Goal: Task Accomplishment & Management: Use online tool/utility

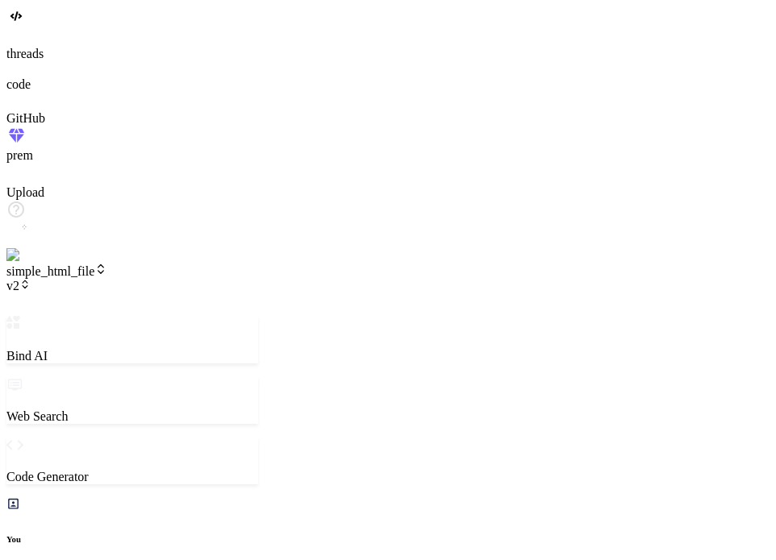
type textarea "x"
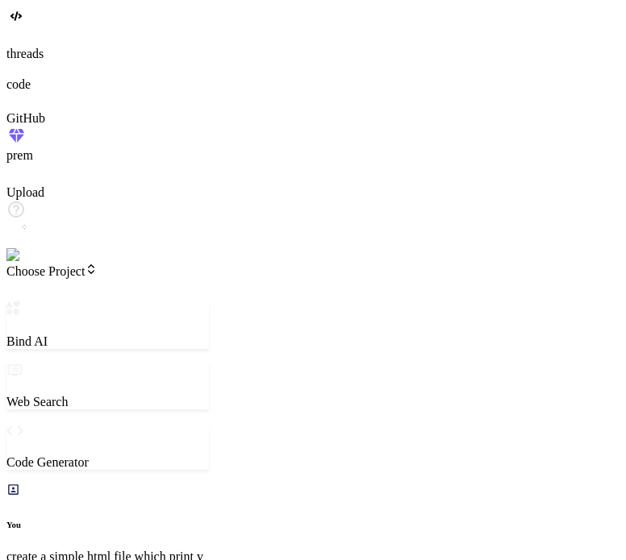
scroll to position [184, 0]
click at [152, 550] on p "create a simple html file which print version one" at bounding box center [107, 564] width 202 height 29
drag, startPoint x: 152, startPoint y: 112, endPoint x: 69, endPoint y: 102, distance: 83.7
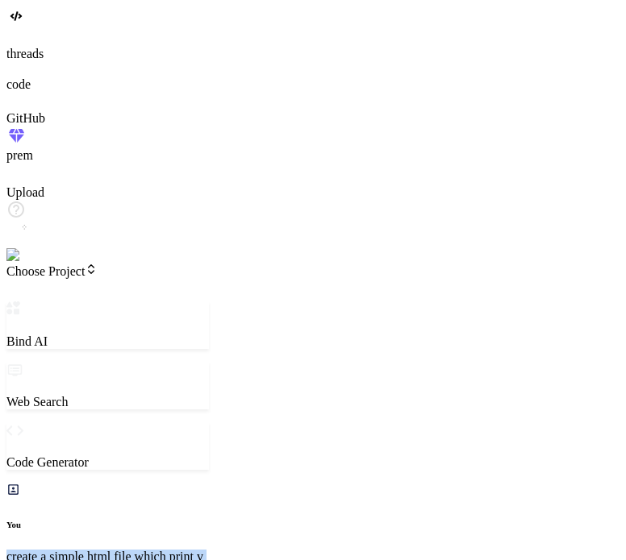
click at [69, 550] on p "create a simple html file which print version one" at bounding box center [107, 564] width 202 height 29
copy p "create a simple html file which print version one"
click at [41, 47] on div at bounding box center [312, 38] width 613 height 18
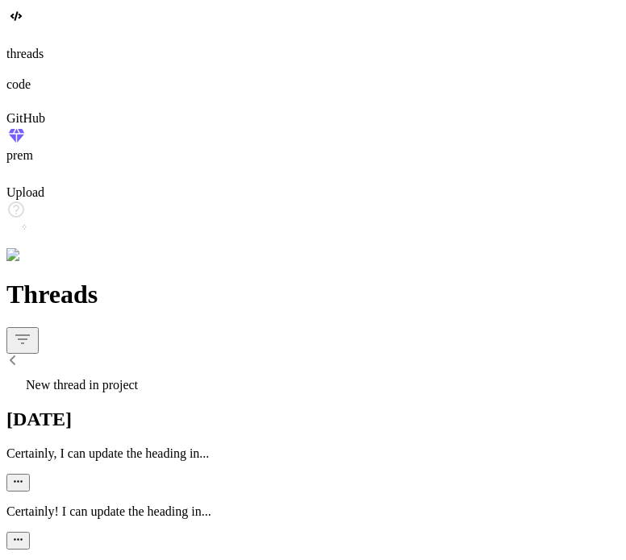
click at [23, 481] on icon "button" at bounding box center [18, 482] width 9 height 2
click at [370, 202] on span "Delete" at bounding box center [385, 196] width 31 height 12
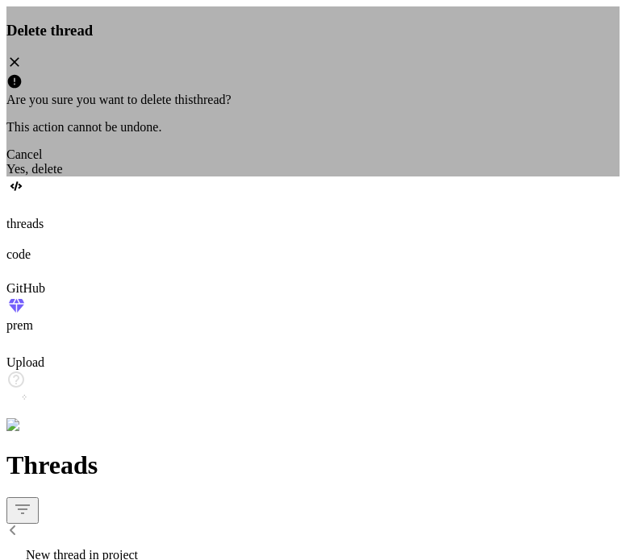
click at [406, 177] on div "Yes, delete" at bounding box center [312, 169] width 613 height 15
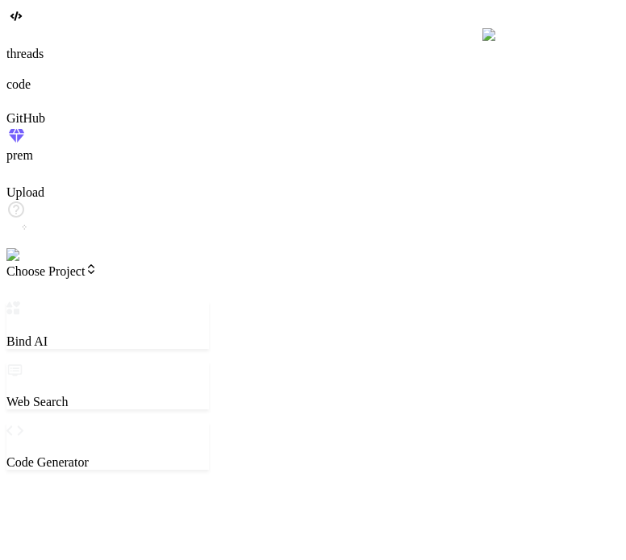
scroll to position [15, 0]
click at [150, 484] on textarea at bounding box center [78, 501] width 143 height 34
paste textarea "create a simple html file which print version one"
type textarea "x"
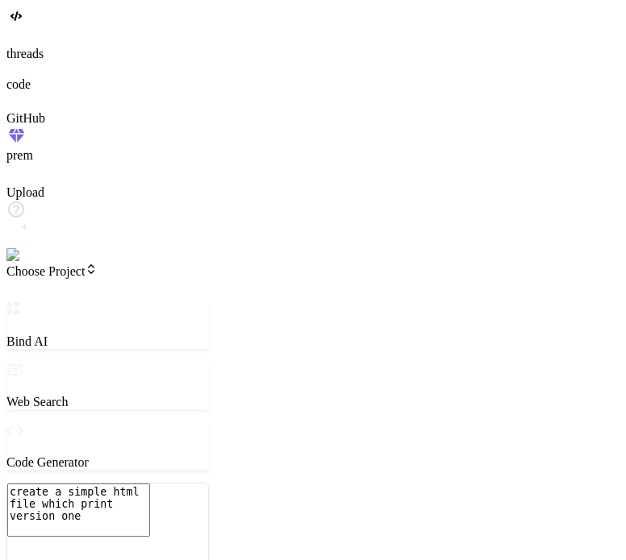
type textarea "create a simple html file which print version one"
type textarea "x"
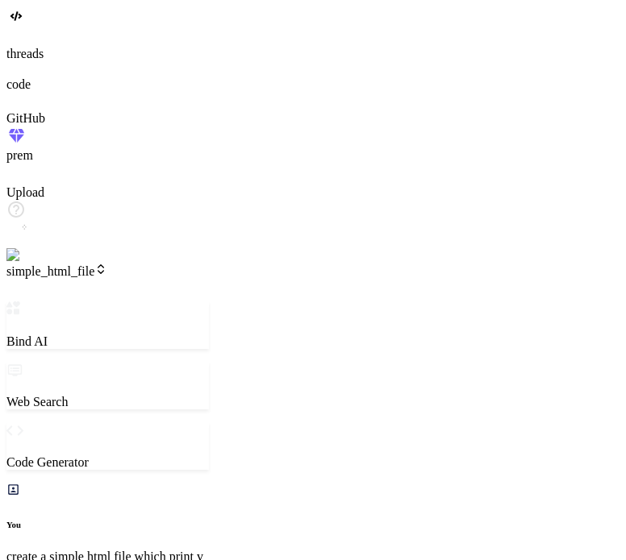
type textarea "x"
type textarea "<h1>version one</h1> </body> </html>"
type textarea "x"
type textarea "<body> <h1>version one</h1> </body> </html>"
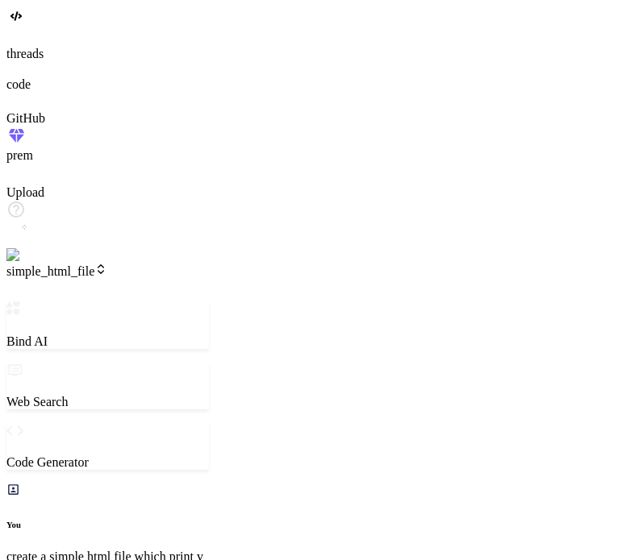
type textarea "x"
type textarea "<h1>version one</h1> </body> </html>"
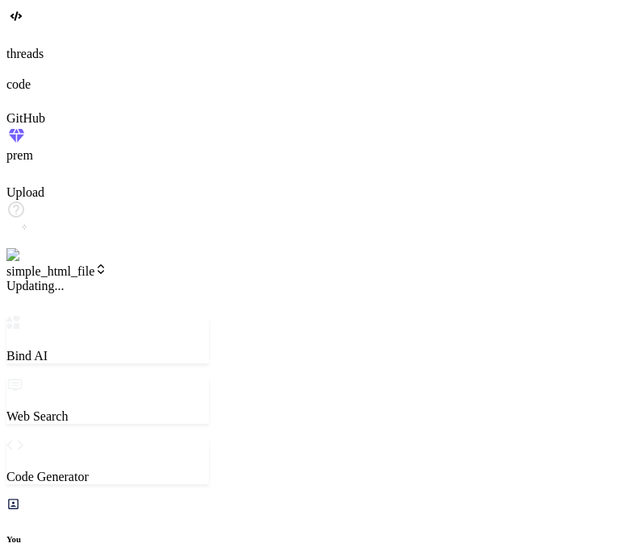
scroll to position [820, 0]
click at [31, 279] on span "v1" at bounding box center [18, 286] width 24 height 14
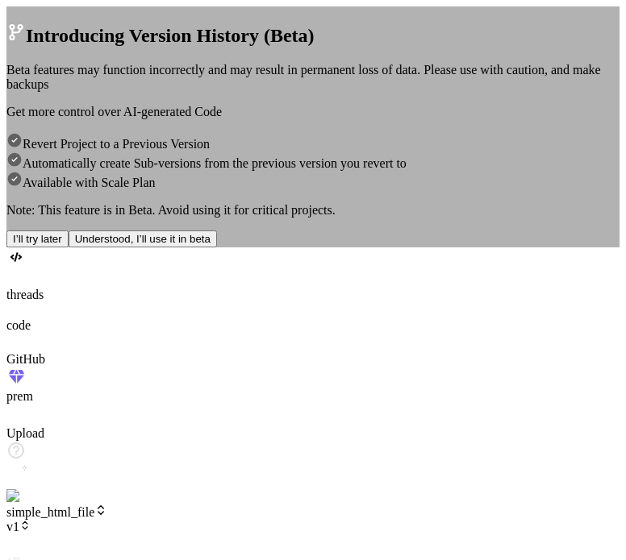
type textarea "x"
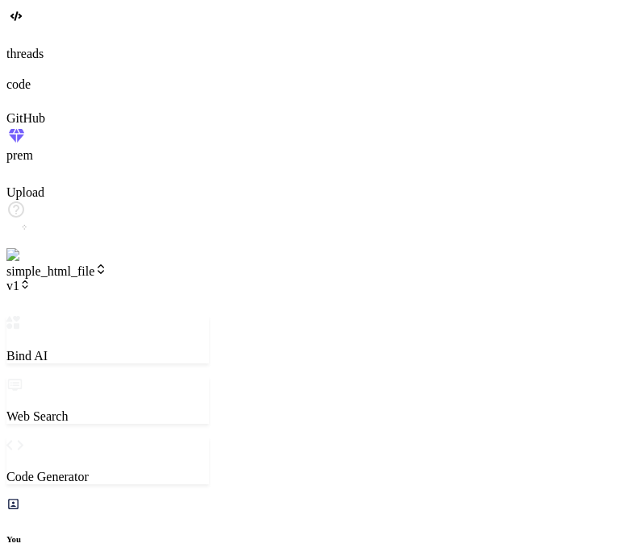
scroll to position [24, 0]
type textarea "x"
type textarea "c"
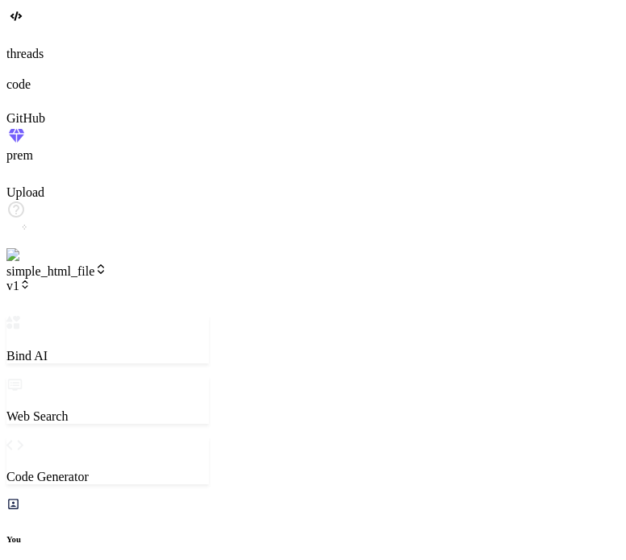
type textarea "x"
type textarea "c"
type textarea "x"
type textarea "ch"
type textarea "x"
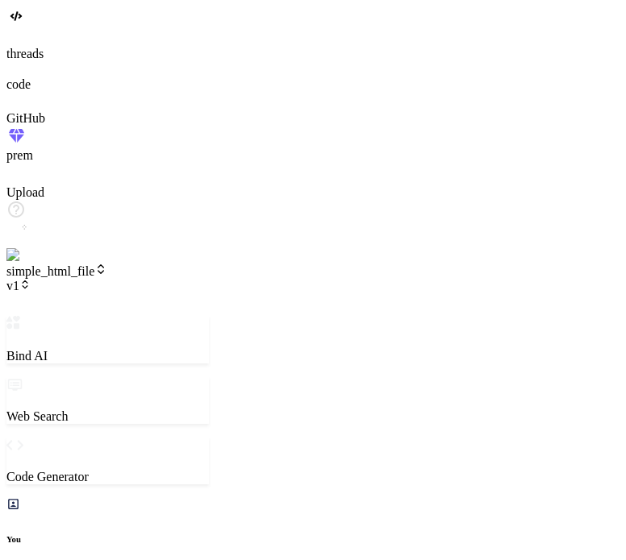
type textarea "cha"
type textarea "x"
type textarea "chan"
type textarea "x"
type textarea "chang"
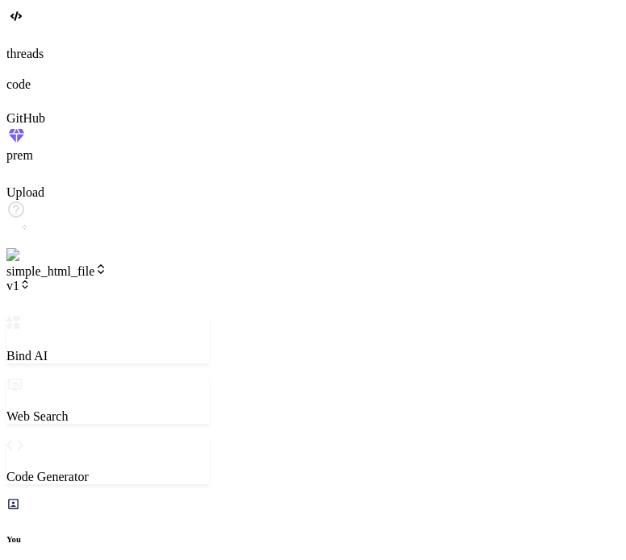
type textarea "x"
type textarea "change"
type textarea "x"
type textarea "change"
type textarea "x"
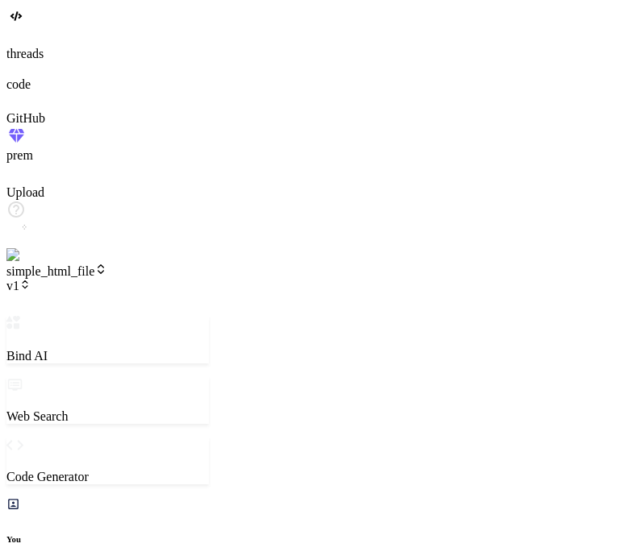
type textarea "change h"
type textarea "x"
type textarea "change he"
type textarea "x"
type textarea "change hea"
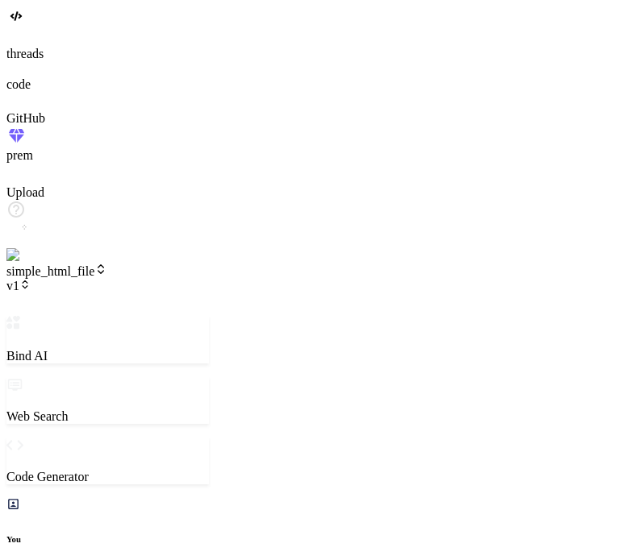
type textarea "x"
type textarea "change head"
type textarea "x"
type textarea "change headi"
type textarea "x"
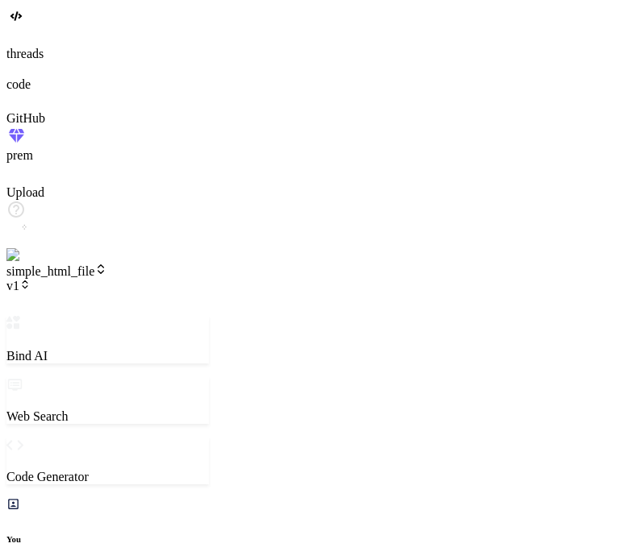
type textarea "change headin"
type textarea "x"
type textarea "change heading"
type textarea "x"
type textarea "change heading"
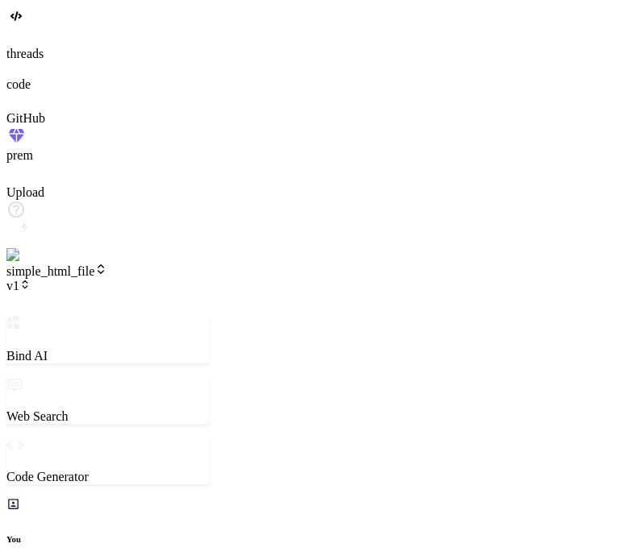
type textarea "x"
type textarea "change heading t"
type textarea "x"
type textarea "change heading to"
type textarea "x"
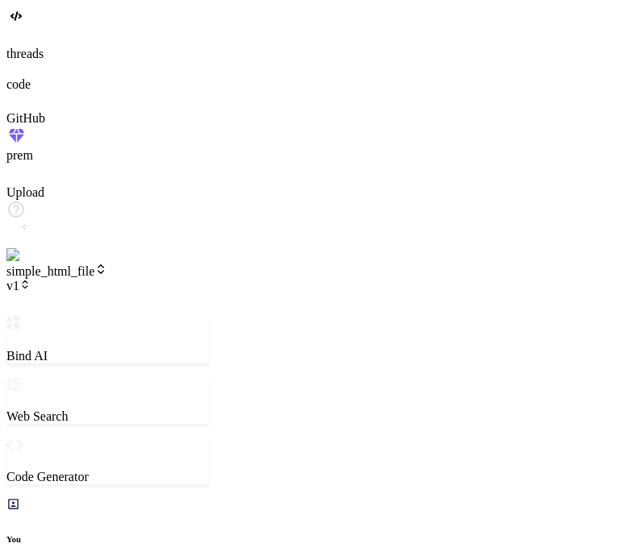
type textarea "change heading to"
type textarea "x"
type textarea "change heading to v"
type textarea "x"
type textarea "change heading to ve"
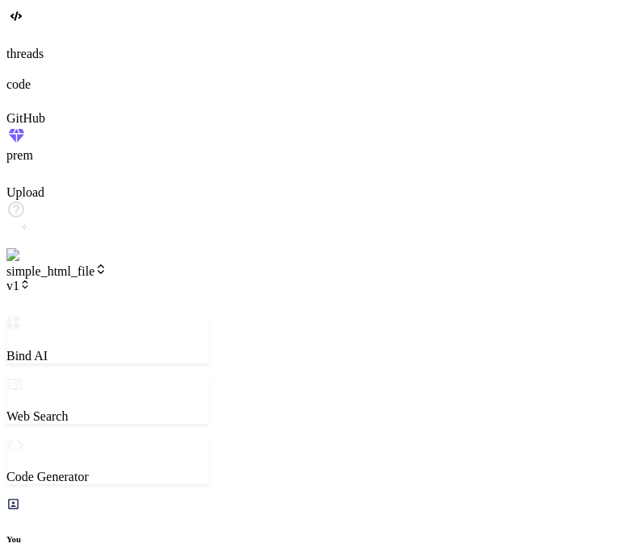
type textarea "x"
type textarea "change heading to ver"
type textarea "x"
type textarea "change heading to vers"
type textarea "x"
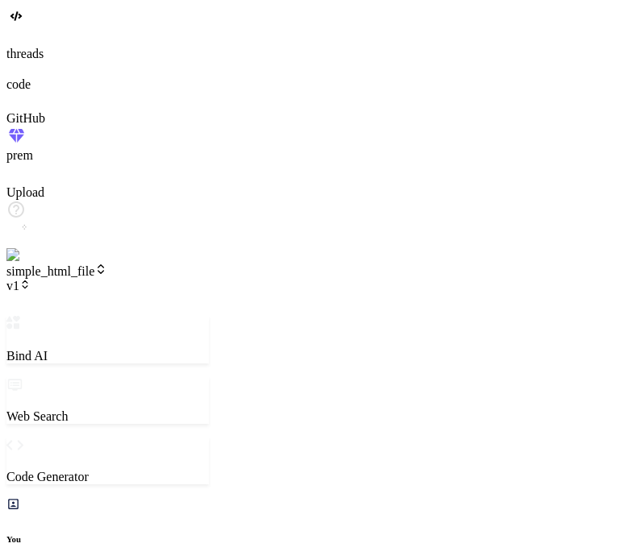
type textarea "change heading to versi"
type textarea "x"
type textarea "change heading to versio"
type textarea "x"
type textarea "change heading to version"
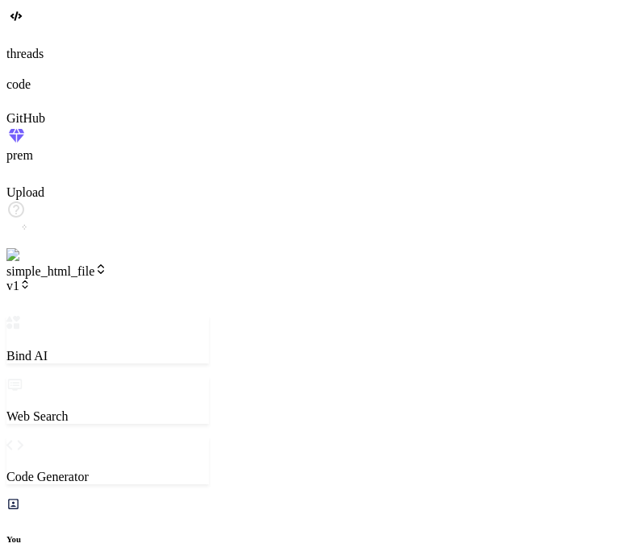
type textarea "x"
type textarea "change heading to version"
type textarea "x"
type textarea "change heading to version 2"
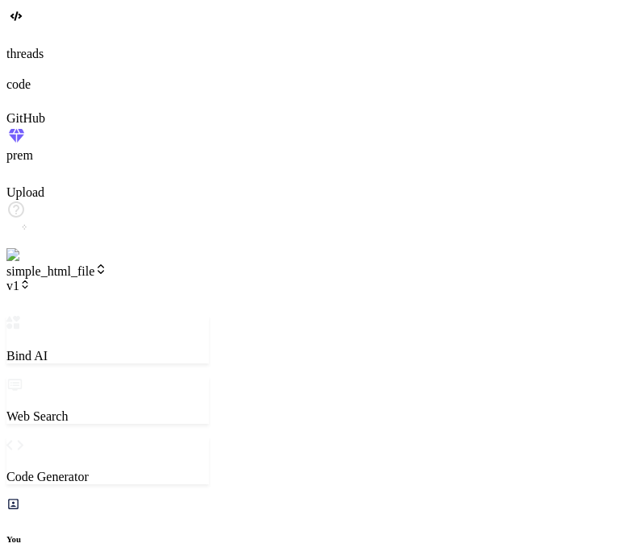
type textarea "x"
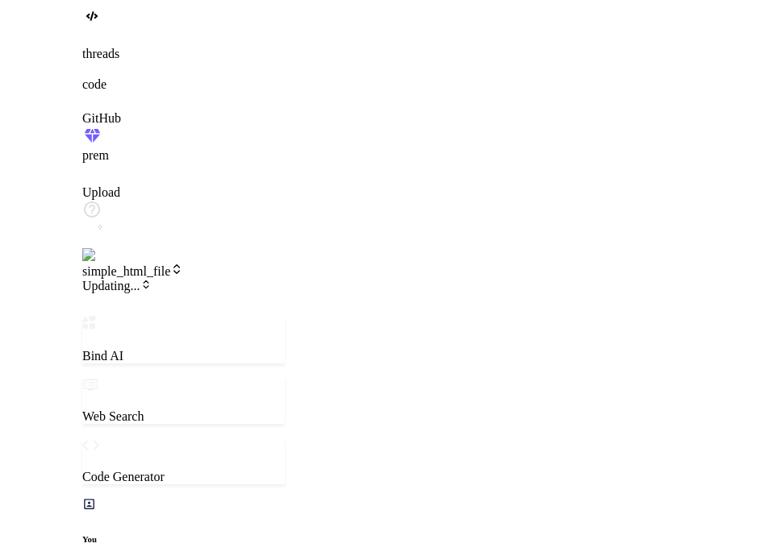
scroll to position [191, 0]
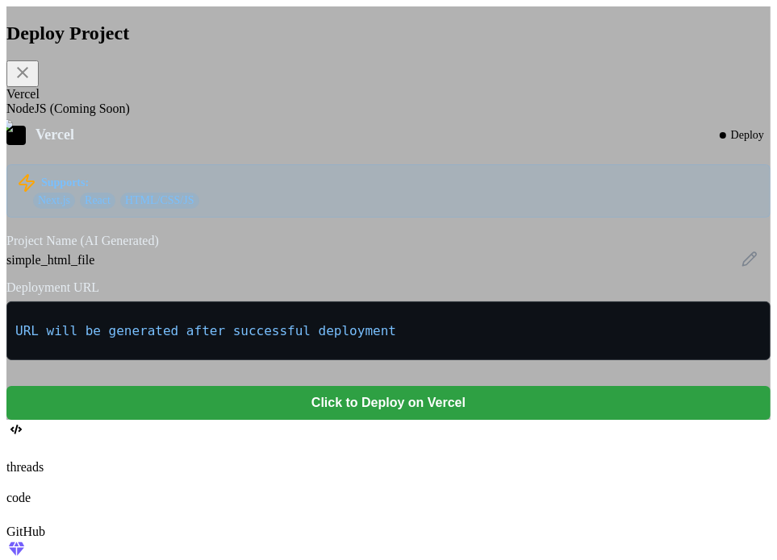
click at [359, 420] on button "Click to Deploy on Vercel" at bounding box center [388, 403] width 764 height 34
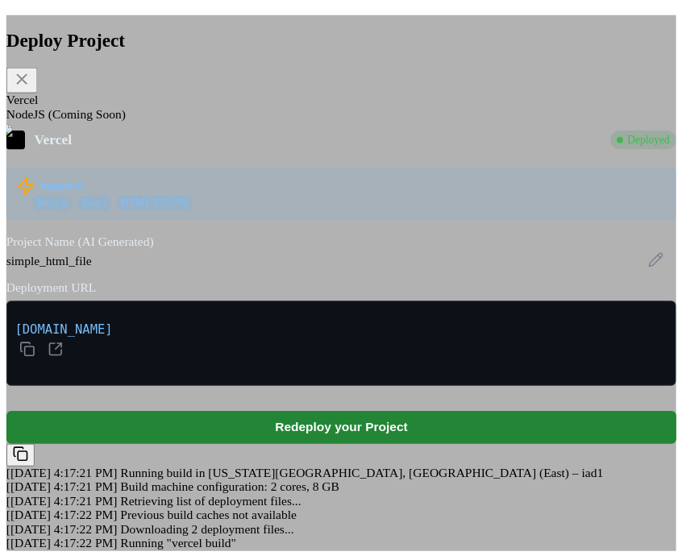
scroll to position [478, 0]
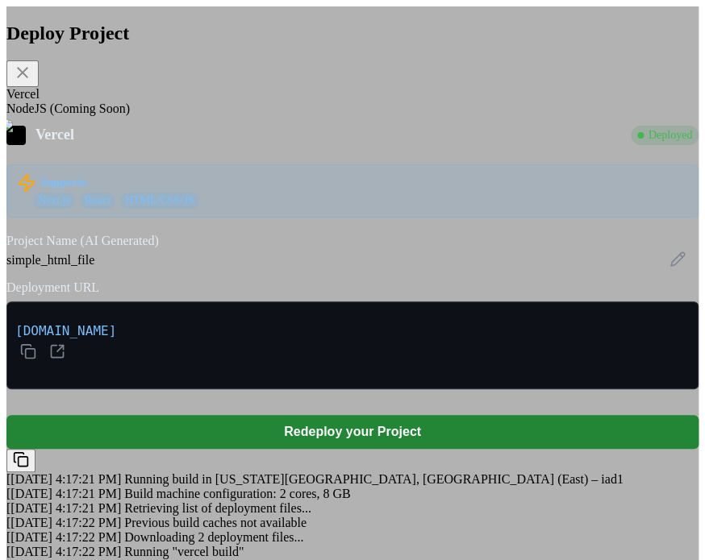
click at [625, 296] on div "Deploy Project Vercel NodeJS (Coming Soon) Vercel Deployed Supports: Next.js Re…" at bounding box center [352, 288] width 692 height 564
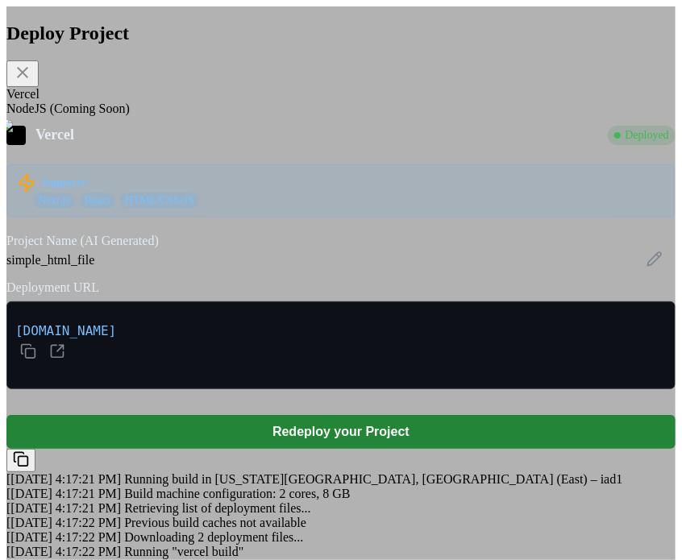
click at [32, 81] on icon at bounding box center [22, 72] width 19 height 19
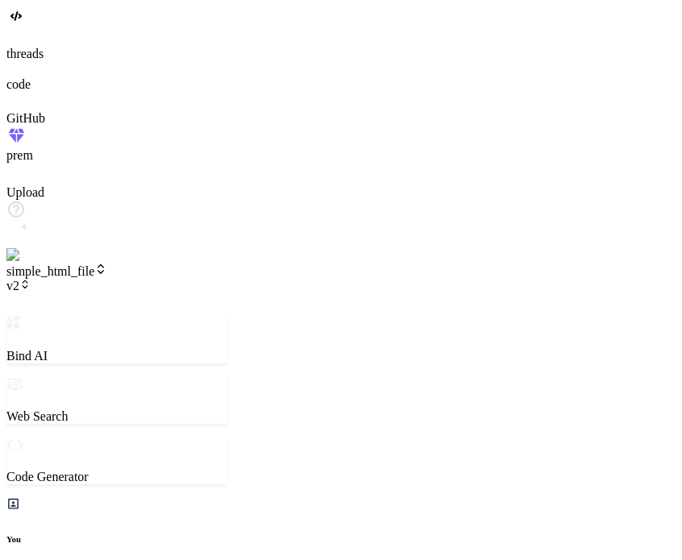
click at [31, 279] on span "v2" at bounding box center [18, 286] width 24 height 14
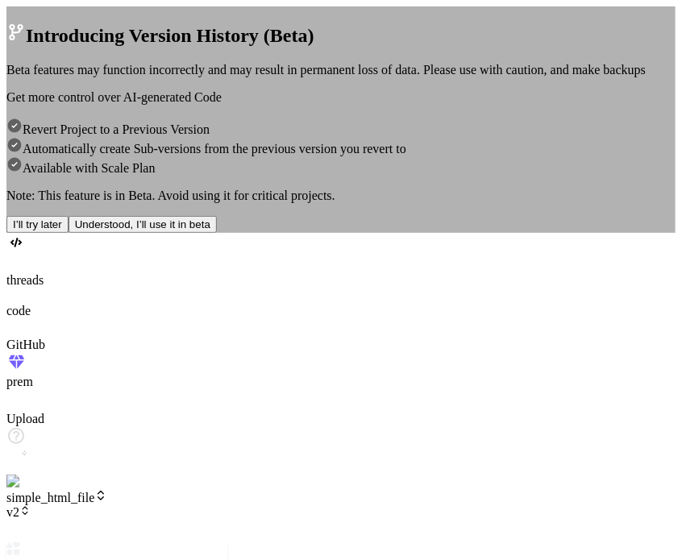
click at [69, 233] on button "I’ll try later" at bounding box center [37, 224] width 62 height 17
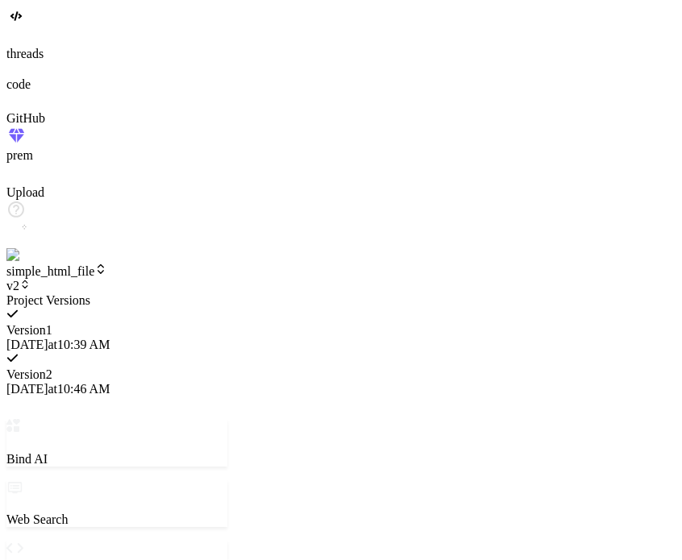
click at [110, 338] on span "10/14/2025 at 10:39 AM" at bounding box center [57, 345] width 103 height 14
type textarea "x"
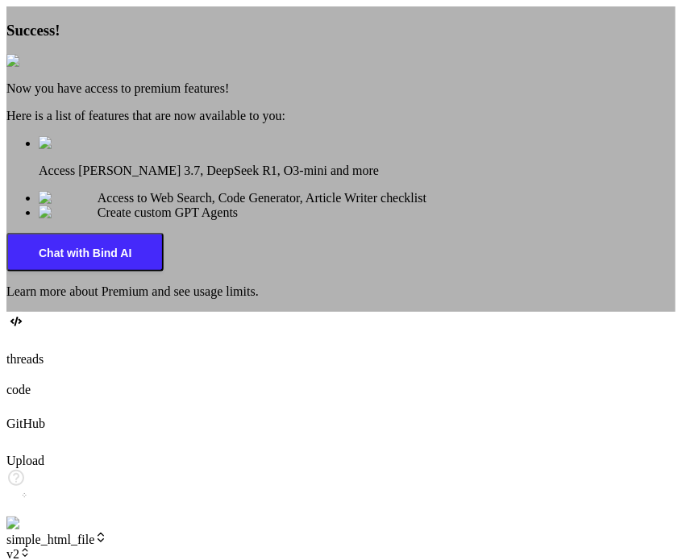
scroll to position [603, 0]
click at [46, 64] on img at bounding box center [26, 61] width 40 height 15
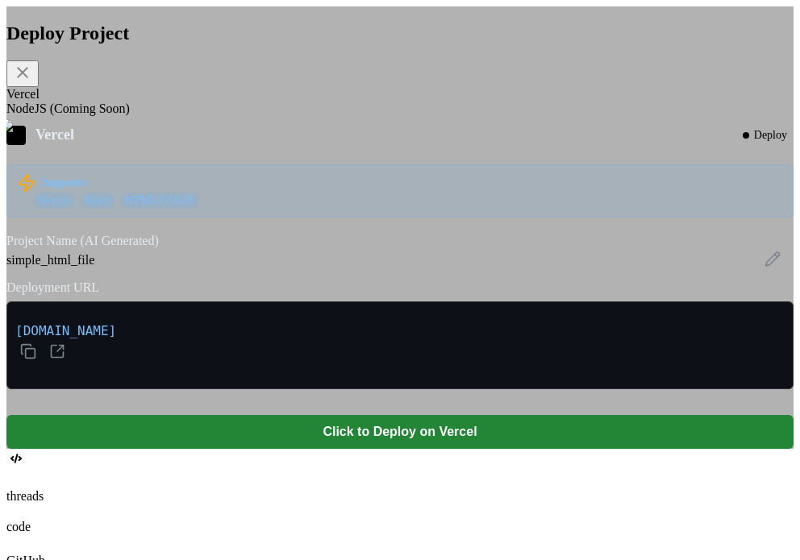
click at [201, 23] on div "Deploy Project Vercel NodeJS (Coming Soon) Vercel Deploy Supports: Next.js Reac…" at bounding box center [399, 227] width 787 height 443
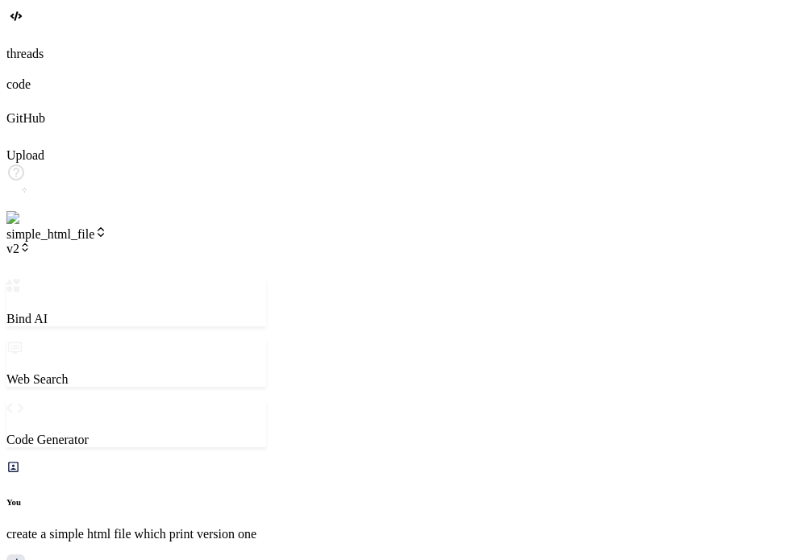
click at [31, 242] on icon at bounding box center [24, 247] width 11 height 11
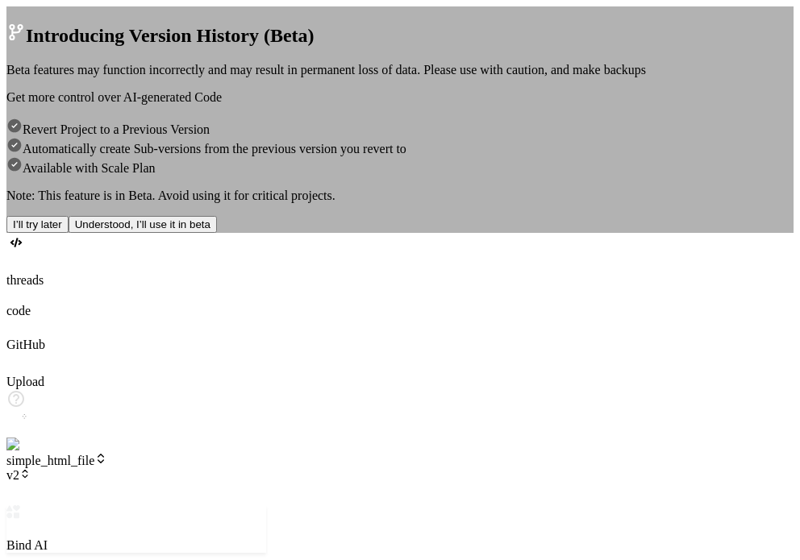
click at [69, 233] on button "I’ll try later" at bounding box center [37, 224] width 62 height 17
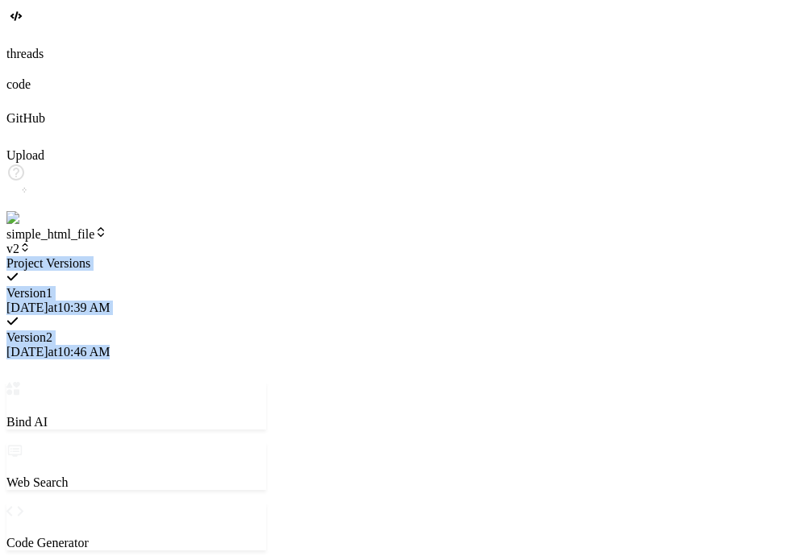
click at [110, 301] on span "10/14/2025 at 10:39 AM" at bounding box center [57, 308] width 103 height 14
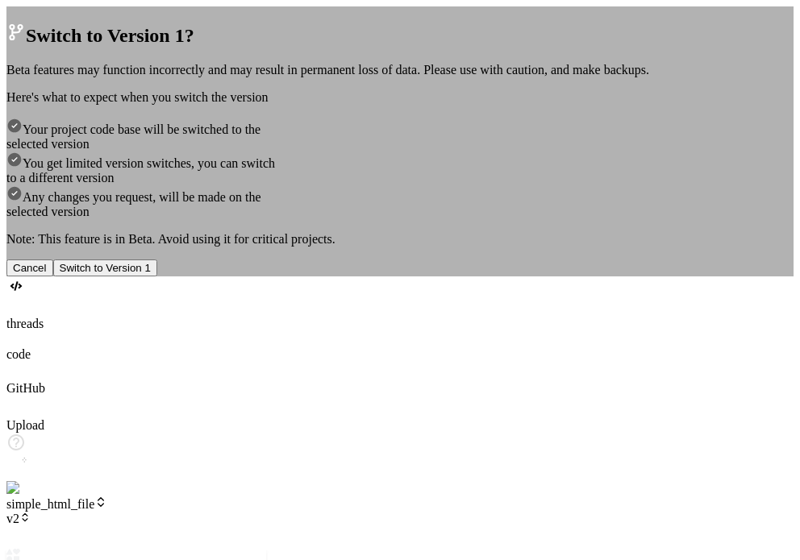
click at [157, 277] on button "Switch to Version 1" at bounding box center [105, 268] width 104 height 17
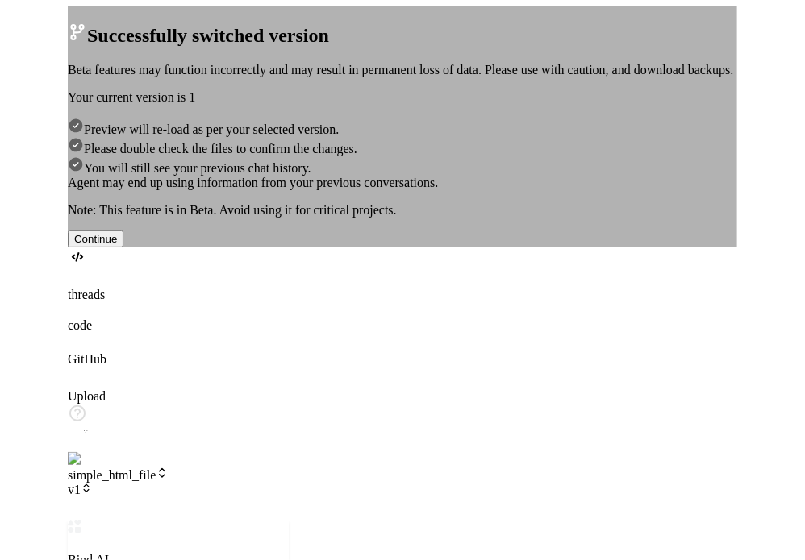
scroll to position [1316, 0]
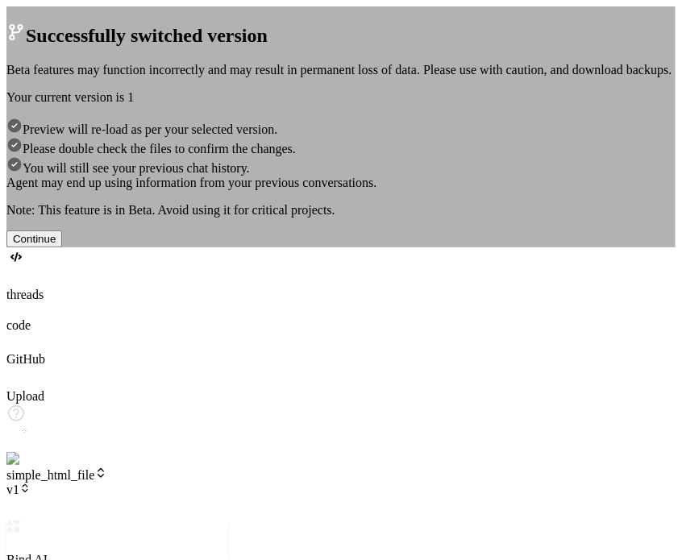
click at [62, 248] on button "Continue" at bounding box center [34, 239] width 56 height 17
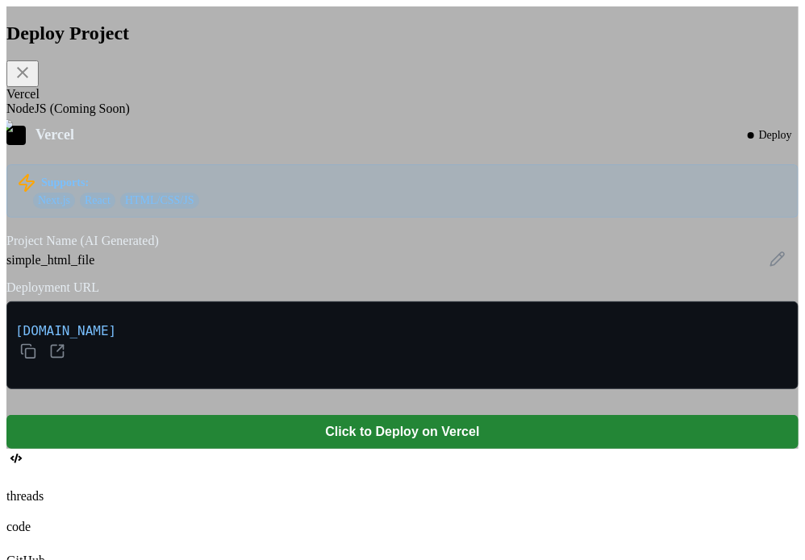
click at [681, 316] on div "Deploy Project Vercel NodeJS (Coming Soon) Vercel Deploy Supports: Next.js Reac…" at bounding box center [402, 227] width 792 height 443
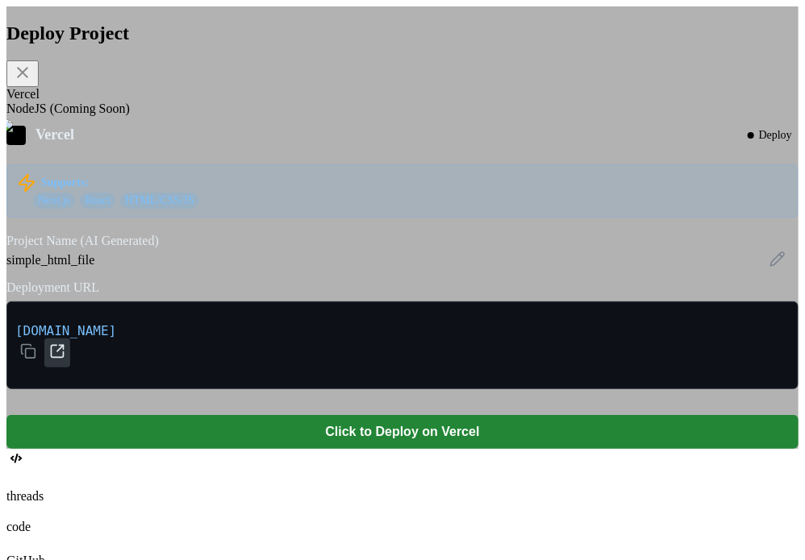
click at [65, 360] on icon at bounding box center [57, 352] width 16 height 16
click at [681, 199] on div "Deploy Project Vercel NodeJS (Coming Soon) Vercel Deploy Supports: Next.js Reac…" at bounding box center [402, 227] width 792 height 443
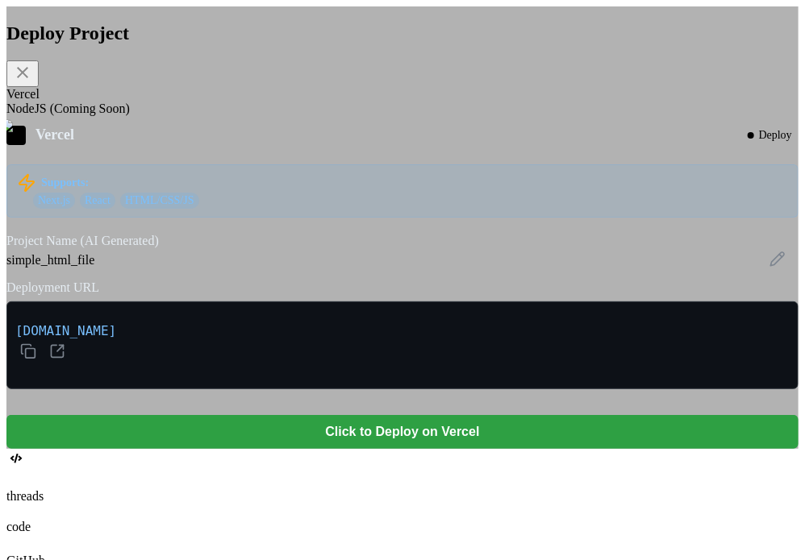
click at [381, 449] on button "Click to Deploy on Vercel" at bounding box center [402, 432] width 792 height 34
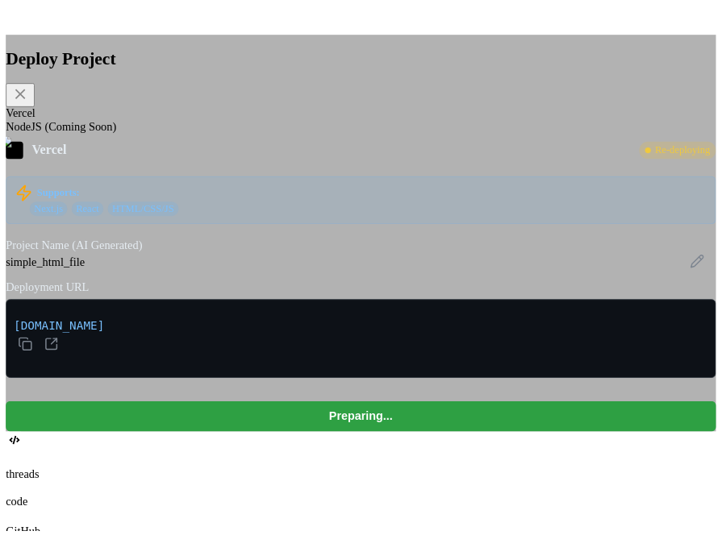
scroll to position [462, 0]
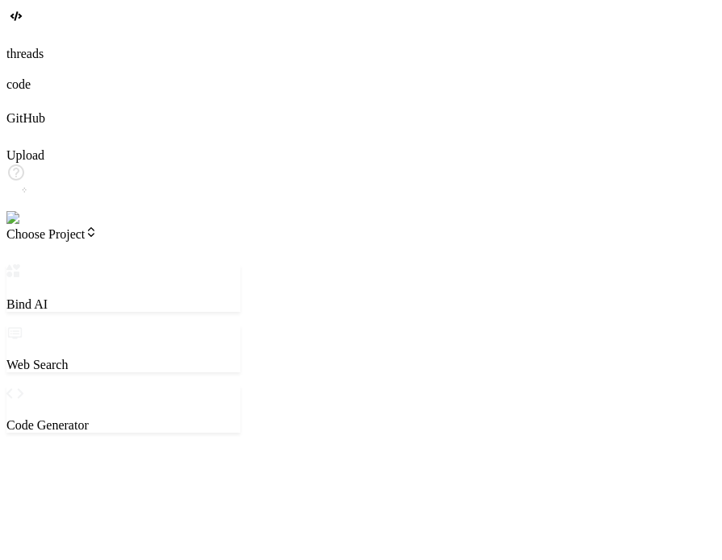
type textarea "x"
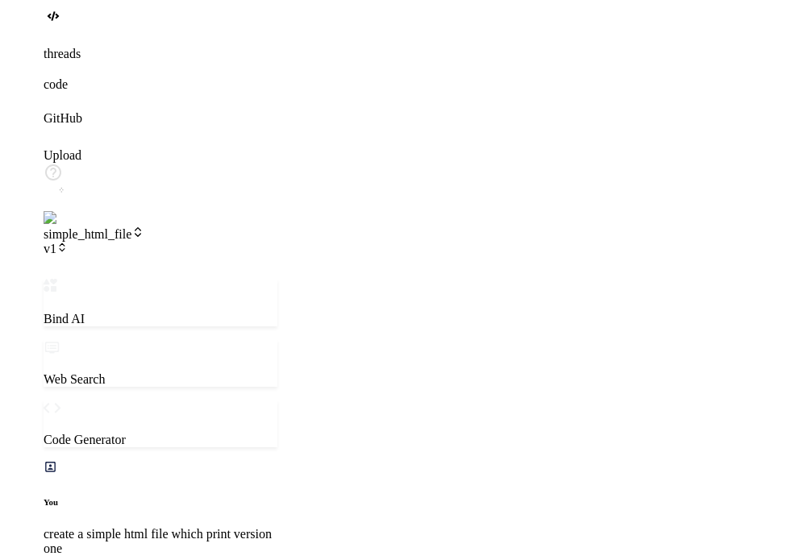
scroll to position [603, 0]
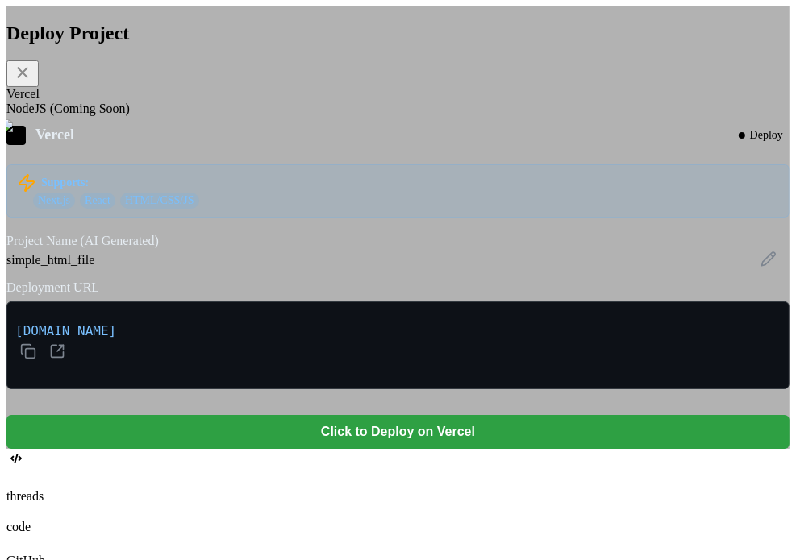
click at [492, 449] on button "Click to Deploy on Vercel" at bounding box center [397, 432] width 783 height 34
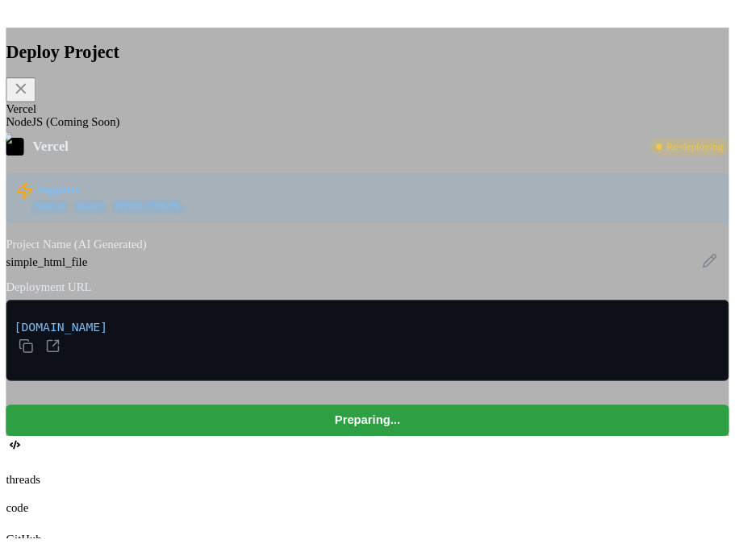
scroll to position [462, 0]
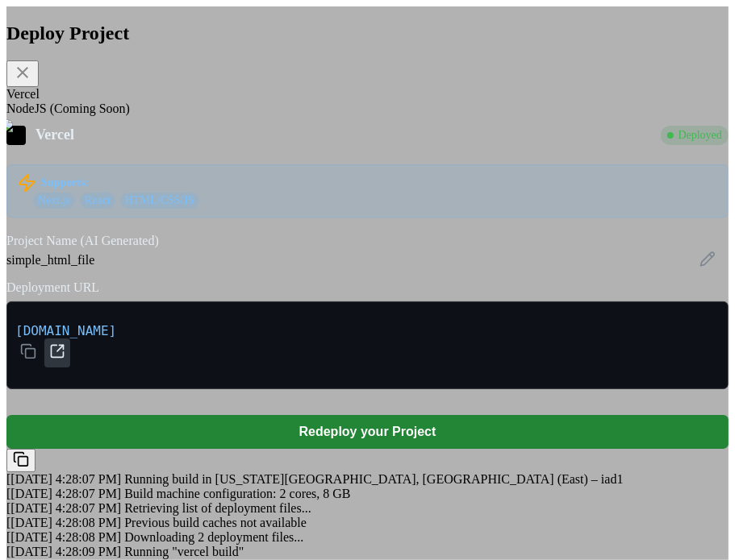
click at [65, 360] on icon at bounding box center [57, 352] width 16 height 16
click at [684, 199] on div "Deploy Project Vercel NodeJS (Coming Soon) Vercel Deployed Supports: Next.js Re…" at bounding box center [367, 288] width 722 height 564
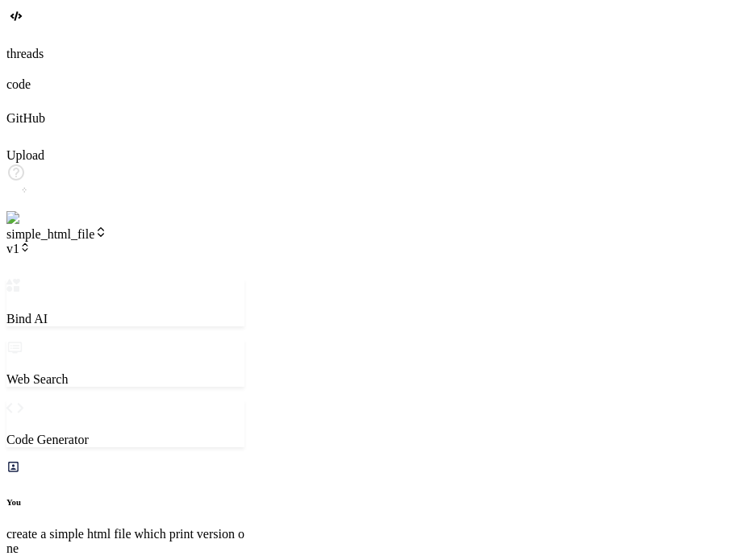
click at [31, 242] on icon at bounding box center [24, 247] width 11 height 11
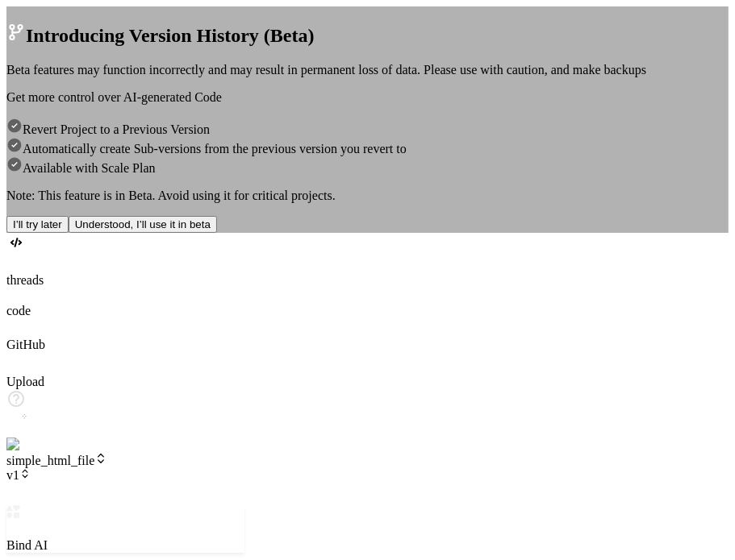
click at [69, 233] on button "I’ll try later" at bounding box center [37, 224] width 62 height 17
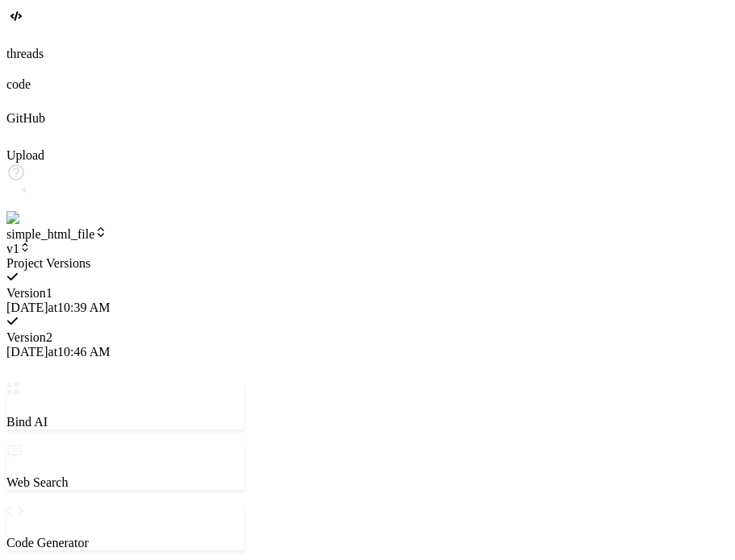
click at [244, 315] on div "Version 2 10/14/2025 at 10:46 AM" at bounding box center [125, 337] width 238 height 44
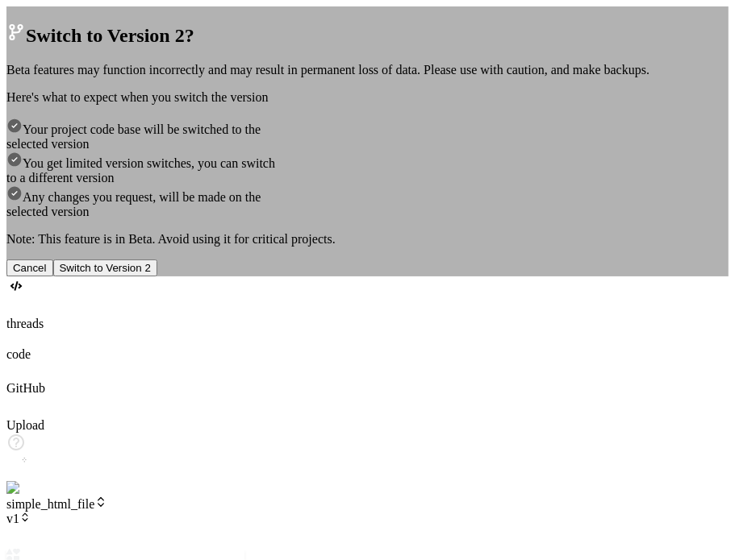
click at [157, 277] on button "Switch to Version 2" at bounding box center [105, 268] width 104 height 17
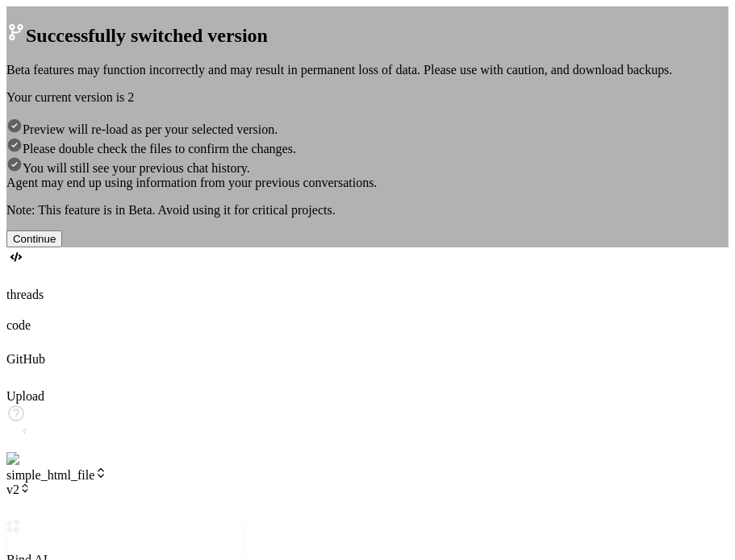
scroll to position [1316, 0]
click at [589, 148] on div "Successfully switched version Beta features may function incorrectly and may re…" at bounding box center [367, 126] width 722 height 241
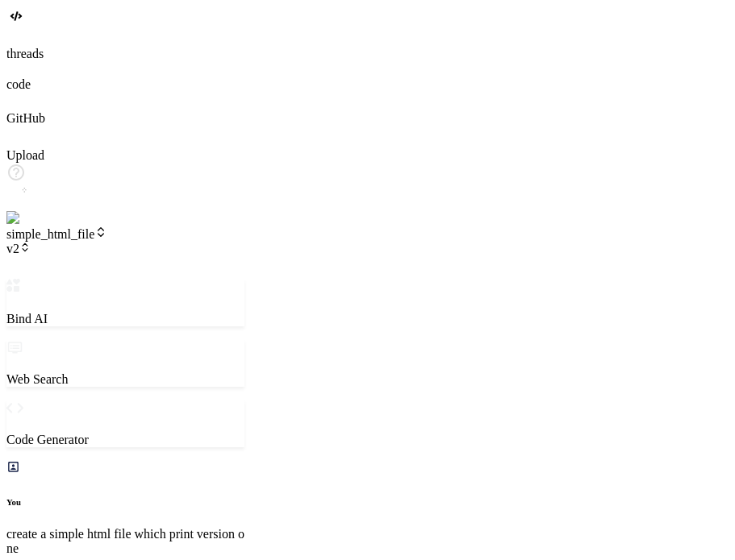
click at [35, 47] on div at bounding box center [367, 38] width 722 height 18
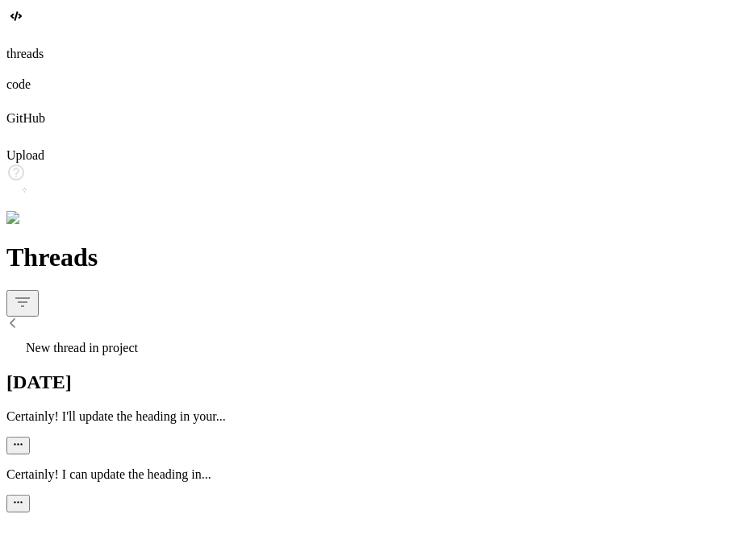
click at [138, 341] on span "New thread in project" at bounding box center [82, 348] width 112 height 14
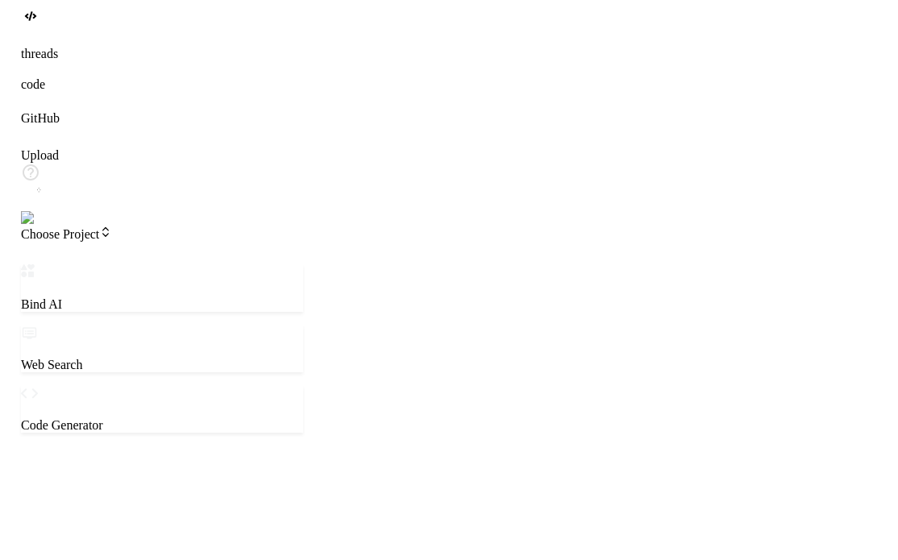
scroll to position [1362, 0]
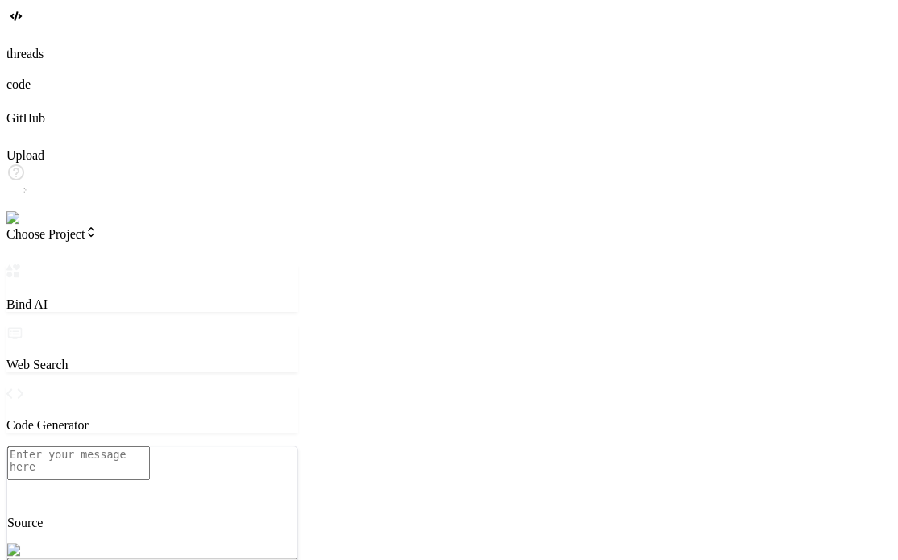
click at [98, 227] on span "Choose Project" at bounding box center [51, 234] width 91 height 14
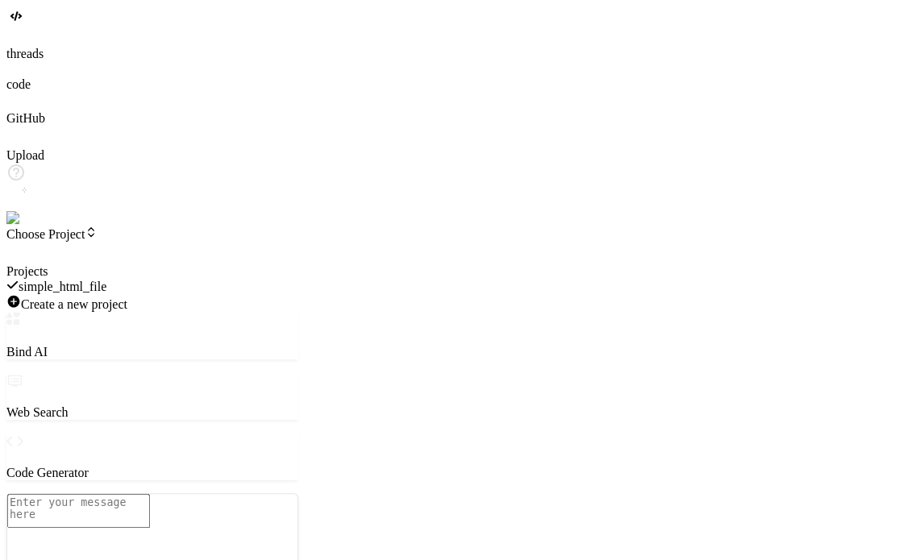
click at [271, 265] on div at bounding box center [152, 265] width 292 height 0
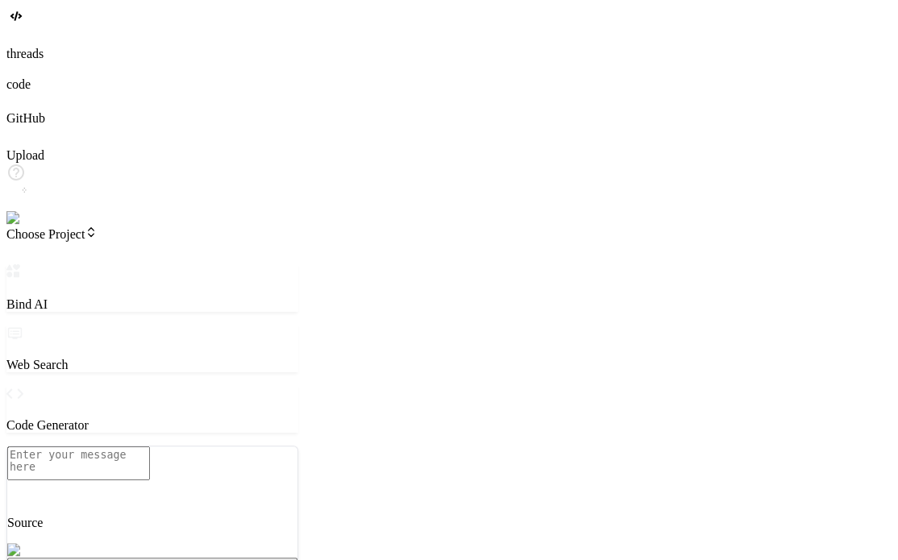
click at [13, 47] on div at bounding box center [448, 38] width 885 height 18
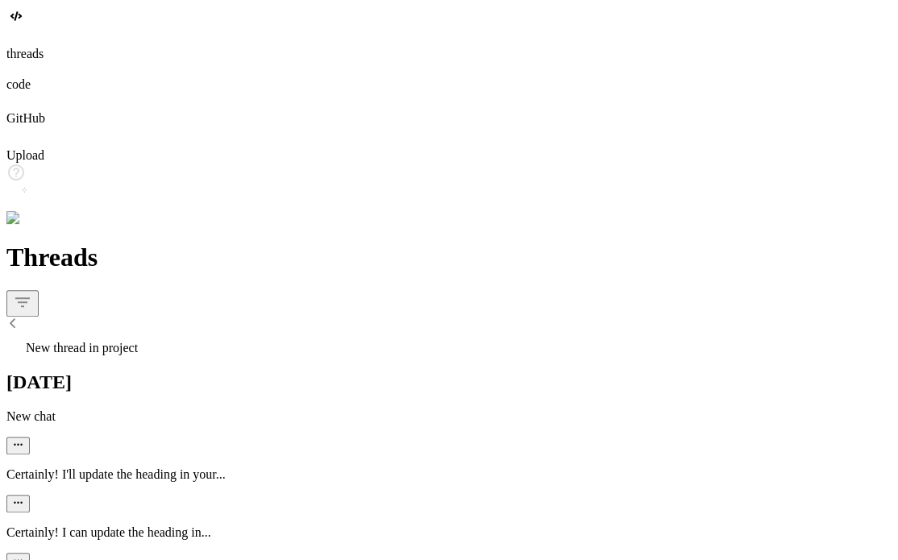
click at [13, 47] on div at bounding box center [448, 38] width 885 height 18
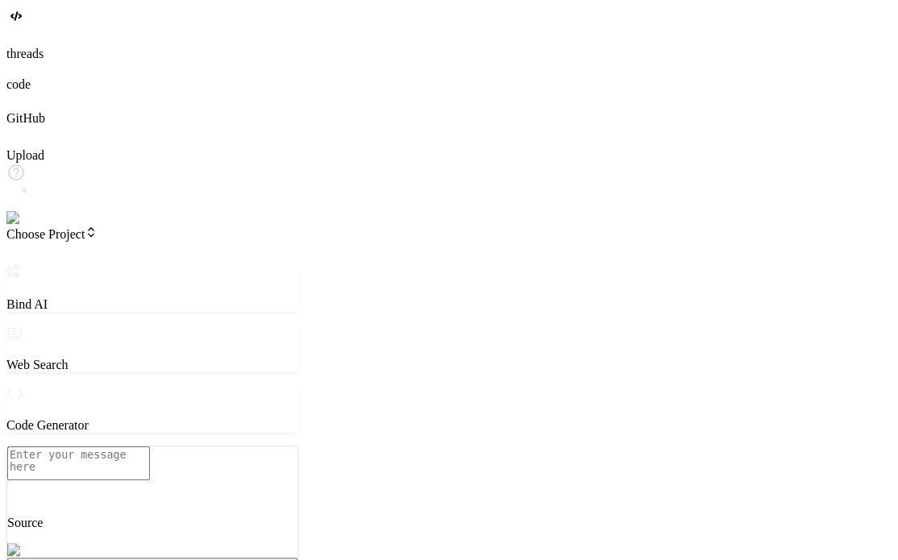
type textarea "x"
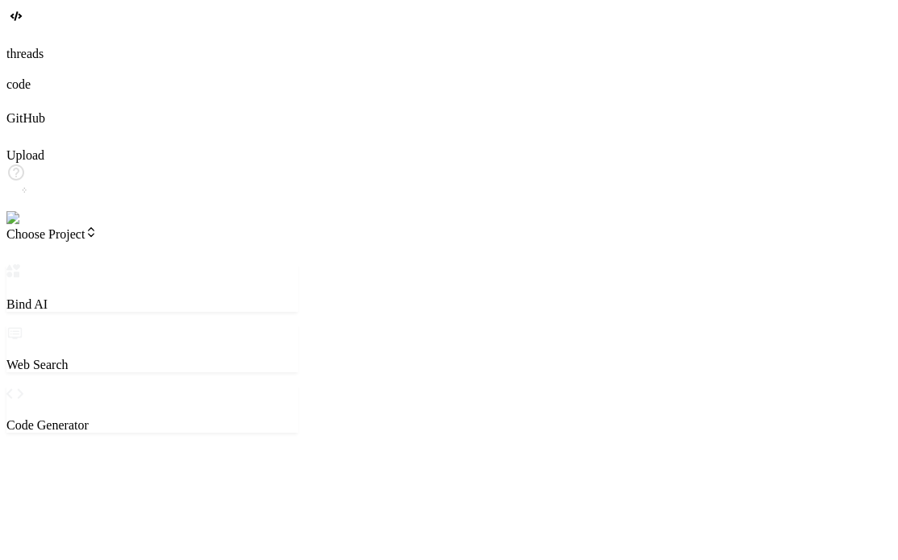
click at [21, 35] on icon at bounding box center [18, 32] width 6 height 6
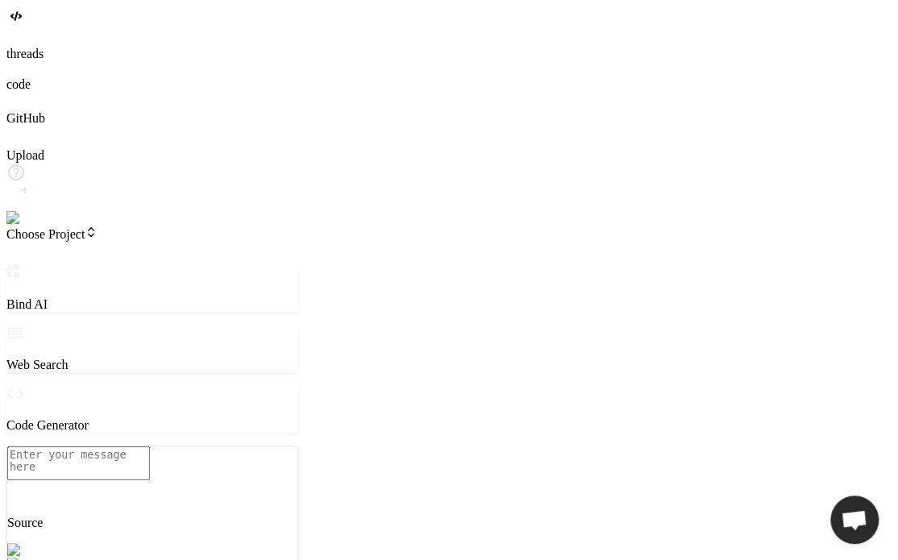
click at [98, 227] on span "Choose Project" at bounding box center [51, 234] width 91 height 14
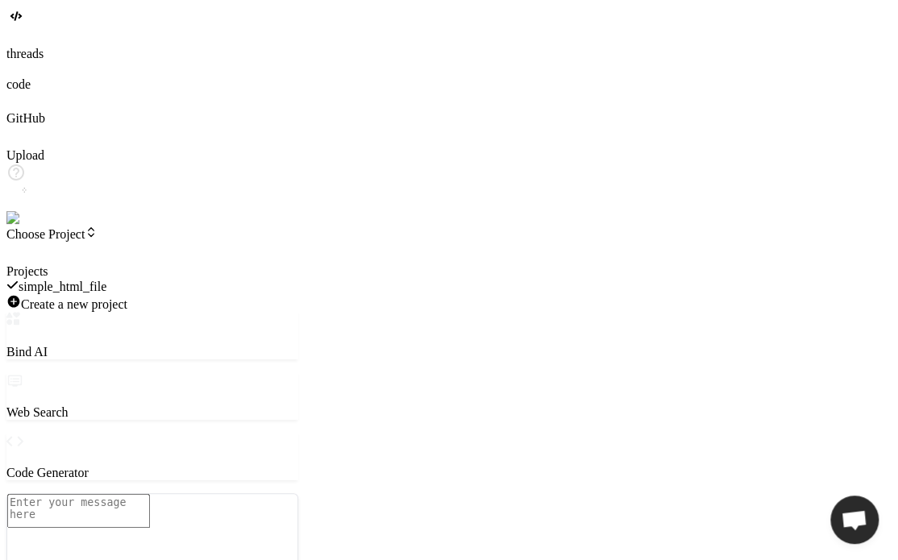
click at [127, 265] on div at bounding box center [152, 265] width 292 height 0
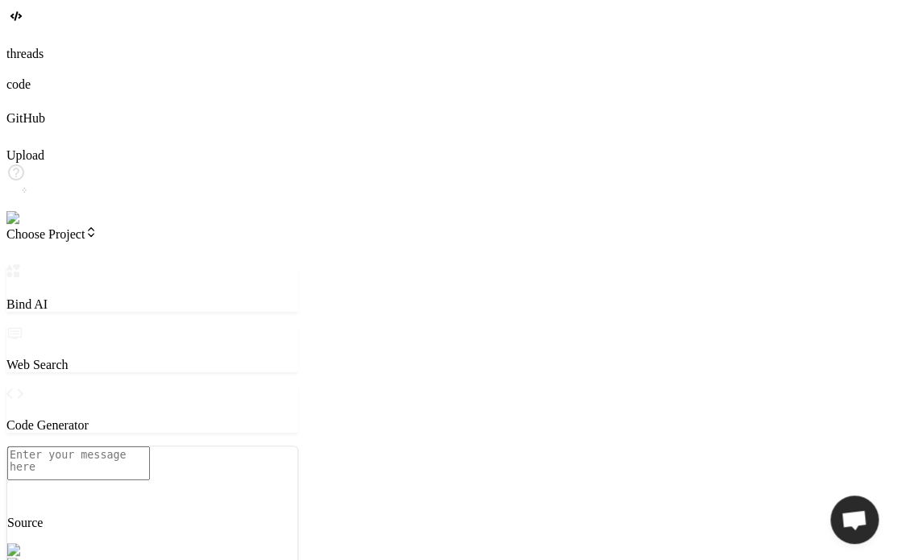
click at [21, 44] on icon at bounding box center [18, 40] width 6 height 6
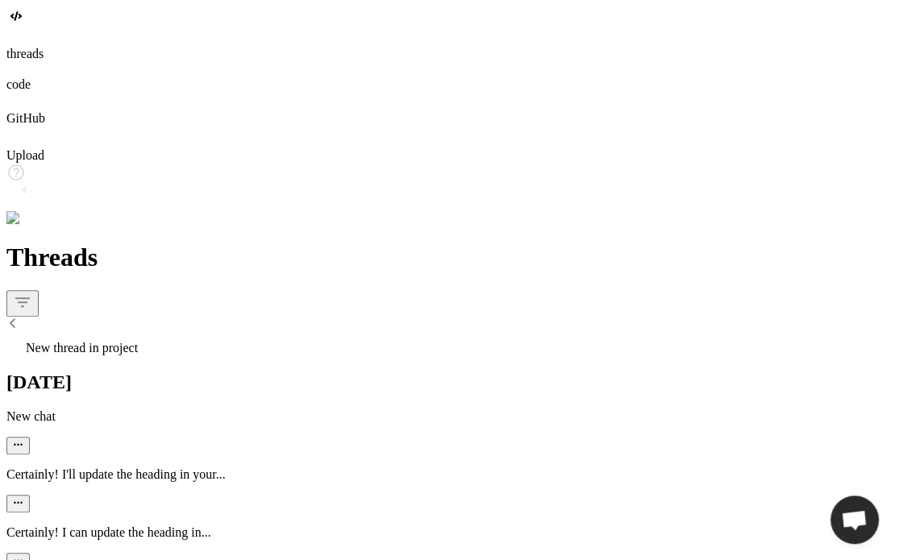
click at [98, 468] on div "Certainly! I'll update the heading in your..." at bounding box center [448, 490] width 885 height 45
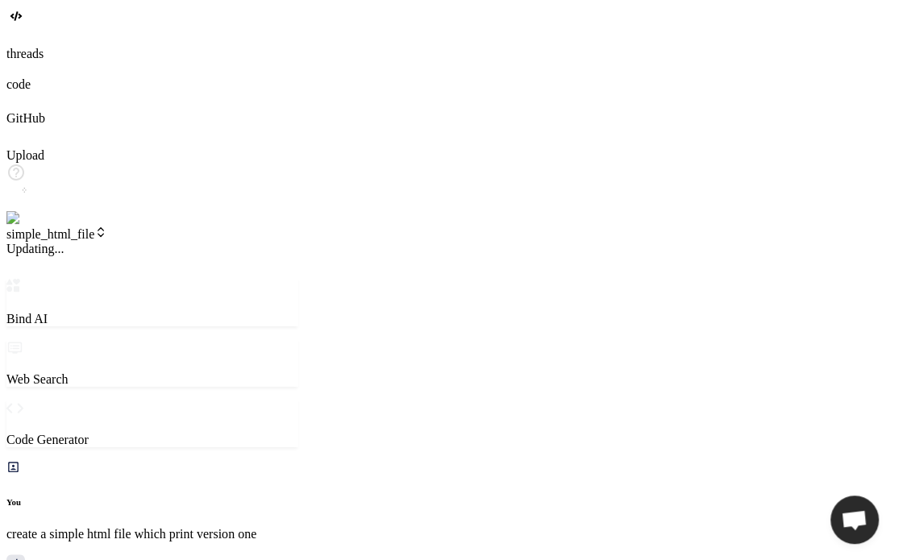
scroll to position [304, 0]
click at [23, 47] on div at bounding box center [448, 38] width 885 height 18
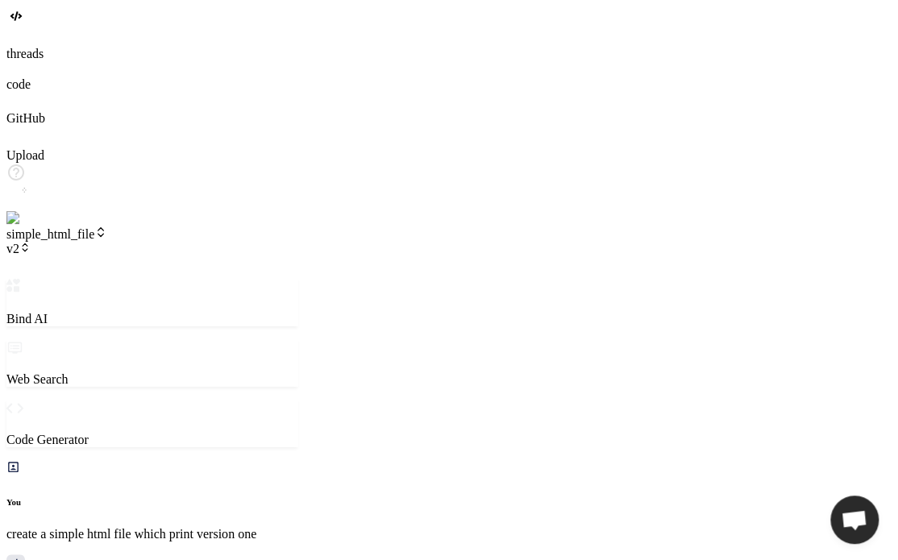
scroll to position [139, 0]
click at [107, 227] on span "simple_html_file" at bounding box center [56, 234] width 101 height 14
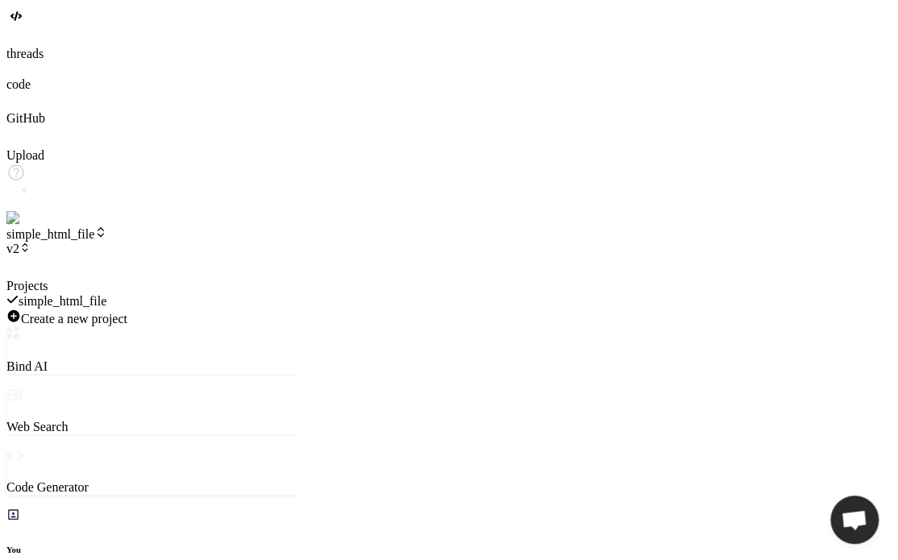
click at [106, 294] on span "simple_html_file" at bounding box center [63, 301] width 88 height 14
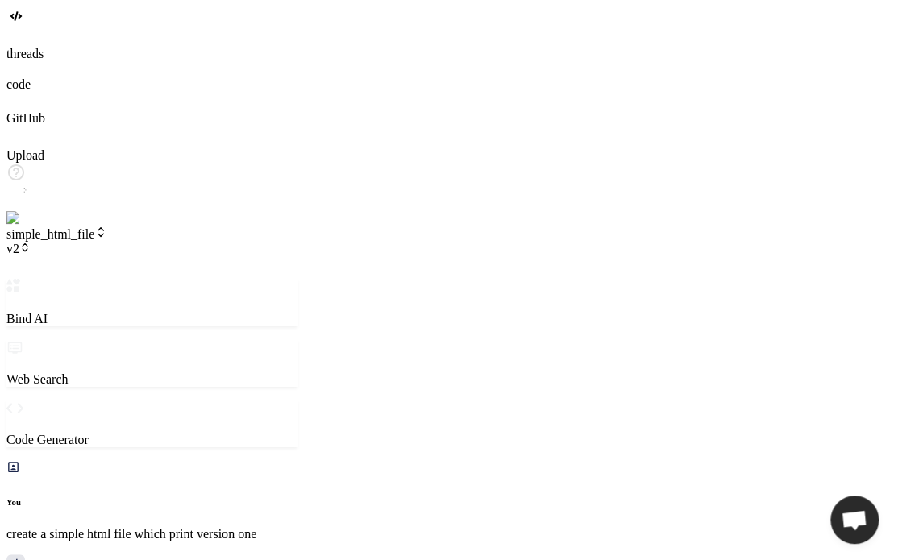
click at [39, 47] on div at bounding box center [448, 38] width 885 height 18
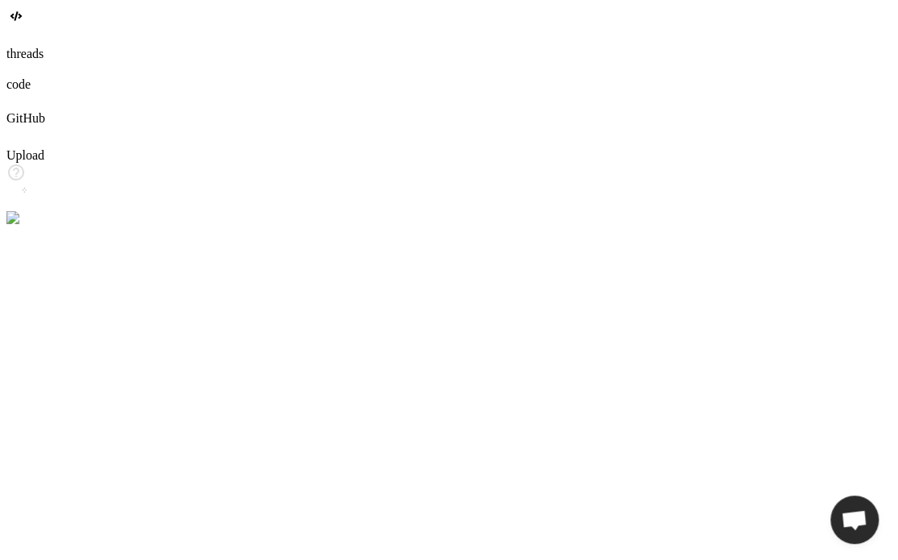
scroll to position [588, 0]
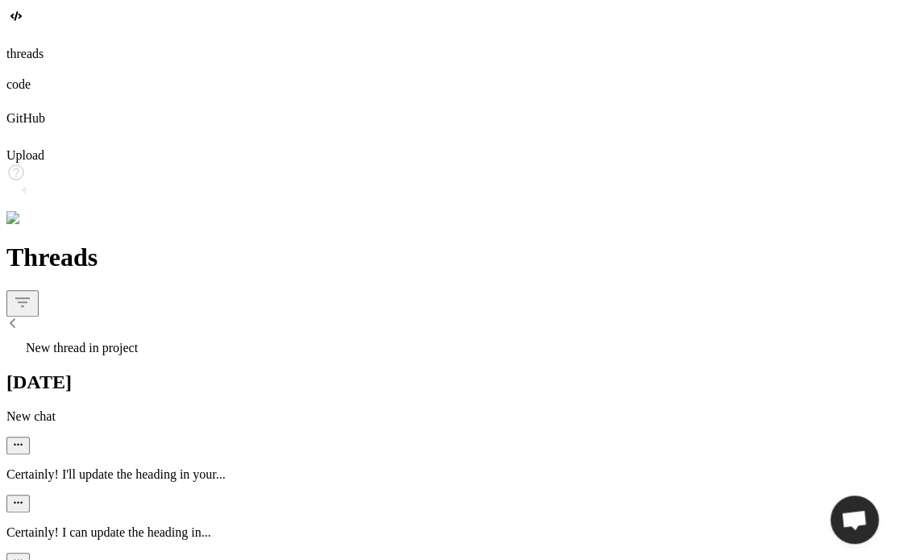
click at [129, 526] on div "Certainly! I can update the heading in..." at bounding box center [448, 548] width 885 height 45
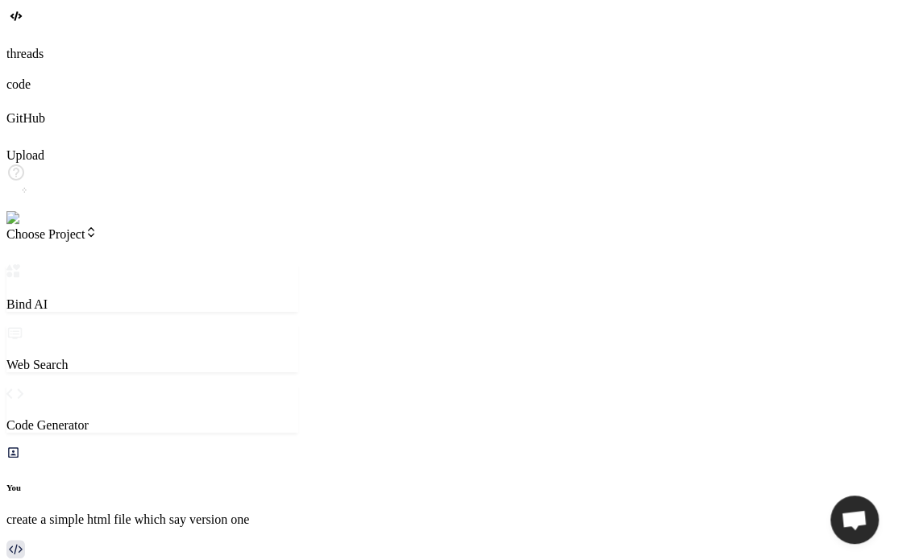
scroll to position [304, 0]
click at [21, 44] on icon at bounding box center [18, 40] width 6 height 6
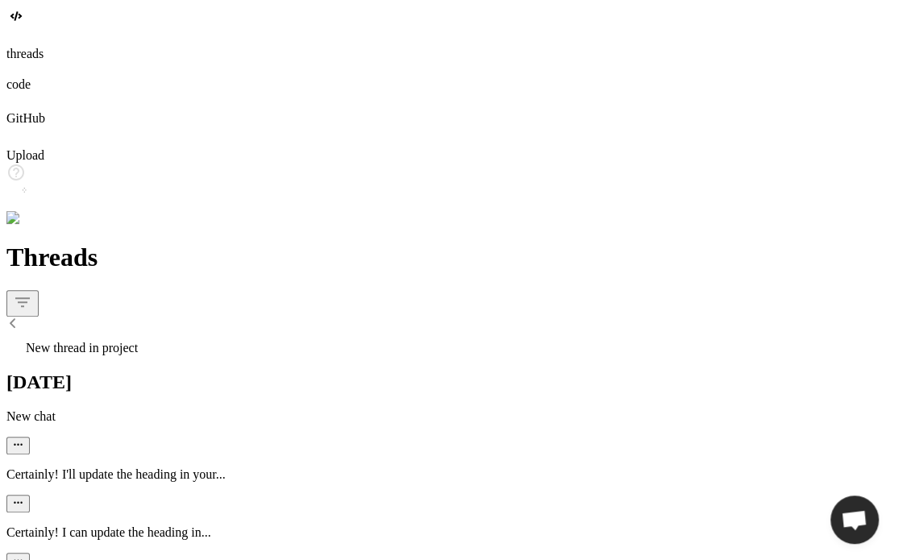
click at [244, 553] on div at bounding box center [448, 562] width 885 height 18
click at [23, 556] on icon "button" at bounding box center [18, 561] width 10 height 10
click at [356, 267] on div "Delete" at bounding box center [378, 259] width 45 height 16
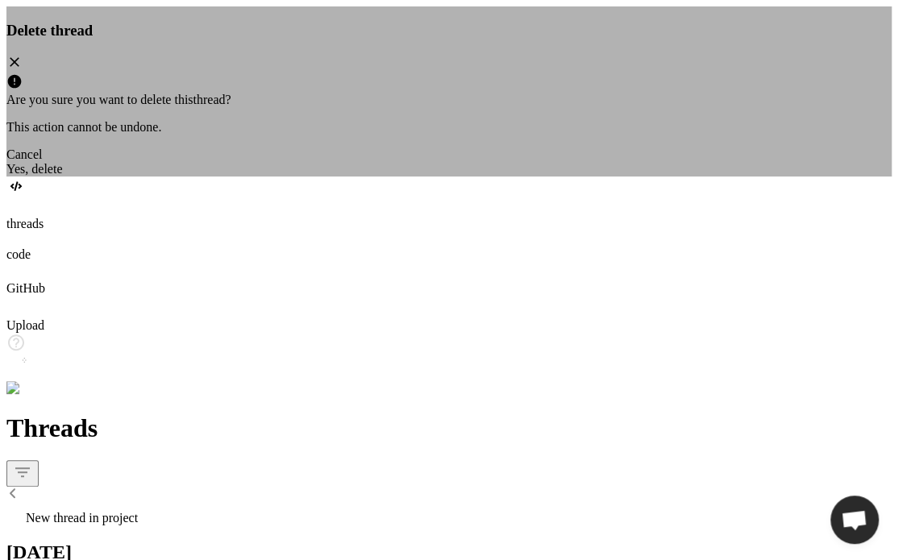
click at [528, 177] on div "Yes, delete" at bounding box center [448, 169] width 885 height 15
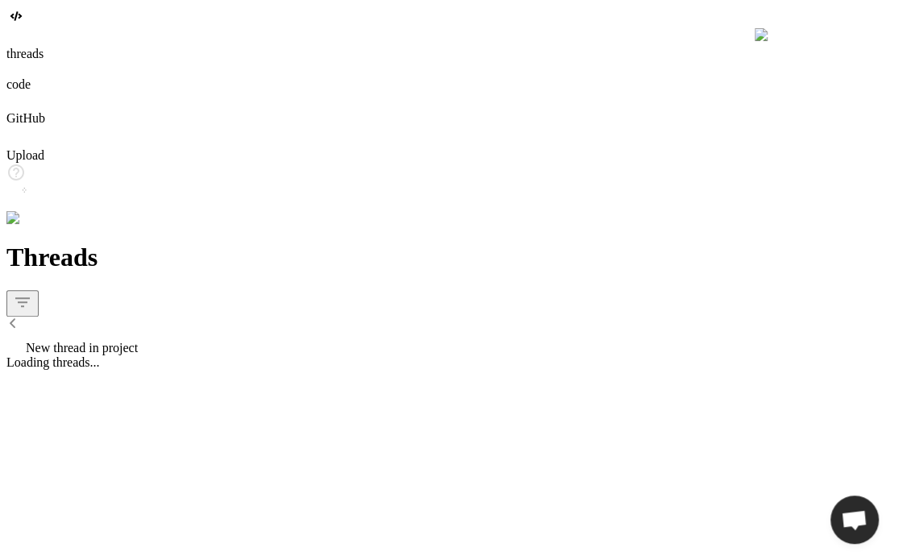
scroll to position [727, 0]
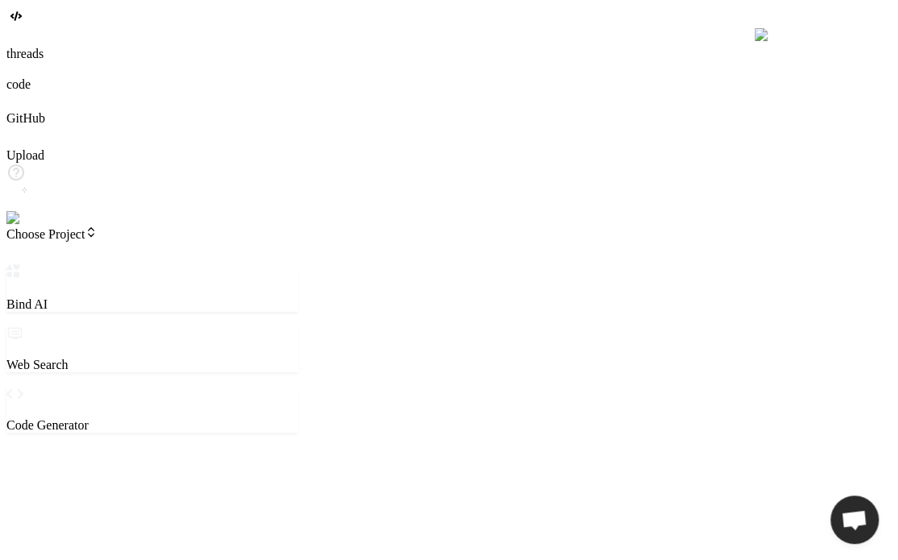
click at [13, 35] on icon at bounding box center [9, 32] width 6 height 6
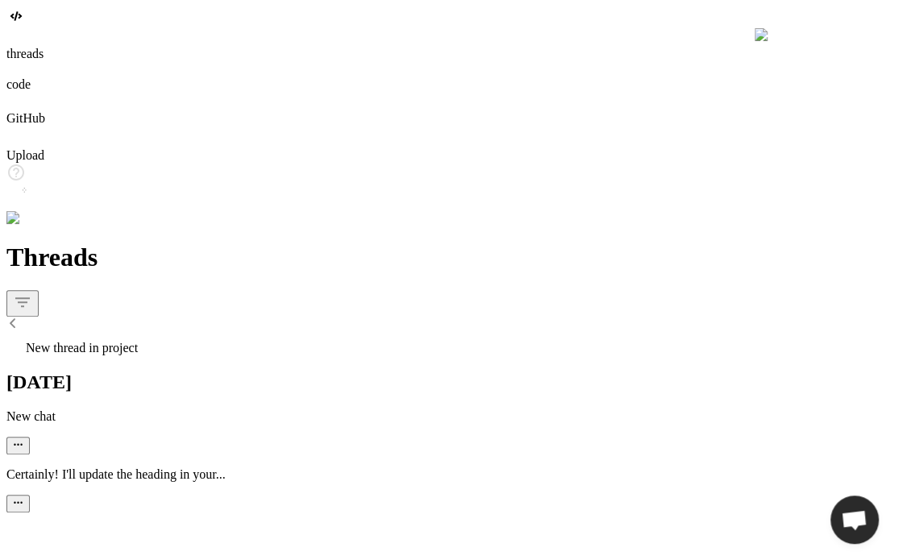
click at [134, 468] on p "Certainly! I'll update the heading in your..." at bounding box center [448, 475] width 885 height 15
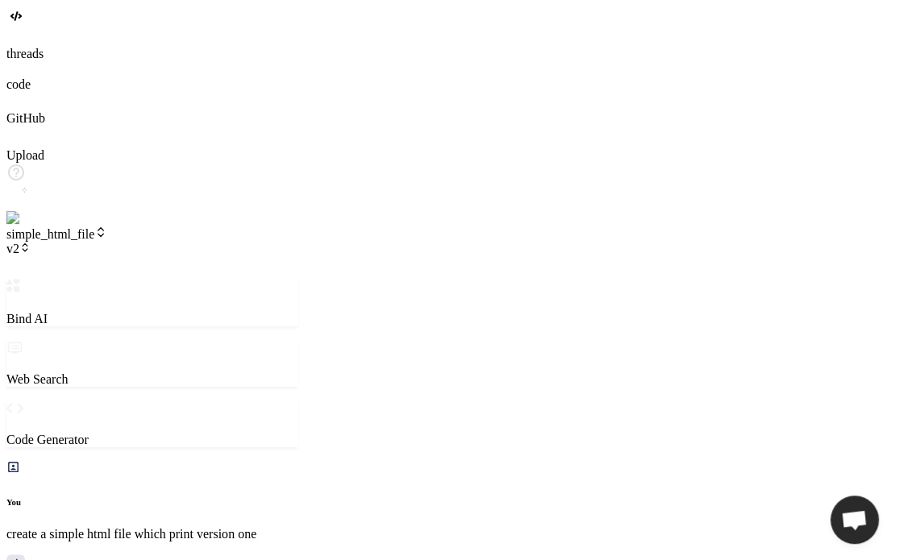
scroll to position [1409, 0]
type textarea "x"
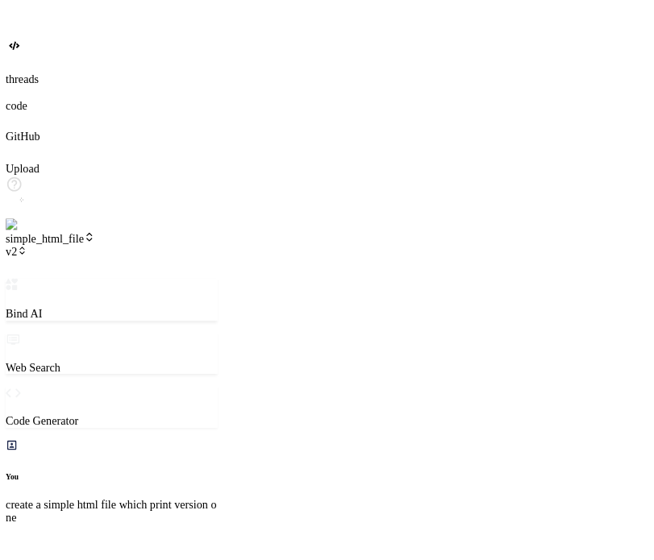
scroll to position [603, 0]
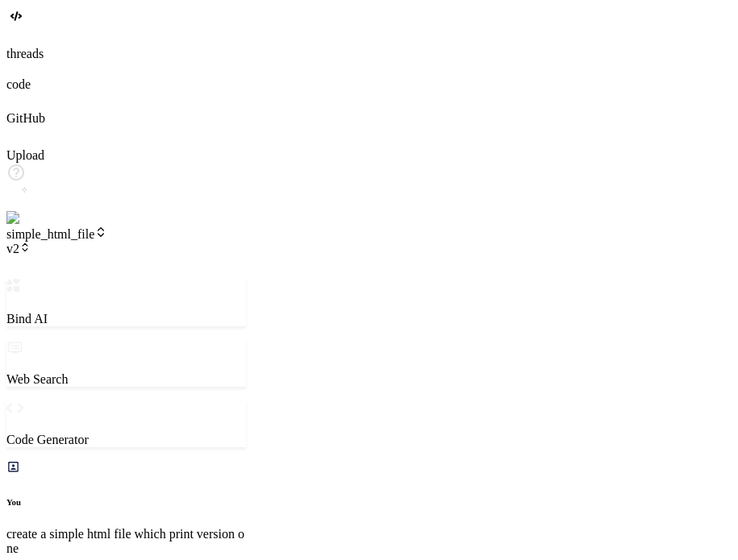
click at [107, 227] on span "simple_html_file" at bounding box center [56, 234] width 101 height 14
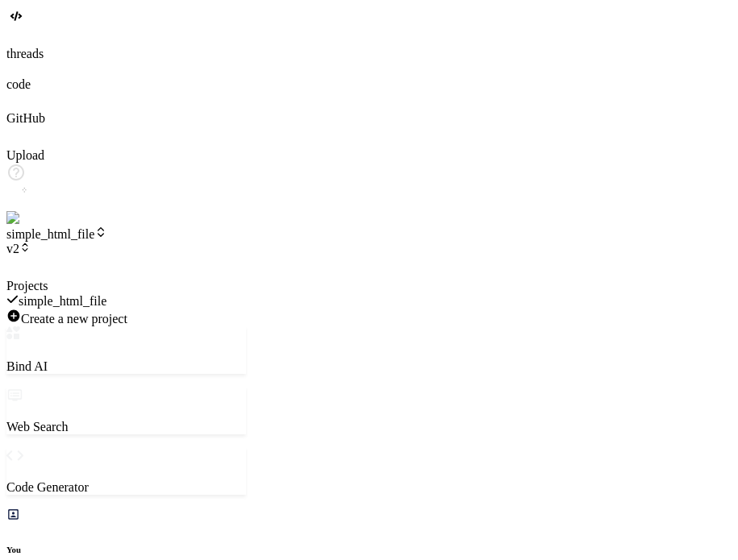
click at [138, 279] on div at bounding box center [126, 279] width 240 height 0
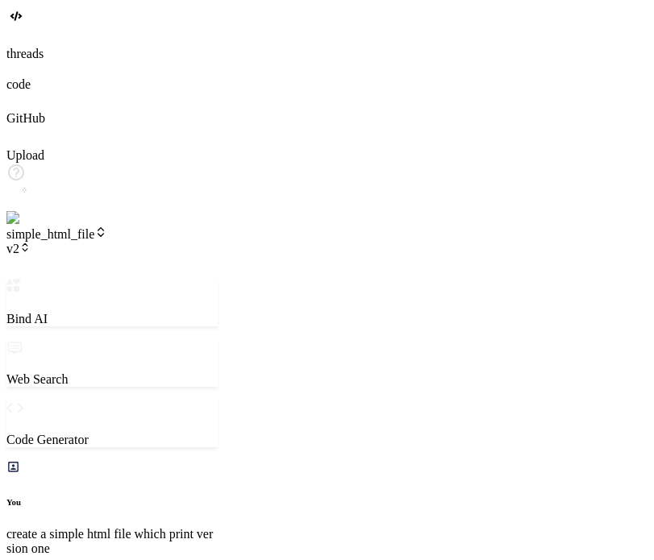
type textarea "x"
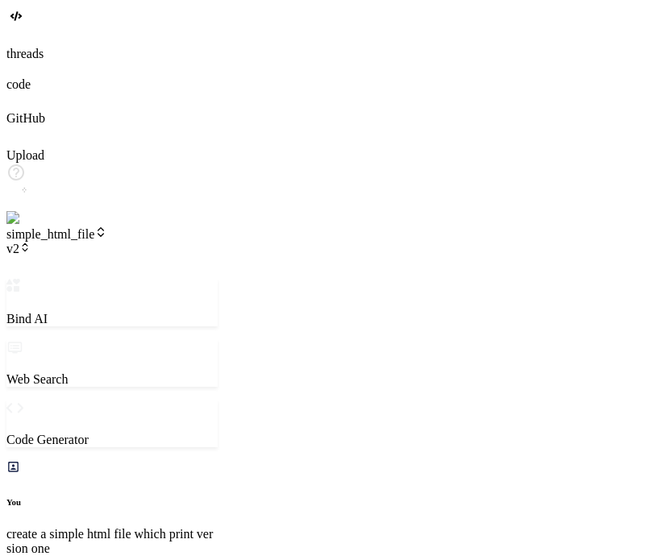
type textarea "c"
type textarea "x"
type textarea "cr"
type textarea "x"
type textarea "cre"
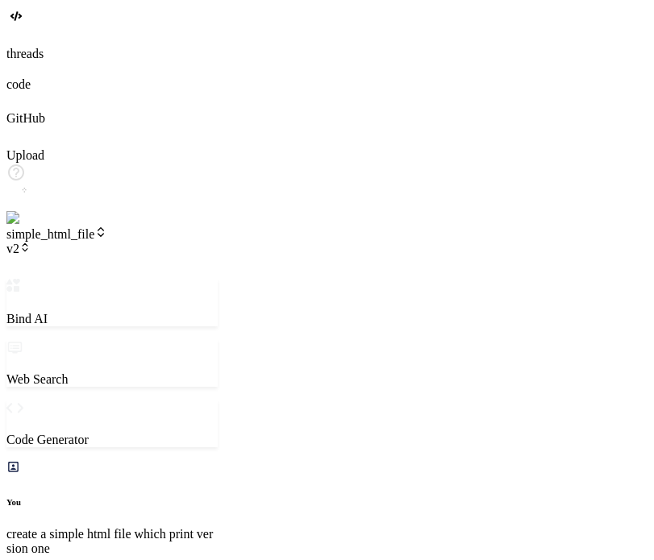
type textarea "x"
type textarea "crea"
type textarea "x"
type textarea "creat"
type textarea "x"
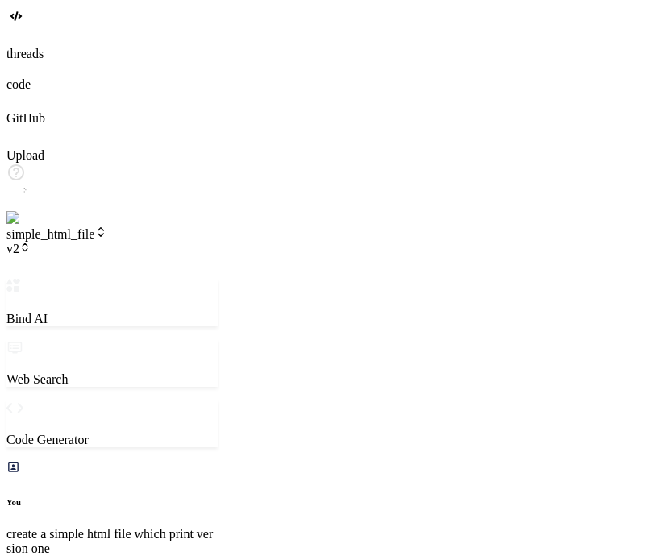
type textarea "create"
type textarea "x"
type textarea "create"
type textarea "x"
type textarea "create"
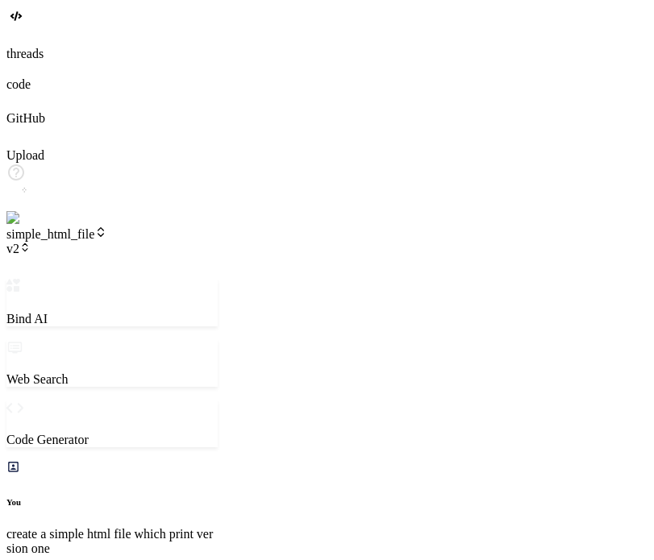
type textarea "x"
type textarea "creat"
type textarea "x"
type textarea "crea"
type textarea "x"
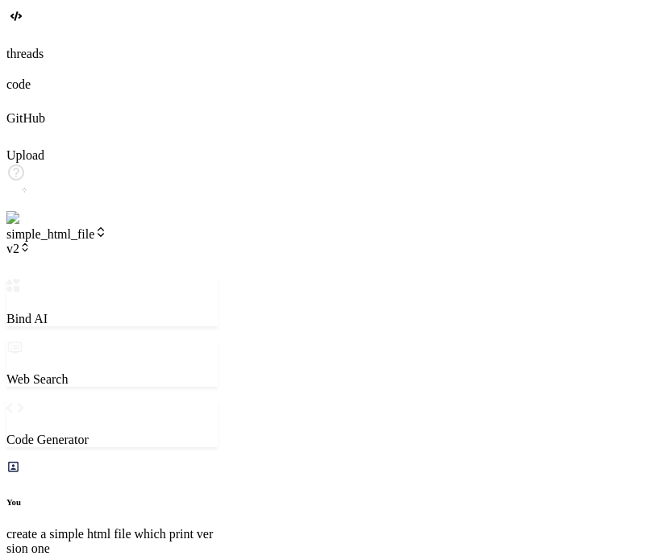
type textarea "cre"
type textarea "x"
type textarea "cr"
type textarea "x"
type textarea "c"
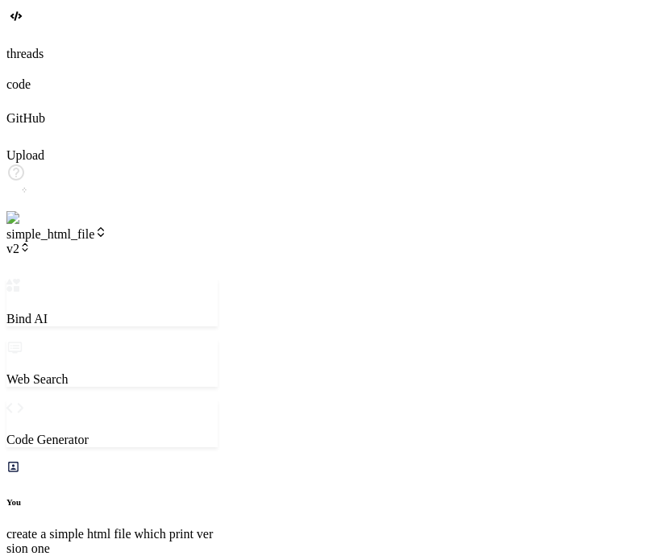
type textarea "x"
type textarea "c"
type textarea "x"
type textarea "ch"
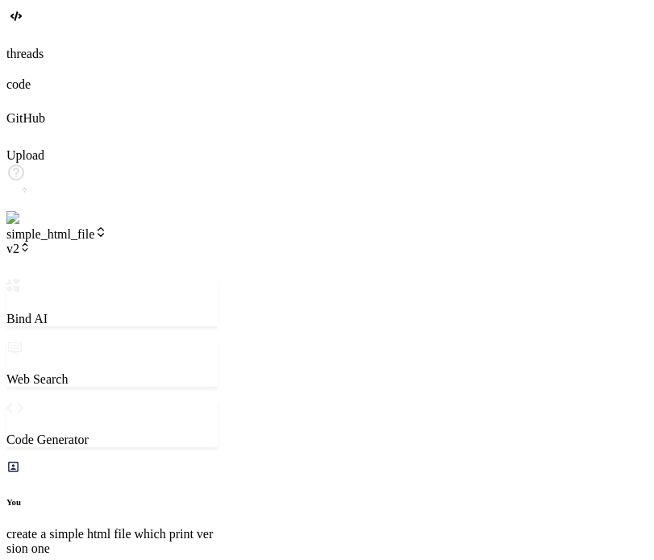
type textarea "x"
type textarea "chn"
type textarea "x"
type textarea "chna"
type textarea "x"
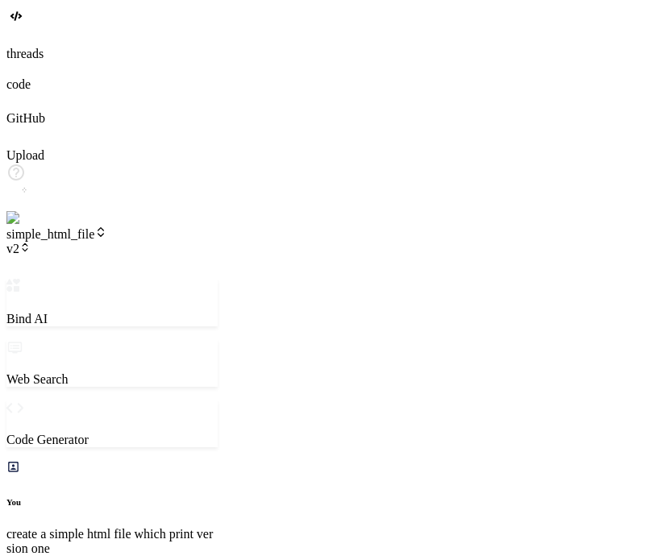
type textarea "chnag"
type textarea "x"
type textarea "chnage"
type textarea "x"
type textarea "chnage"
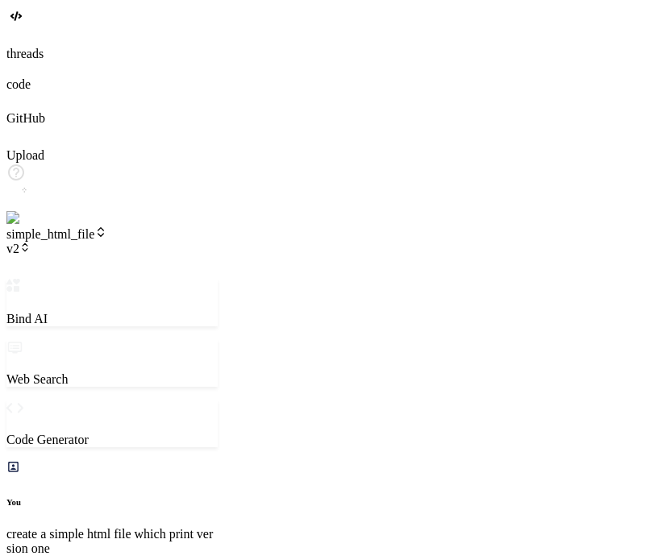
type textarea "x"
type textarea "chnage"
type textarea "x"
type textarea "chnag"
type textarea "x"
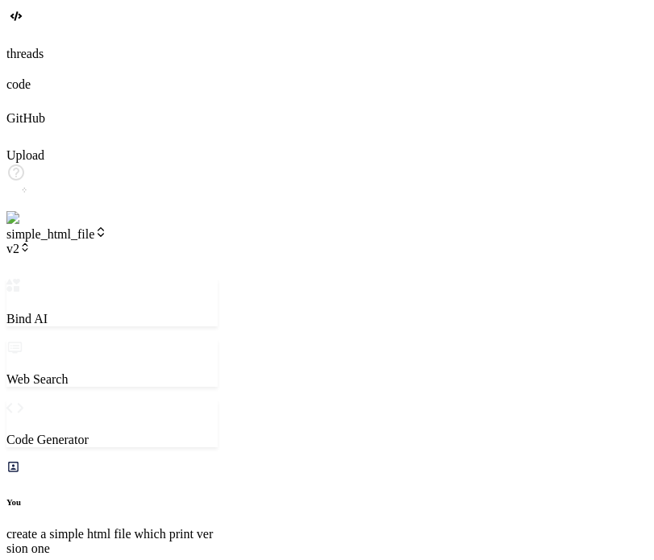
type textarea "chna"
type textarea "x"
type textarea "chn"
type textarea "x"
type textarea "ch"
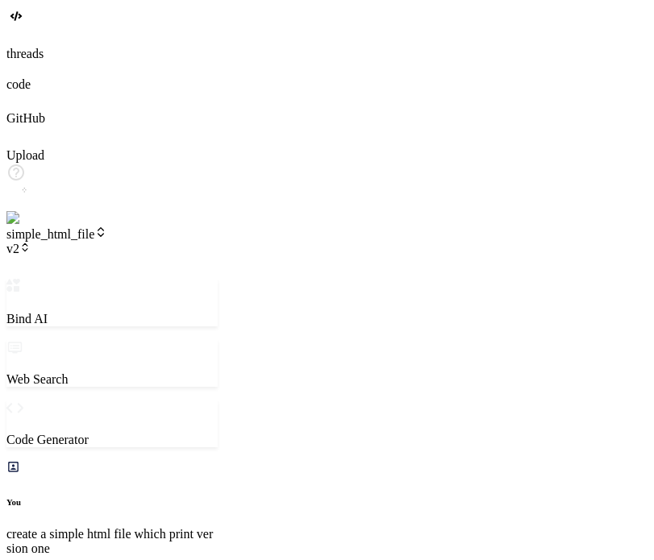
type textarea "x"
type textarea "cha"
type textarea "x"
type textarea "chan"
type textarea "x"
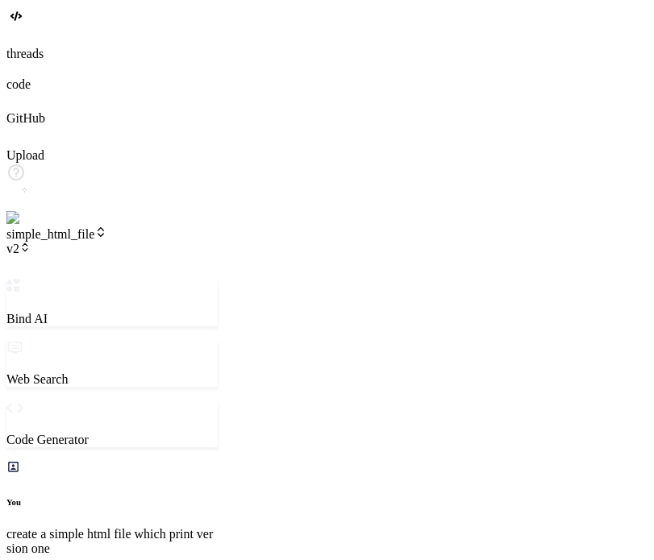
type textarea "[PERSON_NAME]"
type textarea "x"
type textarea "change"
type textarea "x"
type textarea "change"
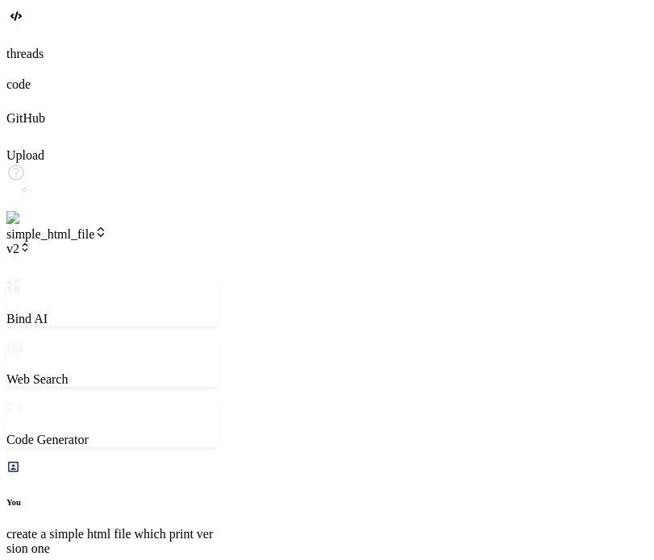
type textarea "x"
type textarea "change t"
type textarea "x"
type textarea "change th"
type textarea "x"
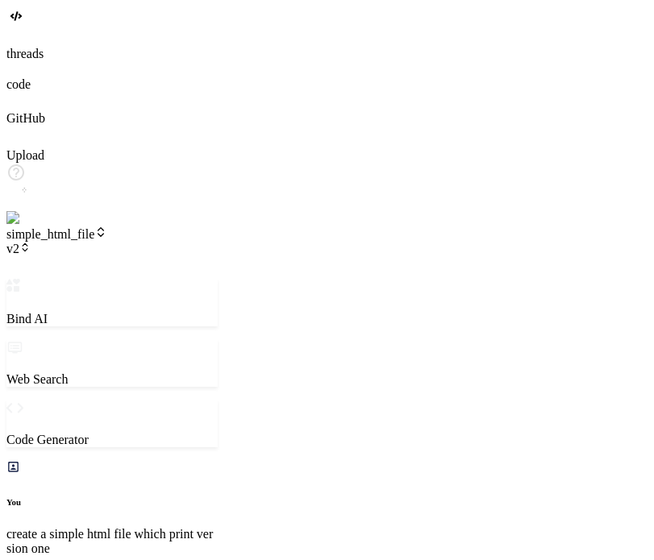
type textarea "change the"
type textarea "x"
type textarea "change the"
type textarea "x"
type textarea "change the h"
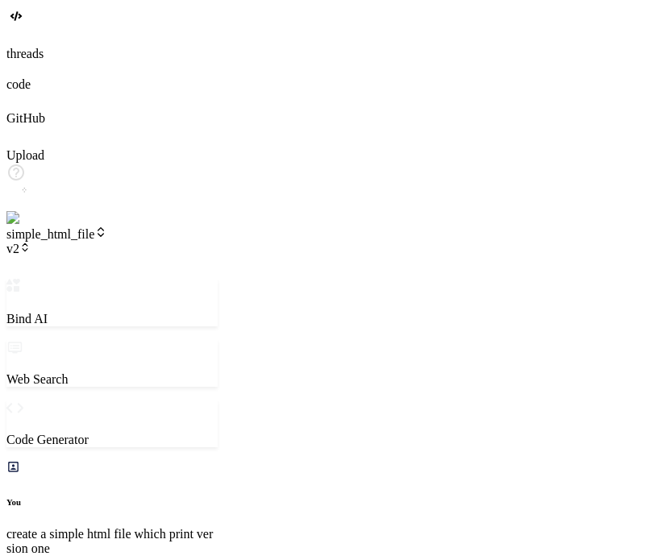
type textarea "x"
type textarea "change the he"
type textarea "x"
type textarea "change the hea"
type textarea "x"
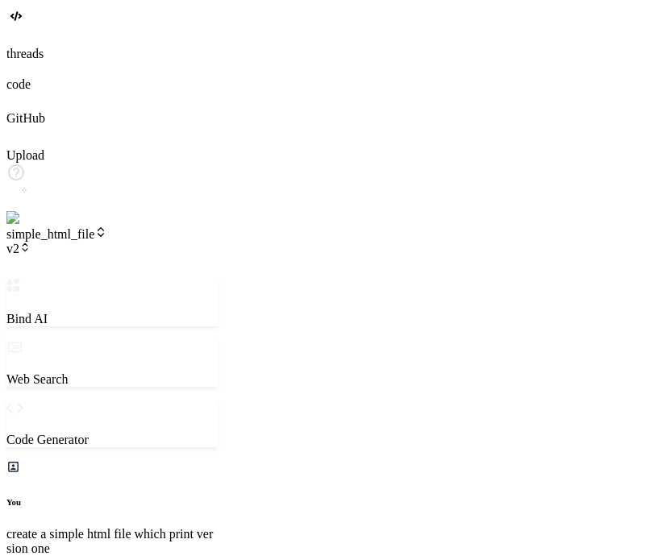
type textarea "change the head"
type textarea "x"
type textarea "change the headi"
type textarea "x"
type textarea "change the headin"
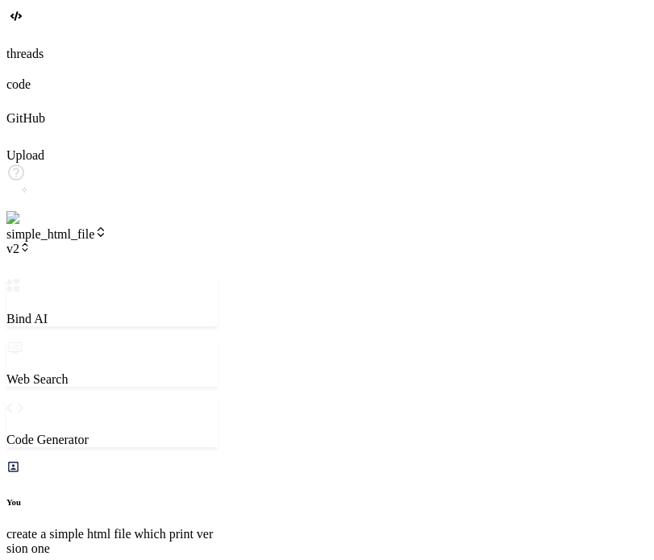
type textarea "x"
type textarea "change the heading"
type textarea "x"
type textarea "change the heading"
type textarea "x"
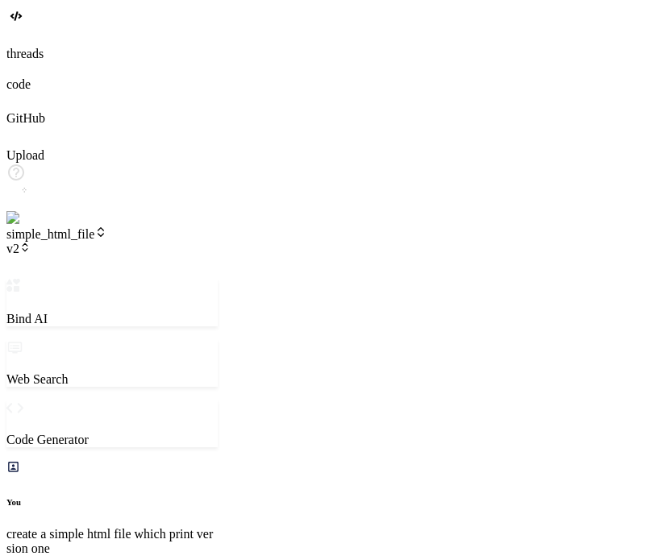
type textarea "change the heading t"
type textarea "x"
type textarea "change the heading to"
type textarea "x"
type textarea "change the heading to"
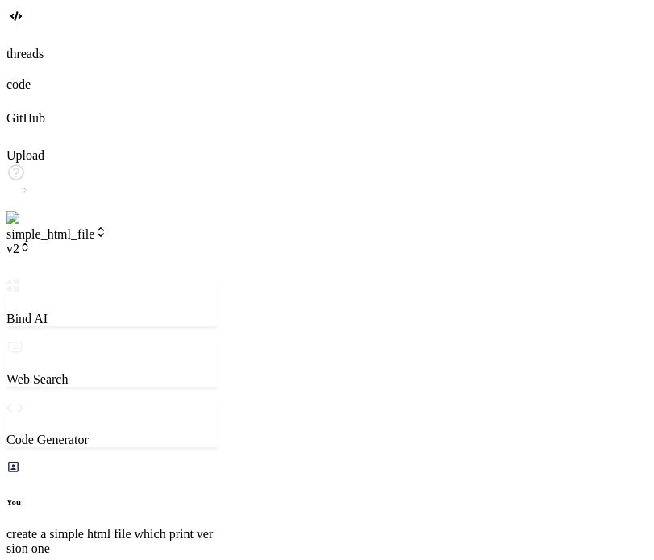
type textarea "x"
type textarea "change the heading to v"
type textarea "x"
type textarea "change the heading to ve"
type textarea "x"
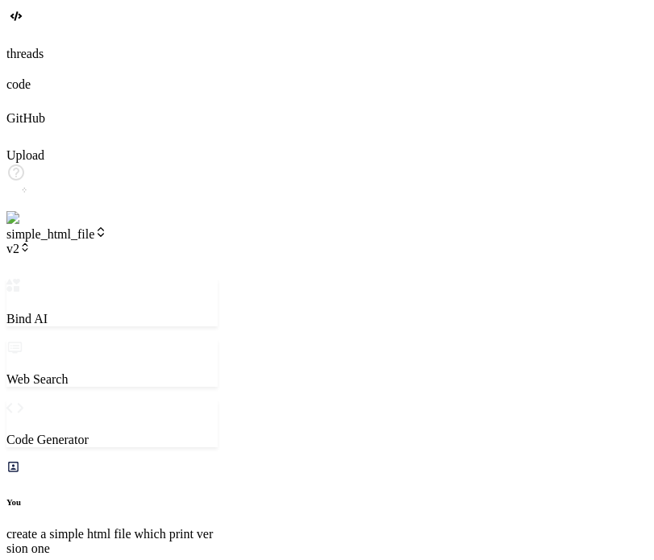
type textarea "change the heading to vers"
type textarea "x"
type textarea "change the heading to versi"
type textarea "x"
type textarea "change the heading to versio"
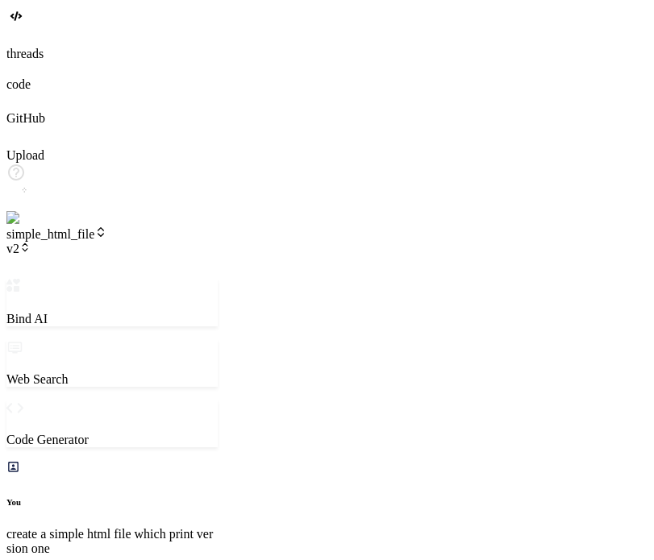
type textarea "x"
type textarea "change the heading to version"
type textarea "x"
type textarea "change the heading to version"
type textarea "x"
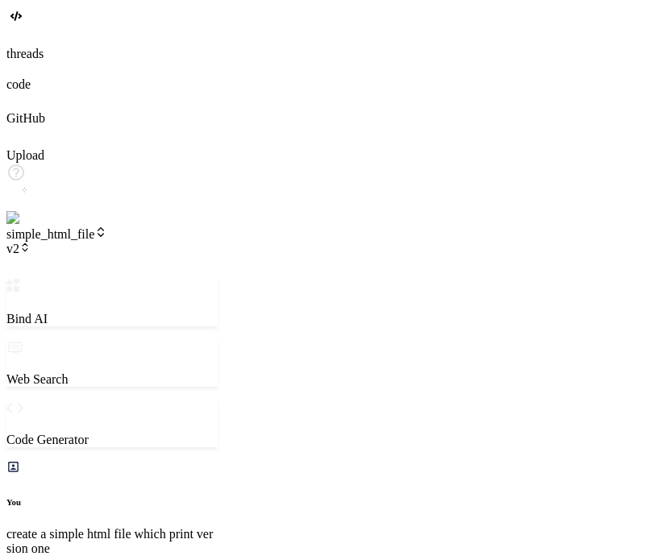
type textarea "change the heading to version 3"
type textarea "x"
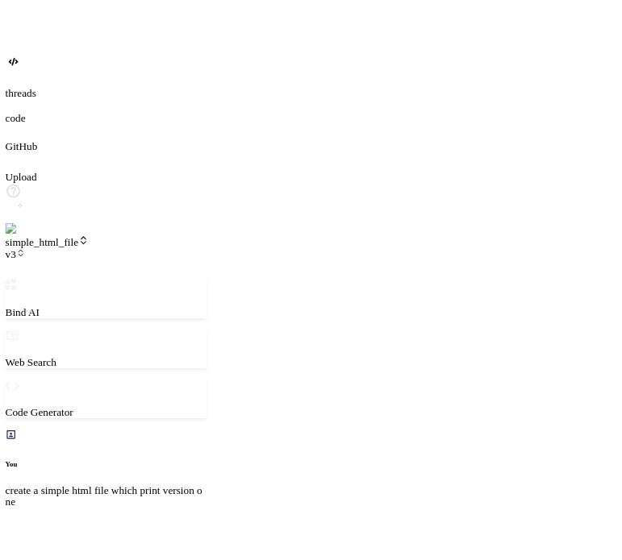
scroll to position [489, 0]
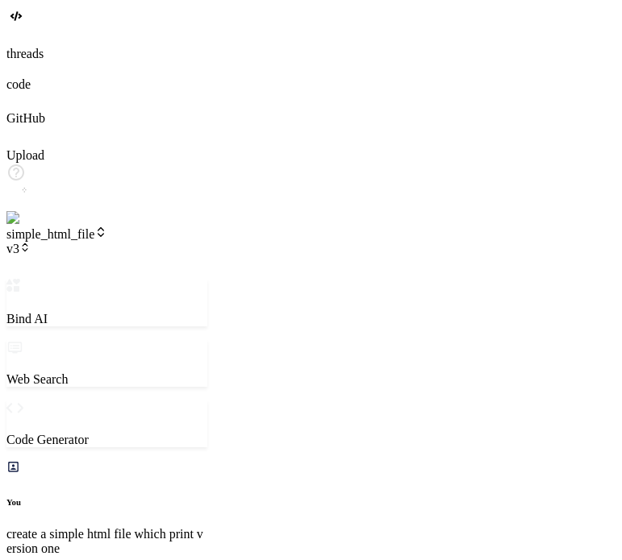
click at [31, 242] on span "v3" at bounding box center [18, 249] width 24 height 14
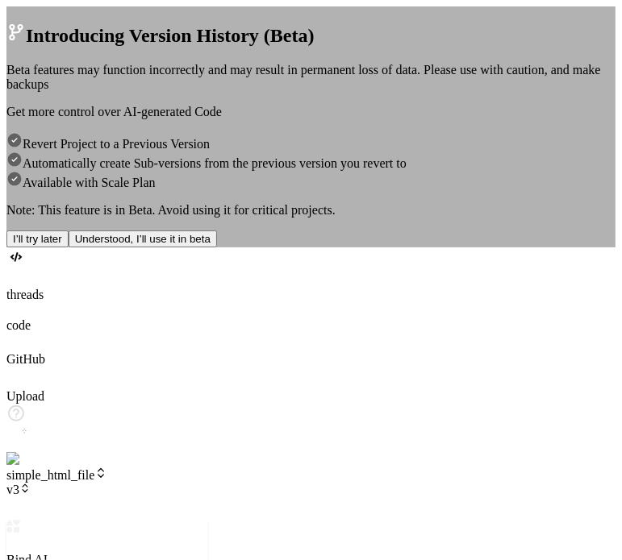
click at [541, 167] on div "Introducing Version History (Beta) Beta features may function incorrectly and m…" at bounding box center [310, 126] width 609 height 241
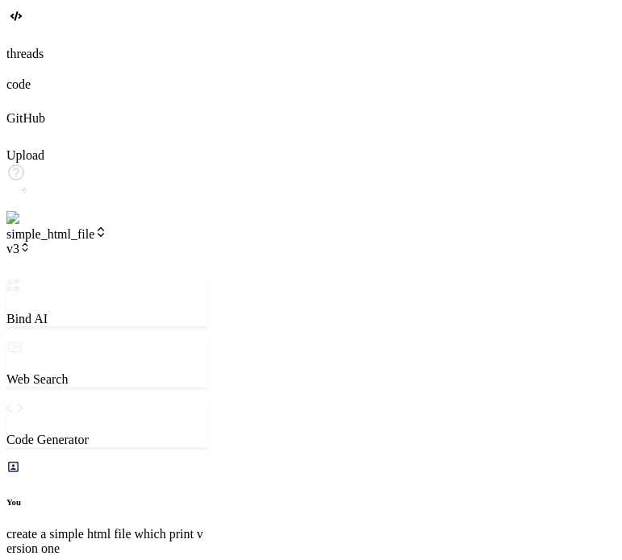
click at [31, 242] on span "v3" at bounding box center [18, 249] width 24 height 14
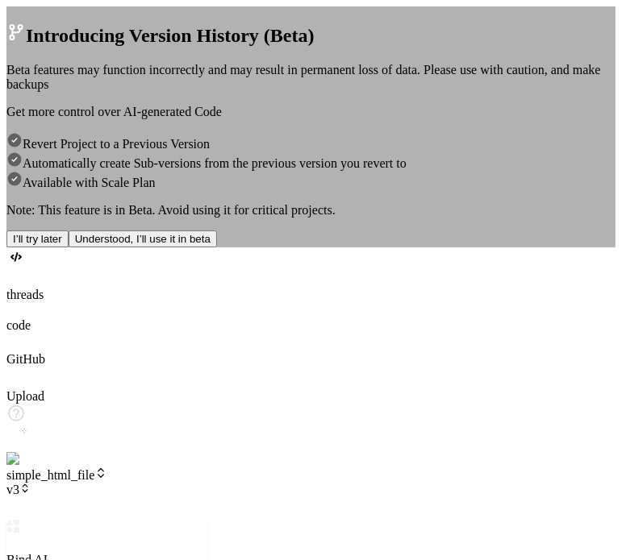
click at [69, 248] on button "I’ll try later" at bounding box center [37, 239] width 62 height 17
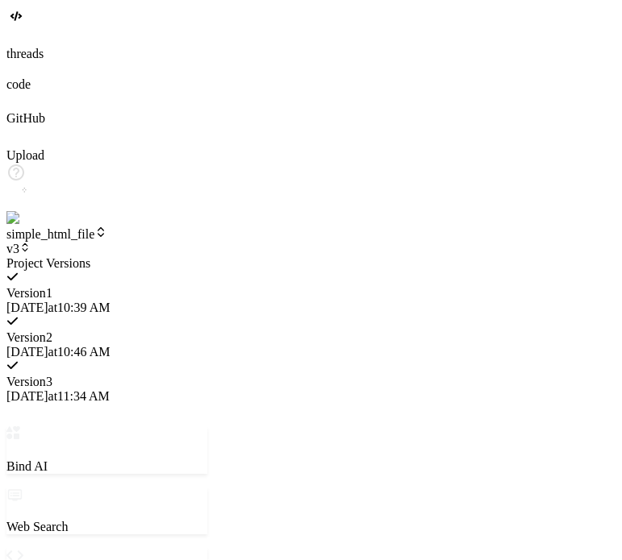
click at [52, 331] on span "Version 2" at bounding box center [29, 338] width 46 height 14
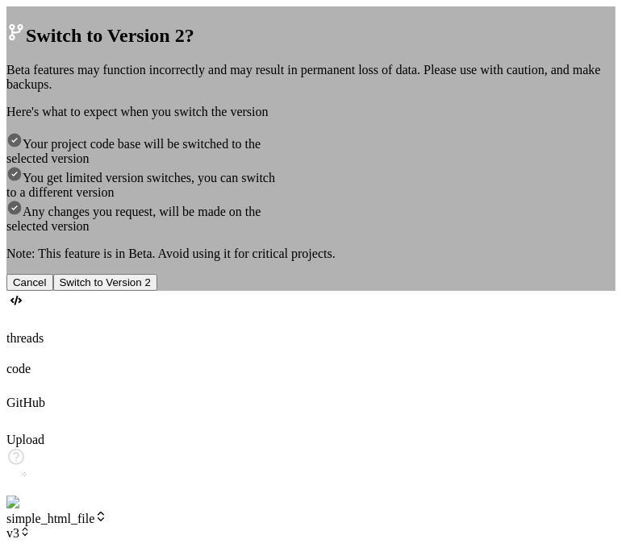
click at [157, 291] on button "Switch to Version 2" at bounding box center [105, 282] width 104 height 17
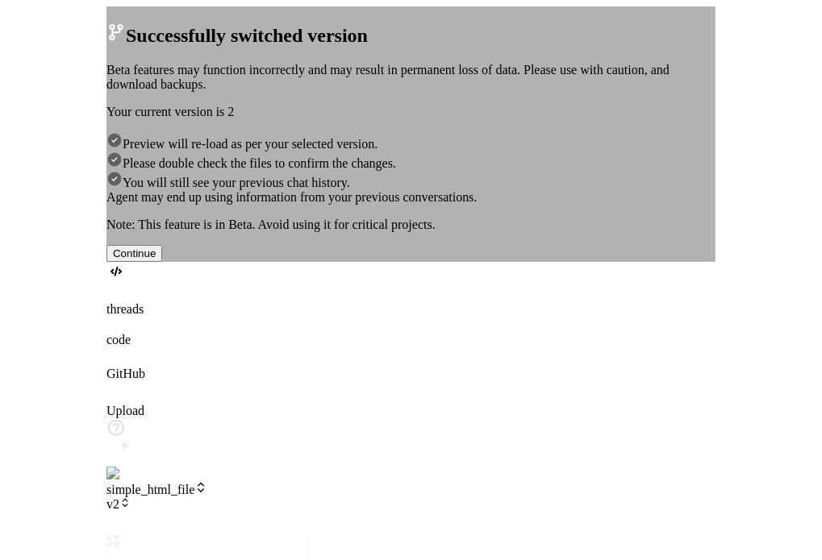
scroll to position [1858, 0]
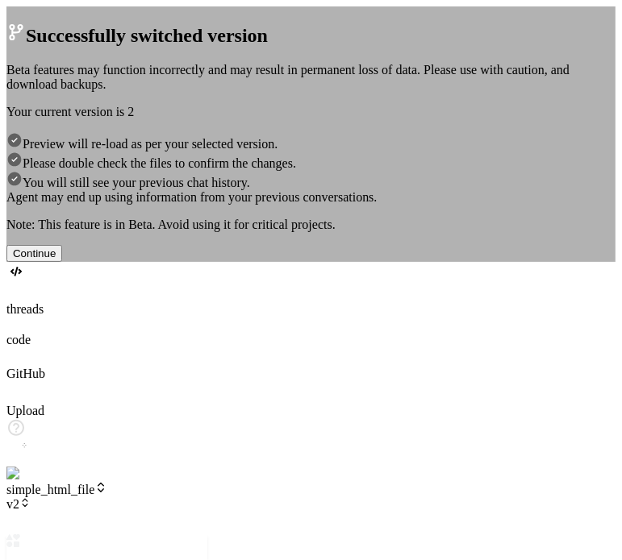
click at [62, 262] on button "Continue" at bounding box center [34, 253] width 56 height 17
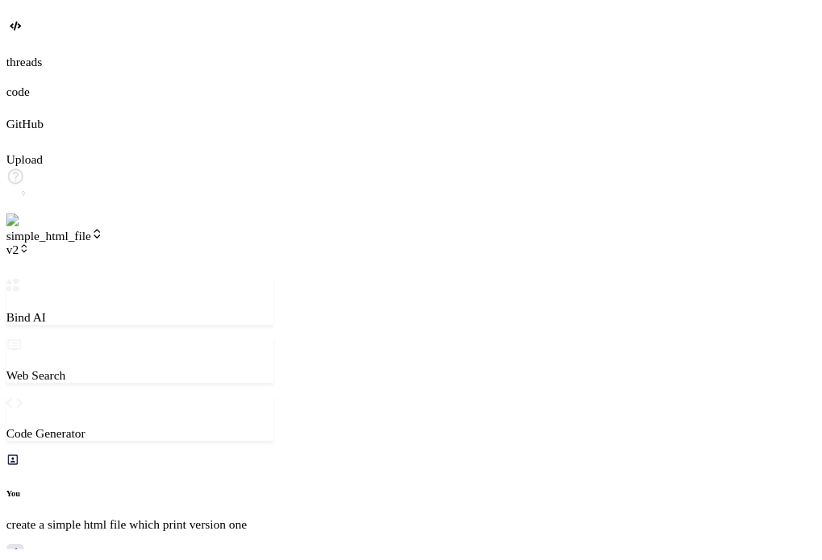
scroll to position [1811, 0]
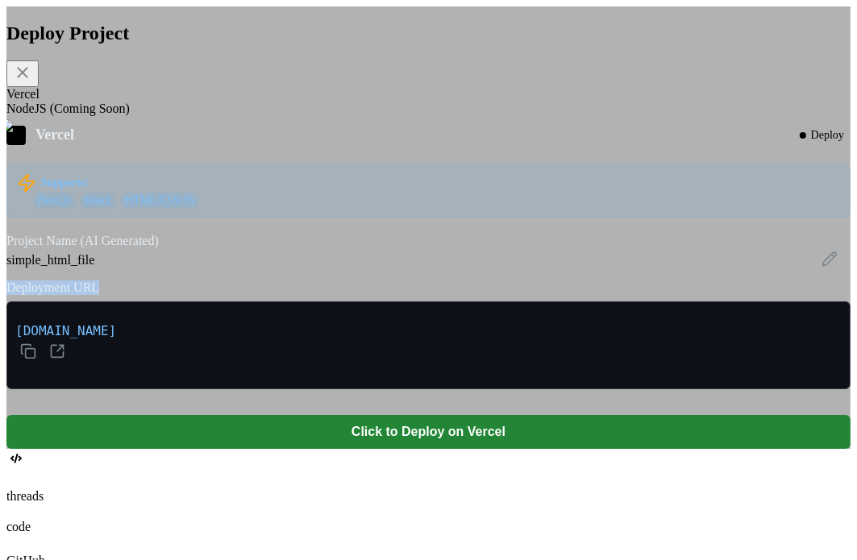
drag, startPoint x: 279, startPoint y: 358, endPoint x: 194, endPoint y: 363, distance: 85.6
click at [194, 363] on div "Vercel Deploy Supports: Next.js React HTML/CSS/JS Project Name (AI Generated) s…" at bounding box center [428, 287] width 844 height 323
copy label "Deployment URL"
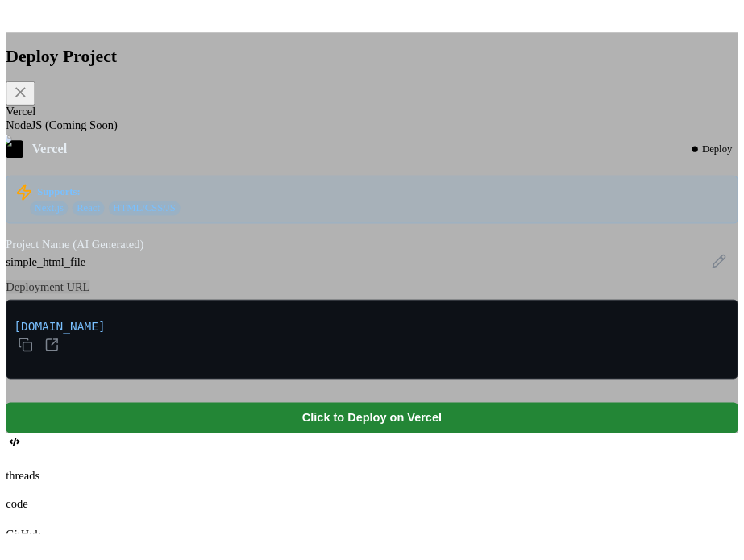
scroll to position [489, 0]
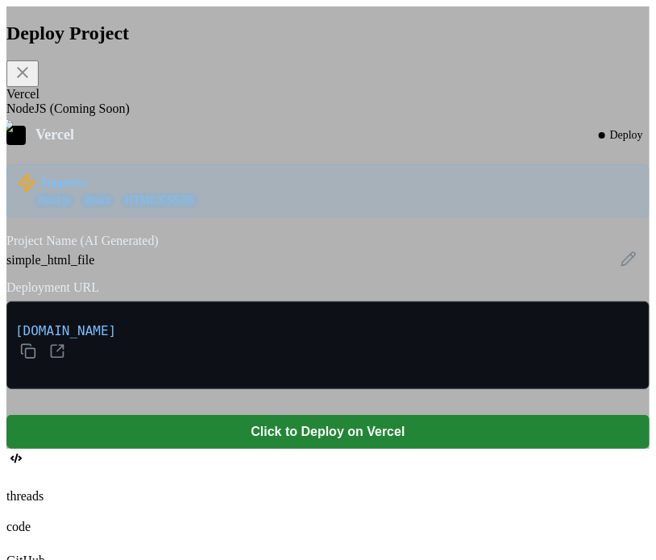
click at [346, 153] on div "Deploy Project Vercel NodeJS (Coming Soon) Vercel Deploy Supports: Next.js Reac…" at bounding box center [328, 236] width 644 height 427
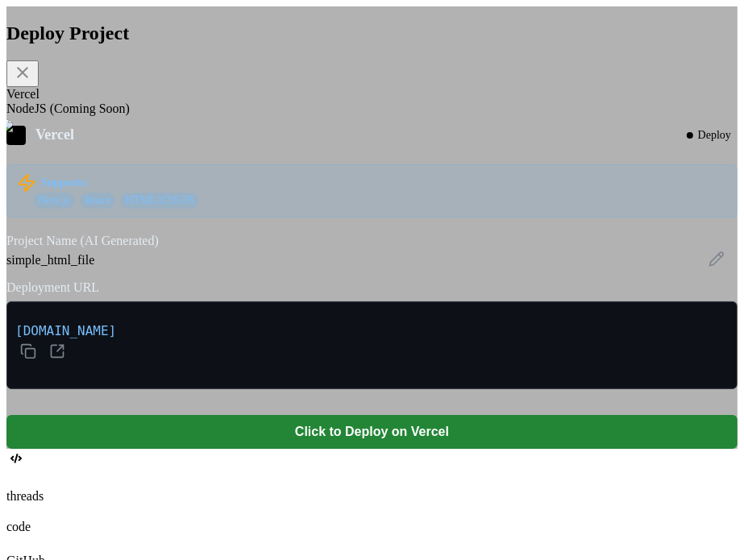
type textarea "x"
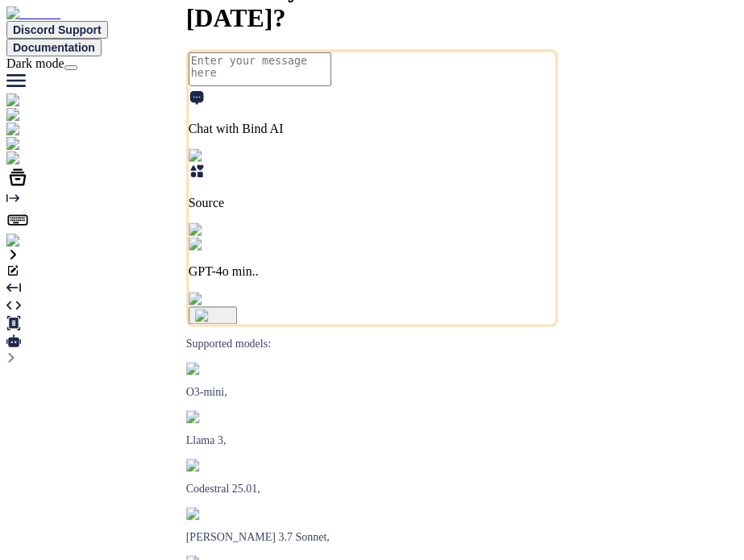
type textarea "x"
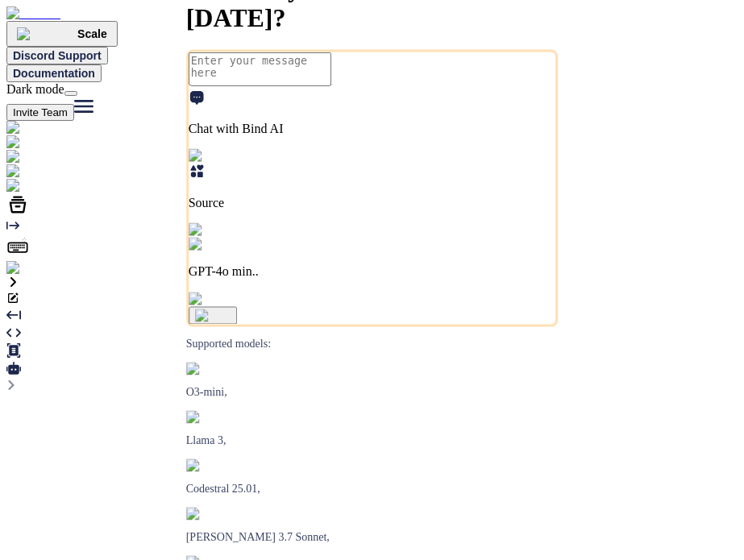
click at [26, 276] on img at bounding box center [32, 268] width 52 height 15
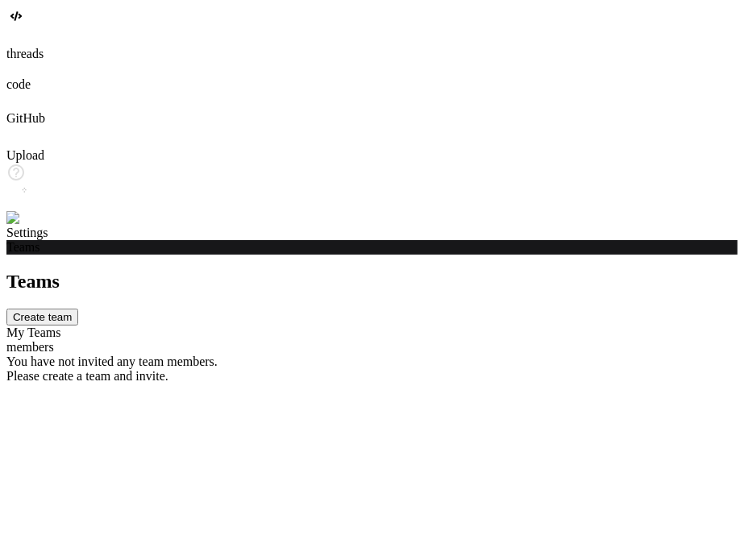
click at [78, 309] on button "Create team" at bounding box center [42, 317] width 72 height 17
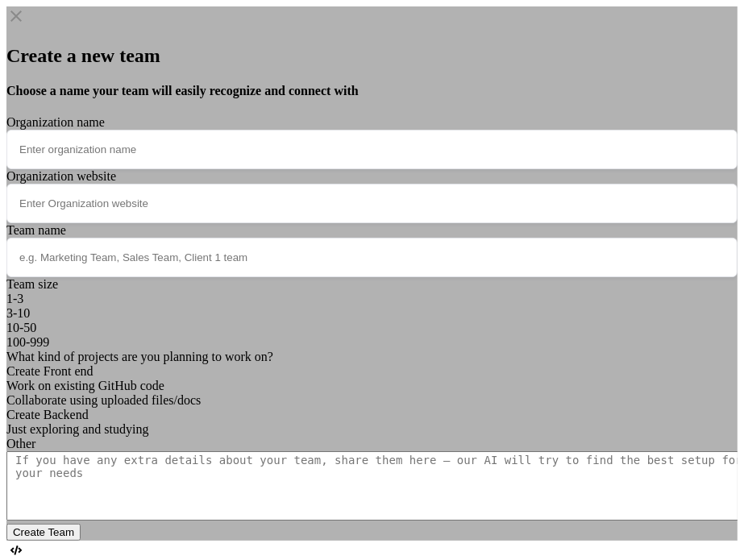
click at [354, 138] on input "text" at bounding box center [371, 150] width 731 height 40
type input "team01"
click at [275, 194] on input "text" at bounding box center [371, 204] width 731 height 40
click at [216, 254] on input "text" at bounding box center [371, 258] width 731 height 40
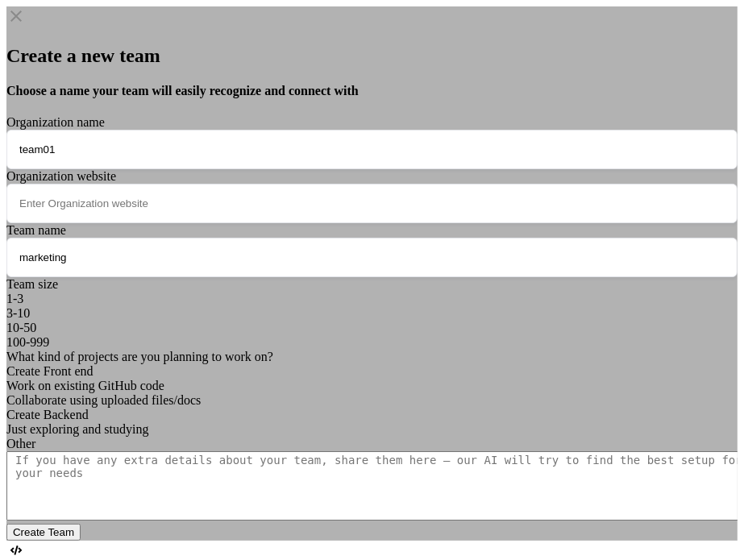
type input "marketing"
click at [202, 292] on div "1-3" at bounding box center [371, 299] width 731 height 15
click at [242, 364] on div "Create Front end" at bounding box center [371, 371] width 731 height 15
click at [255, 452] on textarea at bounding box center [377, 486] width 743 height 69
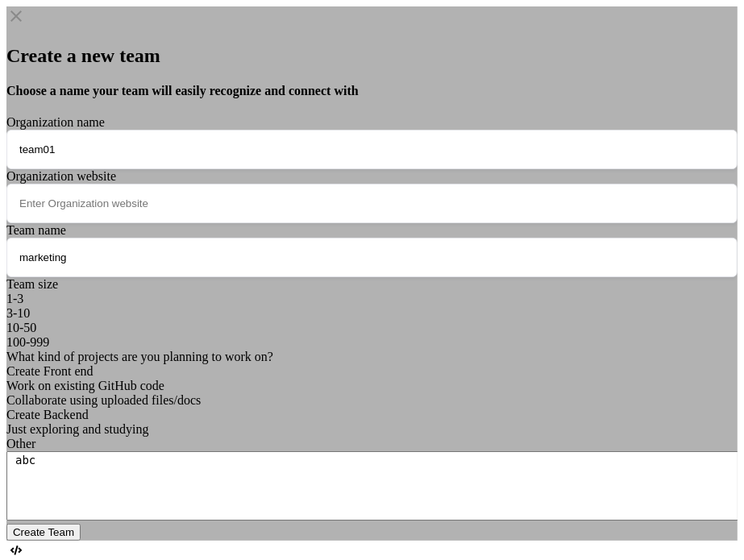
type textarea "abc"
click at [81, 524] on button "Create Team" at bounding box center [43, 532] width 74 height 17
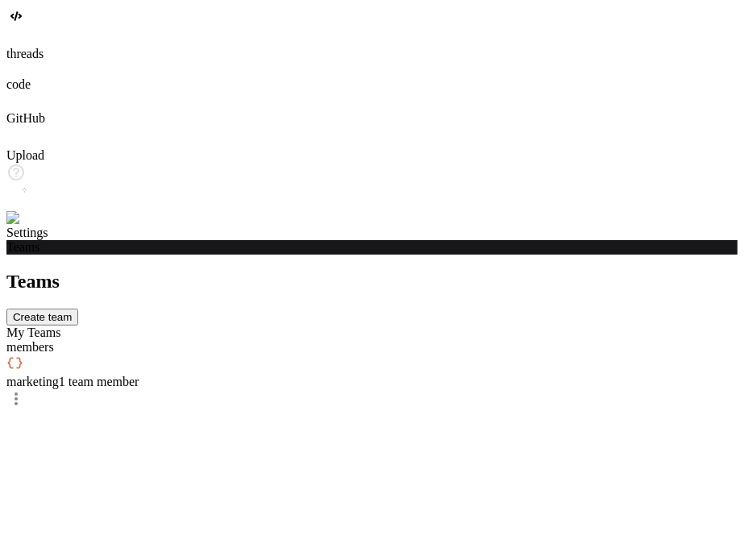
click at [23, 226] on img at bounding box center [32, 218] width 52 height 15
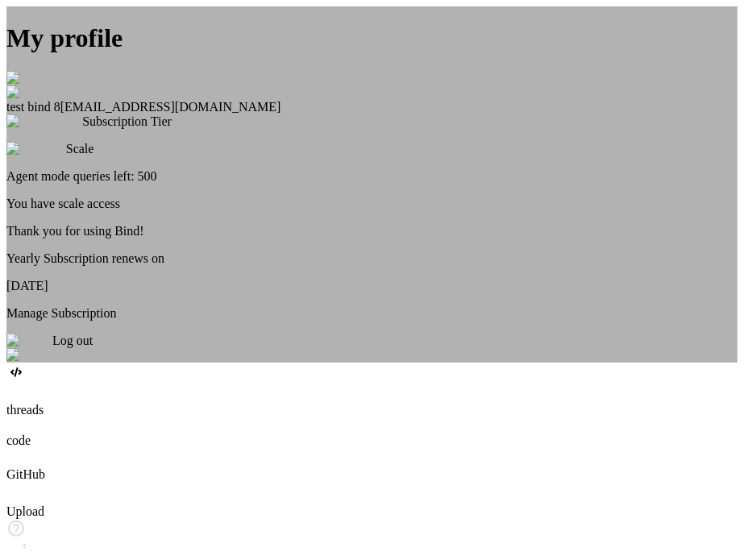
click at [149, 185] on div "My profile test bind 8 [EMAIL_ADDRESS][DOMAIN_NAME] Subscription Tier Scale Age…" at bounding box center [371, 184] width 731 height 356
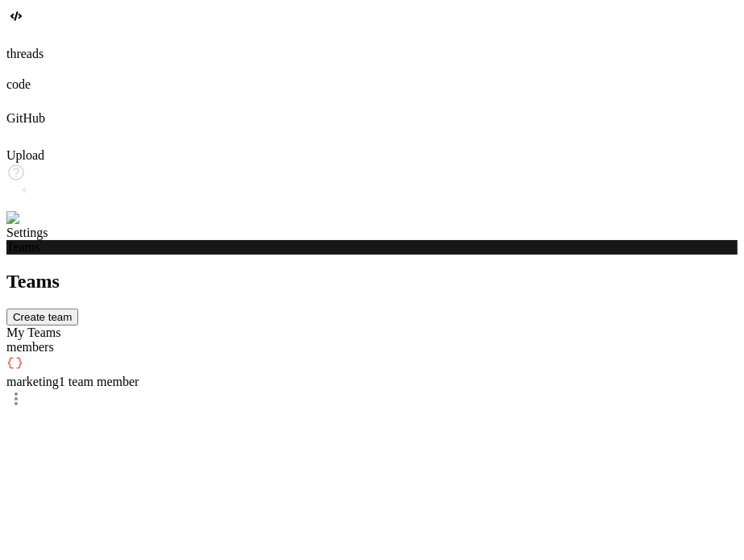
click at [24, 226] on img at bounding box center [32, 218] width 52 height 15
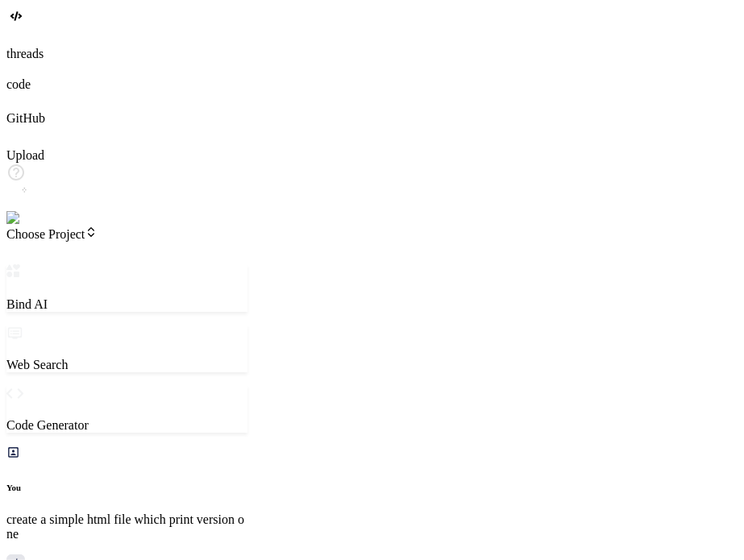
scroll to position [288, 0]
type textarea "x"
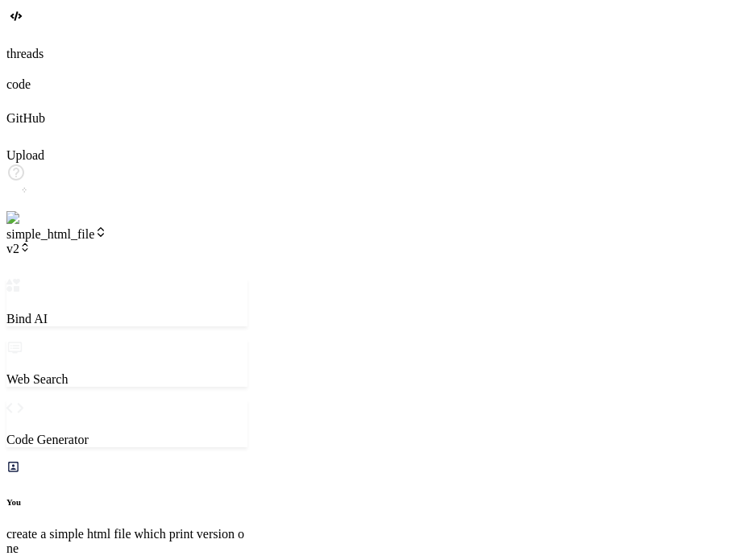
scroll to position [223, 0]
click at [37, 226] on img at bounding box center [32, 218] width 52 height 15
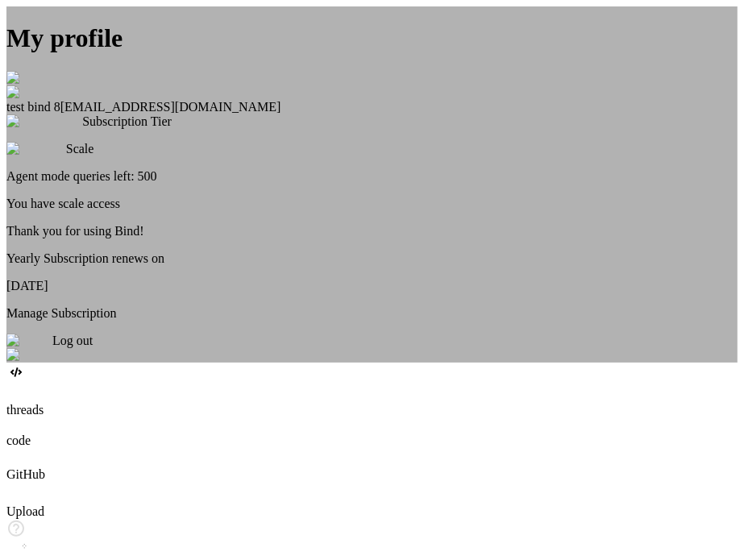
click at [119, 20] on div "My profile test bind 8 testbind8@mailinator.com Subscription Tier Scale Agent m…" at bounding box center [371, 184] width 731 height 356
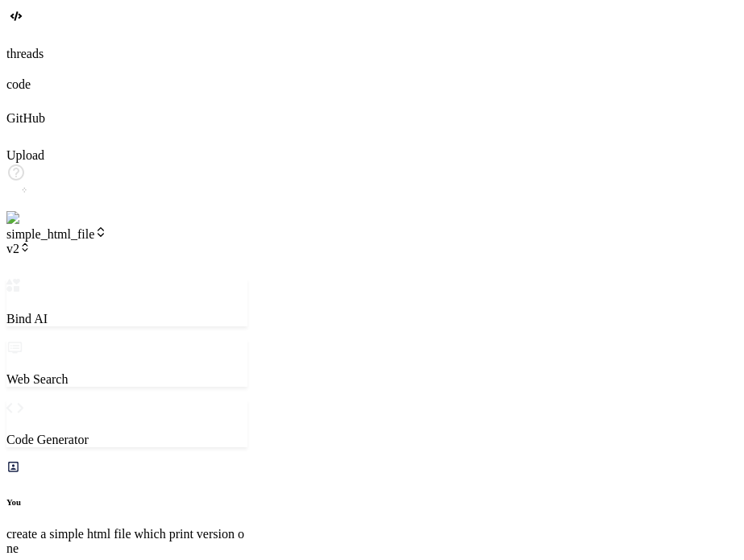
click at [202, 226] on header "simple_html_file v2 Created with Pixso." at bounding box center [126, 252] width 241 height 53
click at [31, 242] on icon at bounding box center [24, 247] width 11 height 11
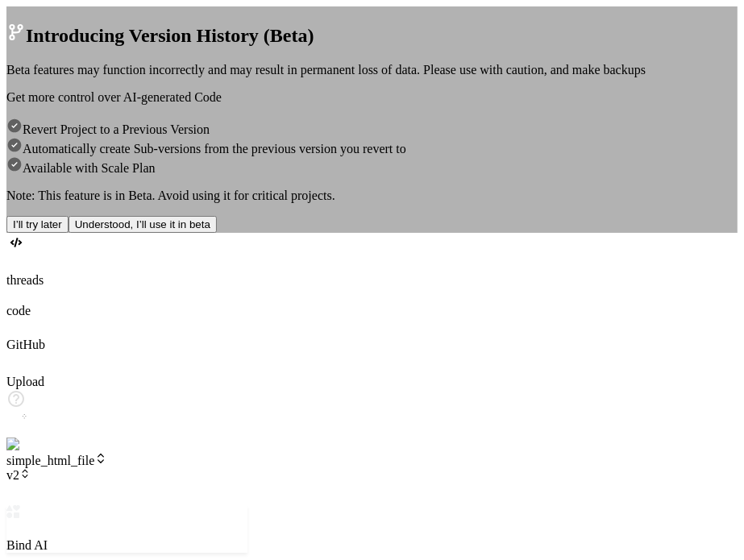
click at [69, 233] on button "I’ll try later" at bounding box center [37, 224] width 62 height 17
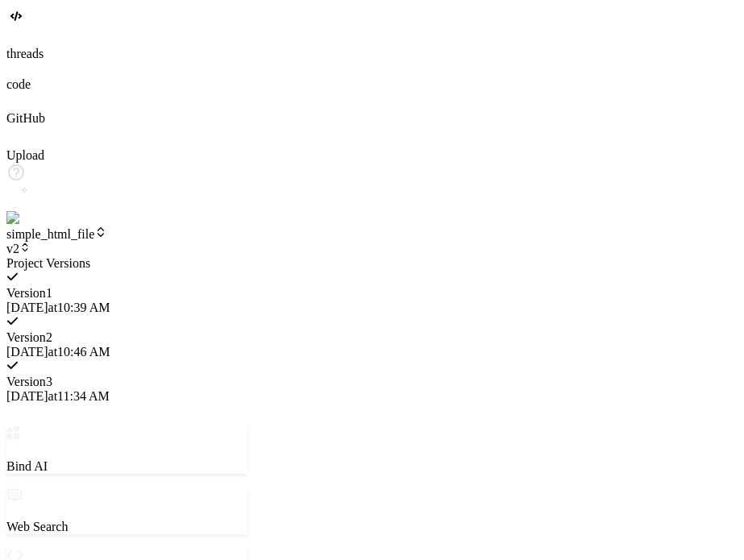
click at [42, 226] on div at bounding box center [371, 194] width 731 height 63
click at [26, 226] on img at bounding box center [32, 218] width 52 height 15
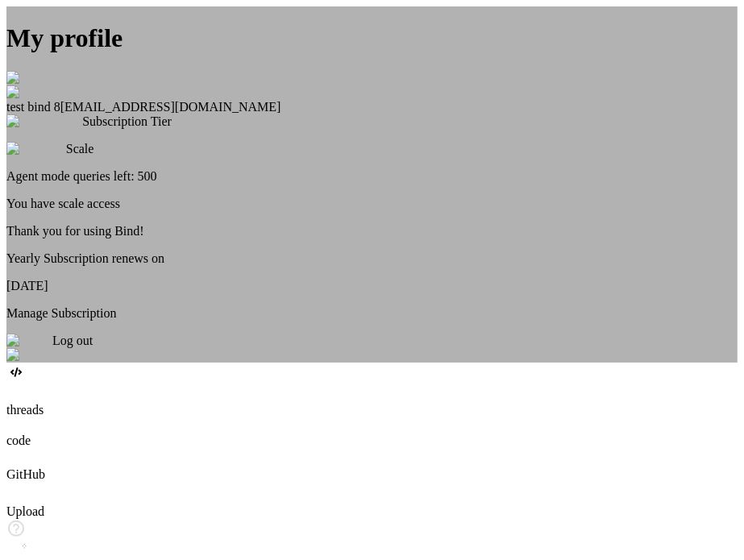
click at [26, 363] on div "My profile test bind 8 testbind8@mailinator.com Subscription Tier Scale Agent m…" at bounding box center [371, 184] width 731 height 356
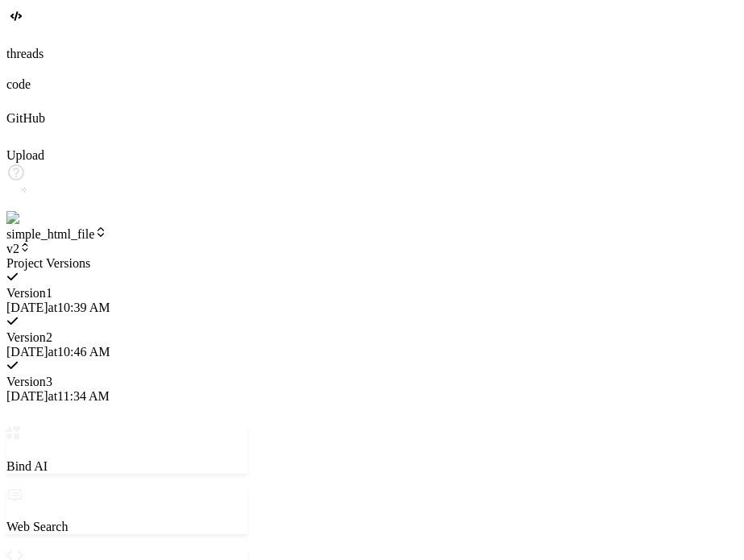
click at [26, 226] on img at bounding box center [32, 218] width 52 height 15
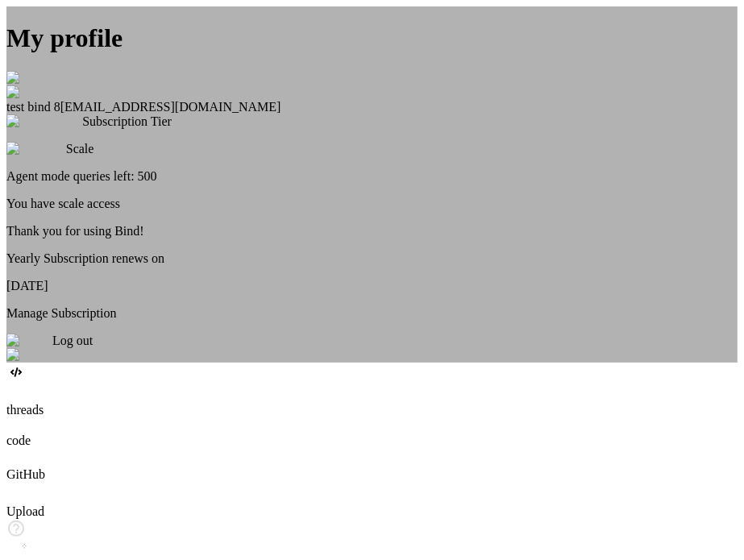
click at [389, 363] on div "Log out" at bounding box center [371, 348] width 731 height 29
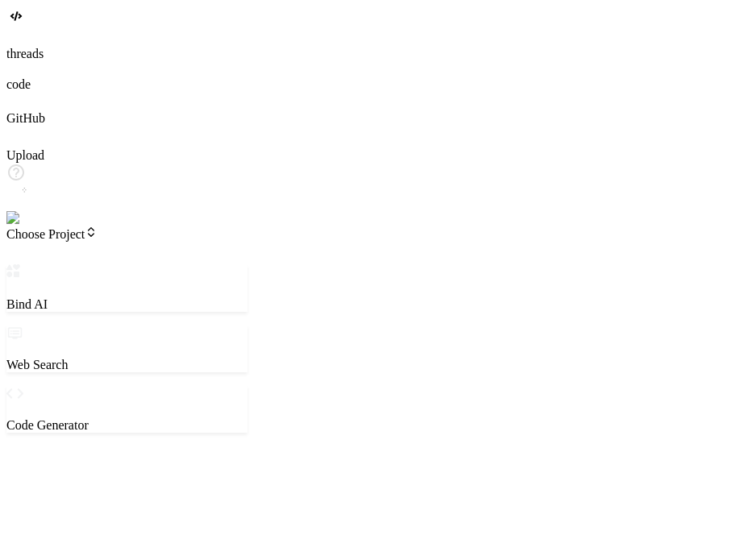
scroll to position [15, 0]
type textarea "x"
click at [26, 226] on img at bounding box center [28, 218] width 44 height 15
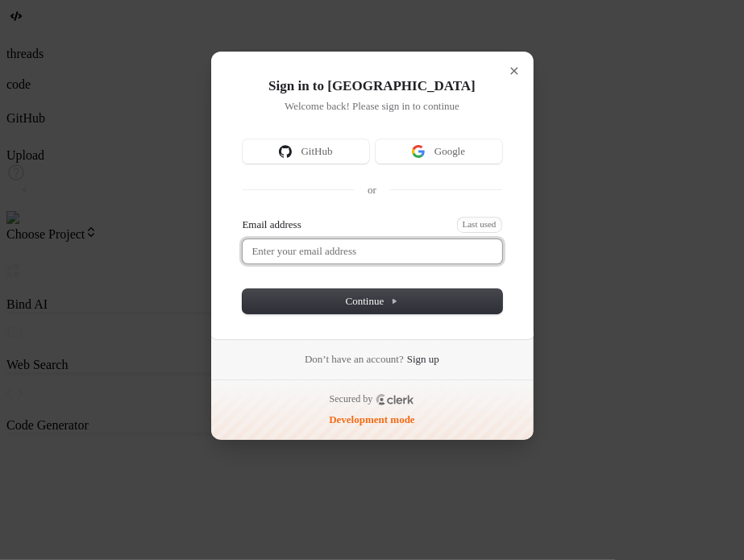
click at [344, 249] on input "Email address" at bounding box center [373, 252] width 260 height 24
type textarea "x"
type input "testbind"
type textarea "x"
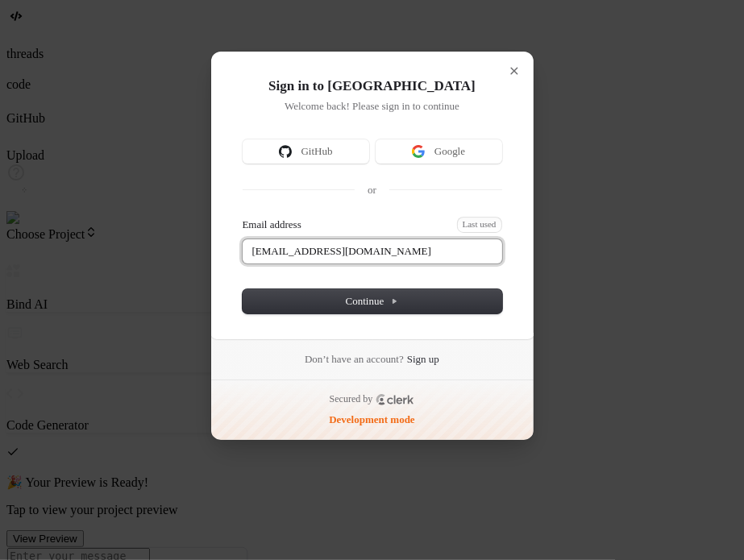
click at [298, 242] on input "testbind3@mailinator.com" at bounding box center [373, 252] width 260 height 24
click at [243, 217] on button "submit" at bounding box center [249, 219] width 13 height 5
type input "testbind9@mailinator.com"
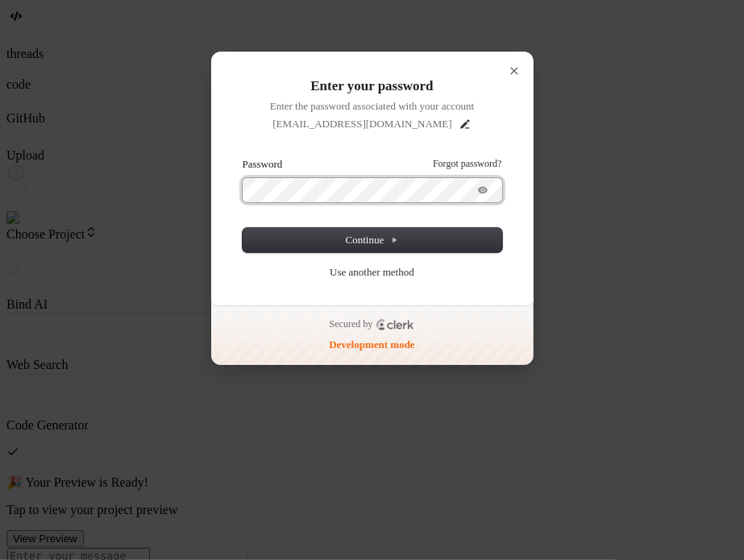
click at [243, 157] on button "submit" at bounding box center [249, 159] width 13 height 5
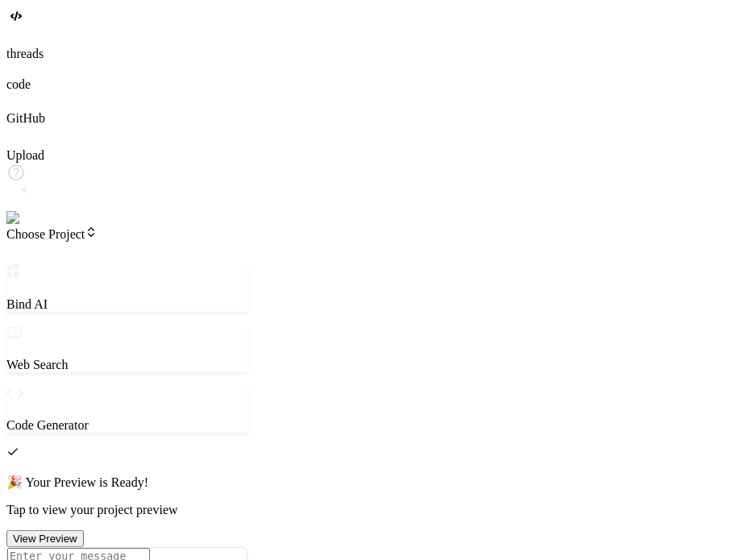
click at [19, 226] on img at bounding box center [32, 218] width 52 height 15
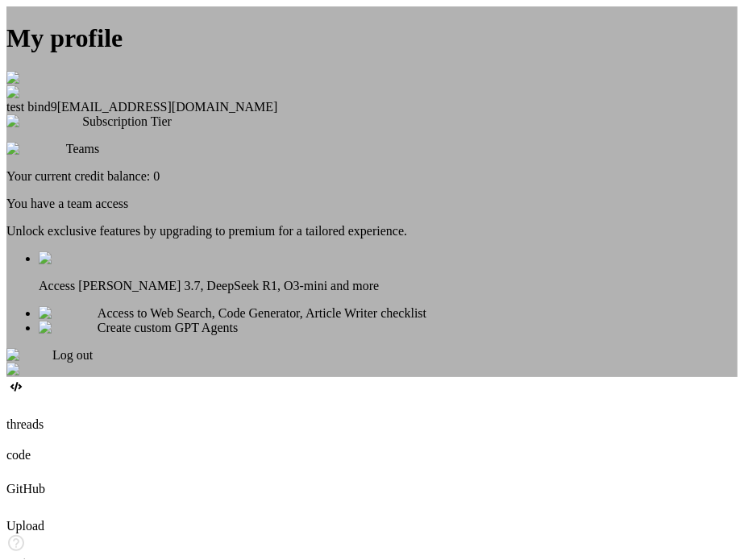
click at [382, 377] on div "Log out" at bounding box center [371, 362] width 731 height 29
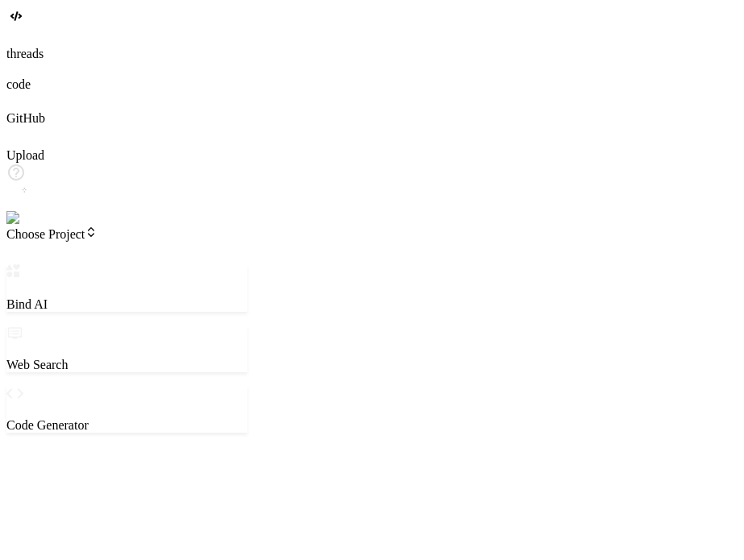
type textarea "x"
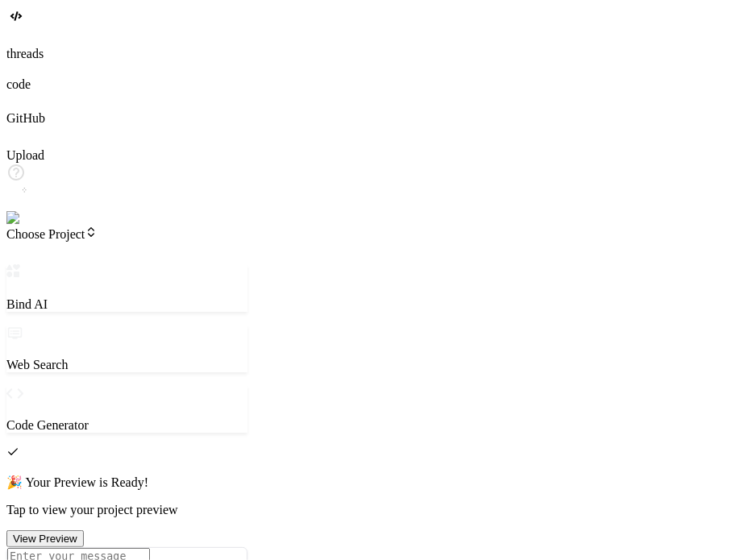
click at [23, 226] on img at bounding box center [28, 218] width 44 height 15
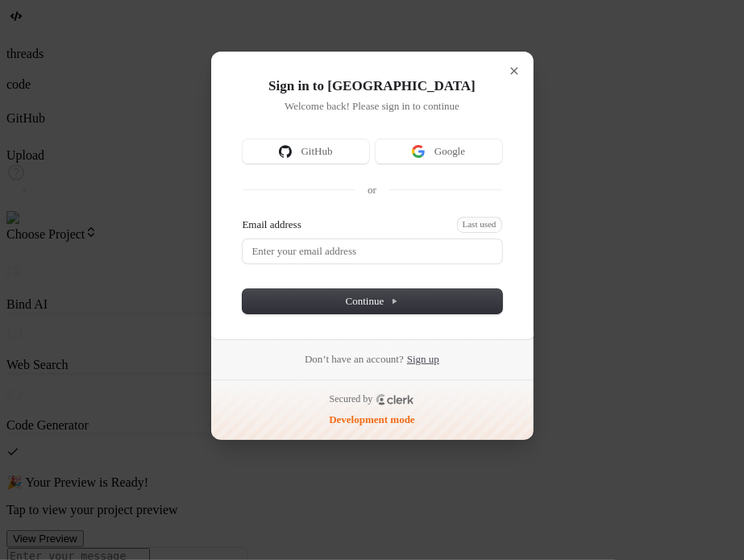
click at [426, 353] on link "Sign up" at bounding box center [423, 359] width 32 height 15
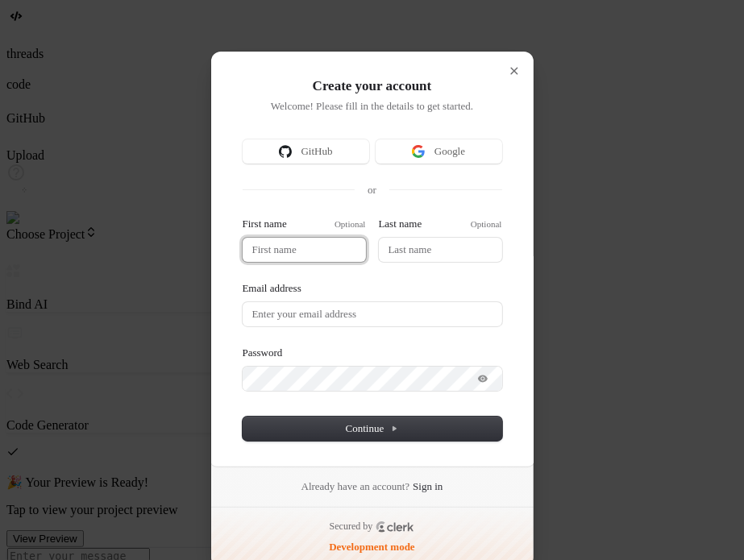
click at [302, 248] on input "First name" at bounding box center [304, 250] width 123 height 24
type input "t"
type input "te"
type input "tes"
type input "test"
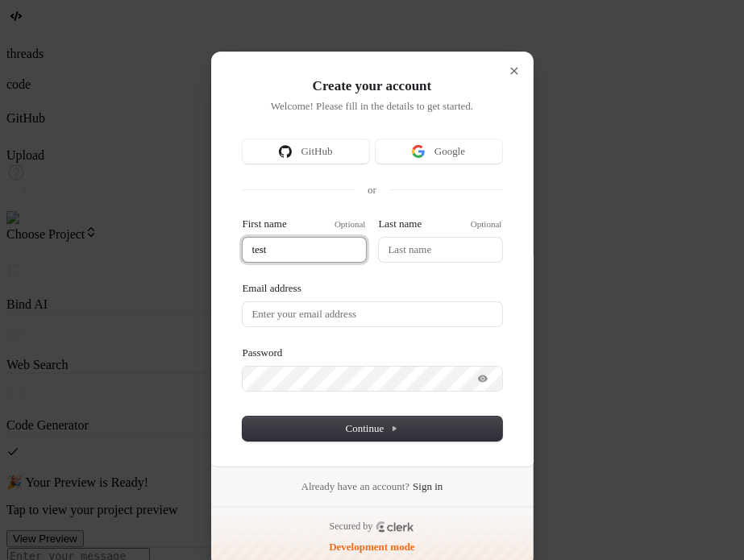
type input "tes"
type input "te"
type input "t"
type input "i"
type input "b"
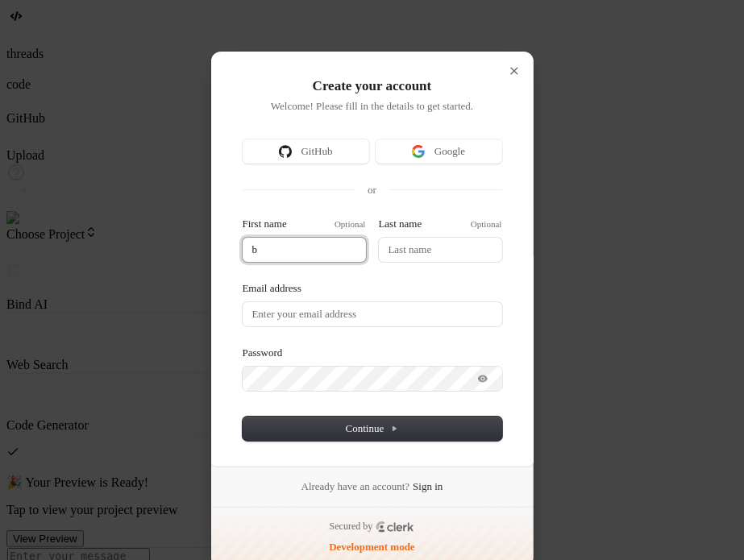
type input "bi"
type input "bin"
type input "bind"
click at [408, 248] on input "Last name" at bounding box center [440, 250] width 123 height 24
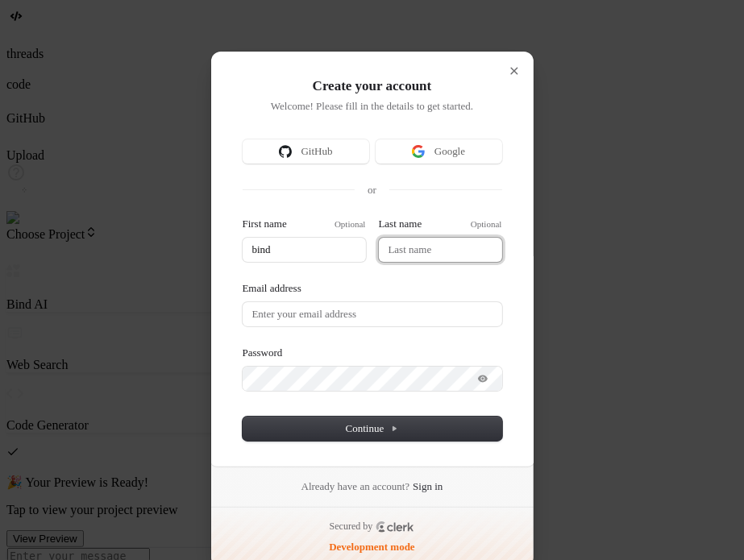
type input "bind"
type input "t"
type input "bind"
type input "te"
type input "bind"
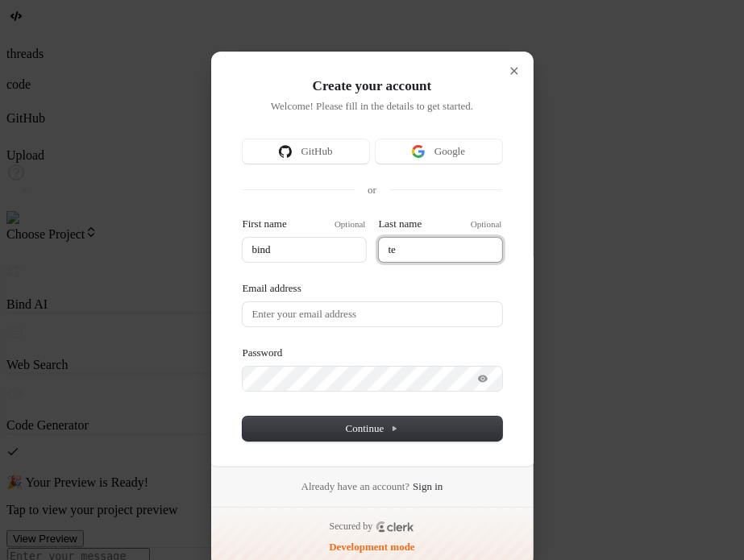
type input "tes"
type input "test"
type input "bind"
type input "test"
type input "bind"
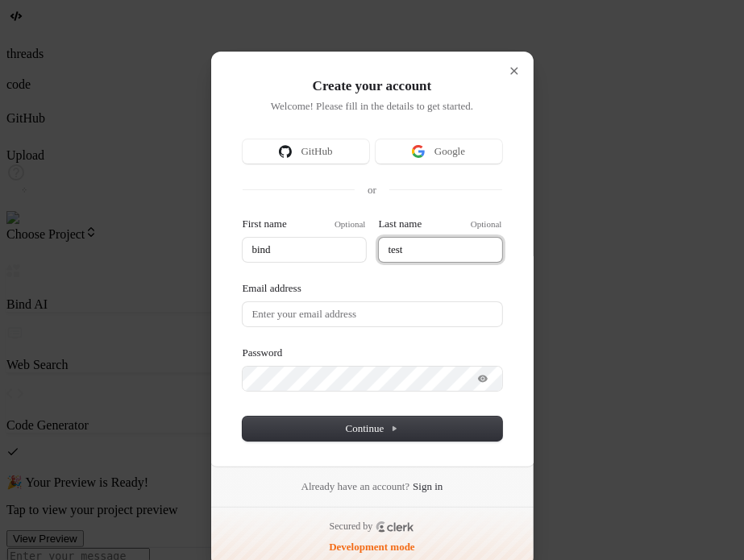
type input "test1"
type input "bind"
type input "test10"
type input "bind"
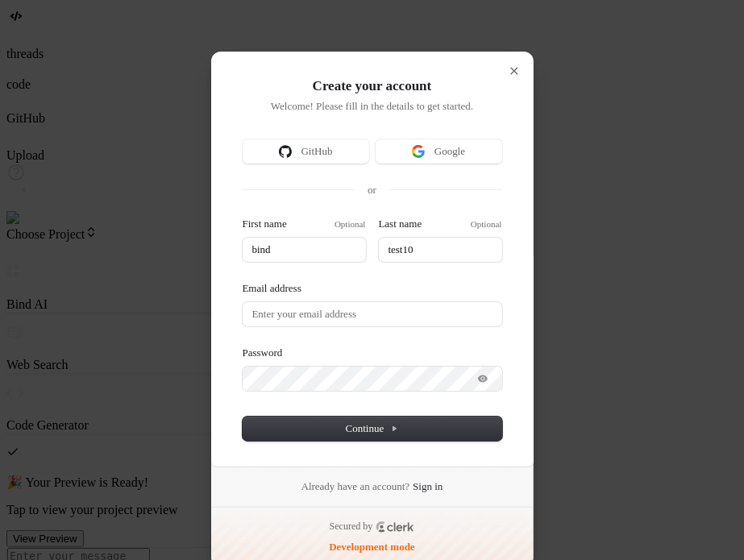
type input "test10"
click at [323, 328] on div "First name Optional bind Last name Optional test10 Email address Password" at bounding box center [373, 304] width 260 height 174
type input "bind"
type input "test10"
click at [332, 325] on input "Email address" at bounding box center [373, 314] width 260 height 24
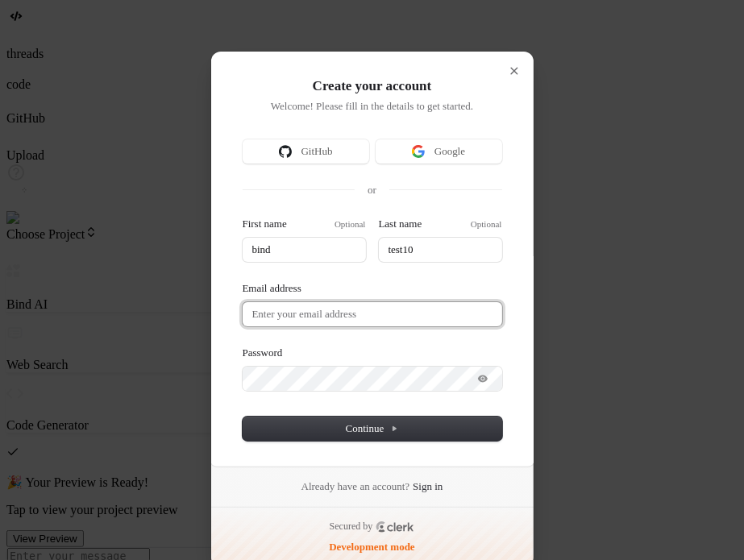
paste input "testbind10"
type input "bind"
type input "test10"
type input "testbind10"
type input "bind"
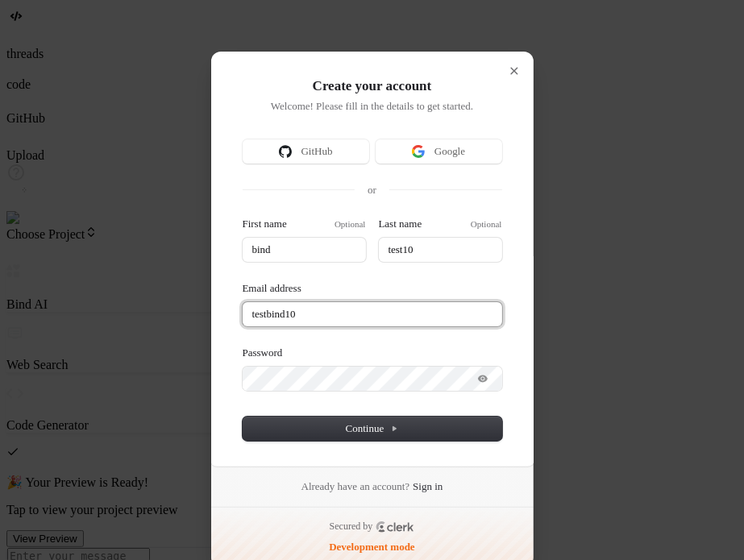
type input "test10"
type input "testbind10@"
type input "bind"
type input "test10"
type input "testbind10@m"
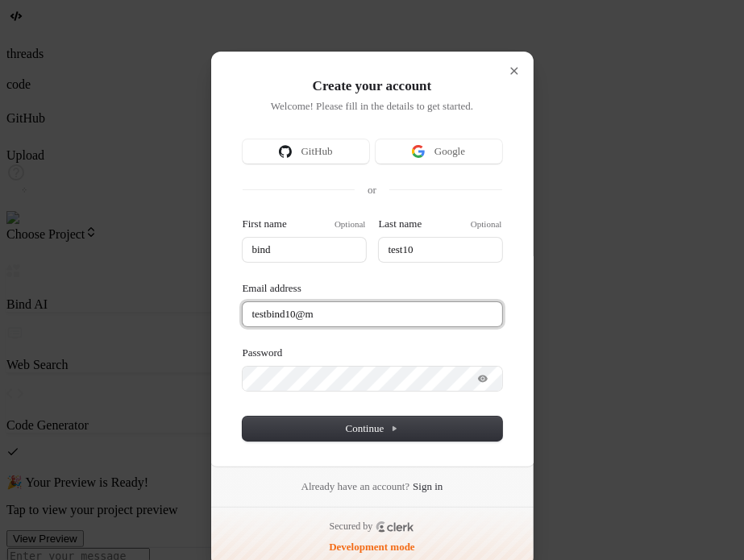
type input "bind"
type input "test10"
type input "testbind10@ma"
type input "bind"
type input "test10"
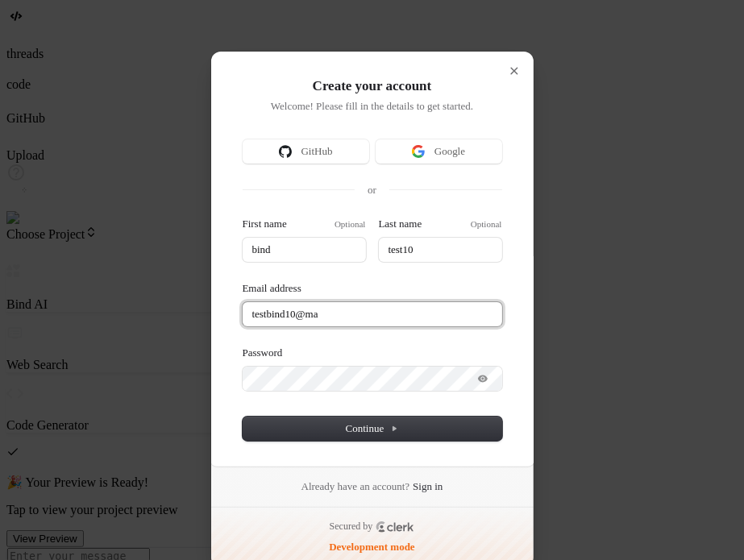
type input "testbind10@mai"
type input "bind"
type input "test10"
type input "testbind10@mail"
type input "bind"
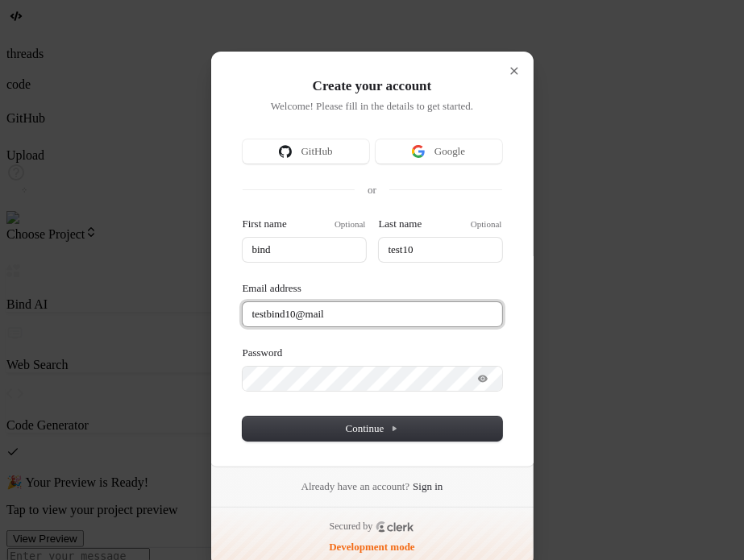
type input "test10"
type input "testbind10@maili"
type input "bind"
type input "test10"
type input "testbind10@mailin"
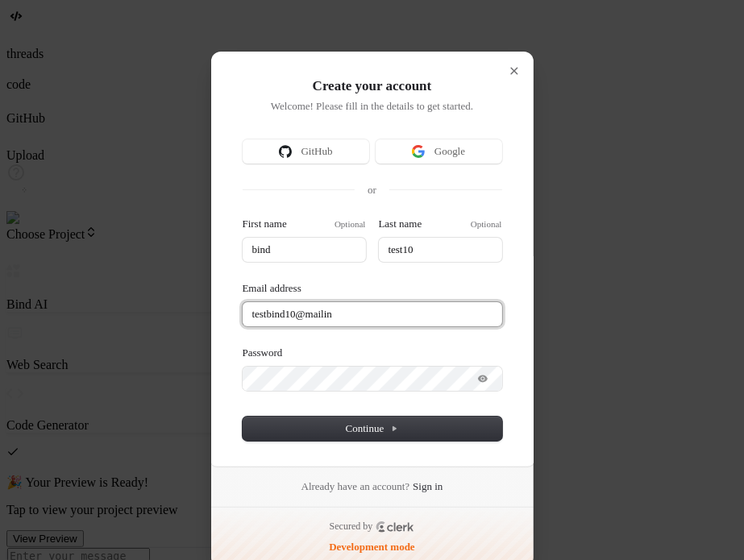
type input "bind"
type input "test10"
type input "testbind10@mailina"
type input "bind"
type input "test10"
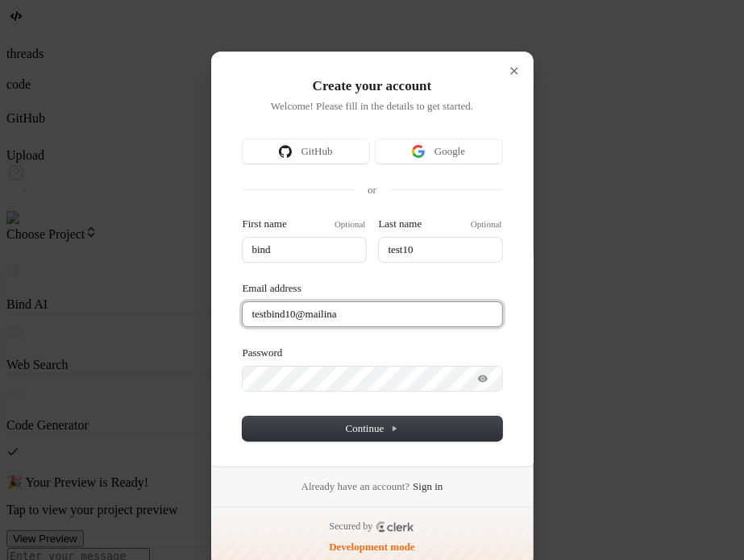
type input "testbind10@mailinat"
type input "bind"
type input "test10"
type input "testbind10@mailinato"
type input "bind"
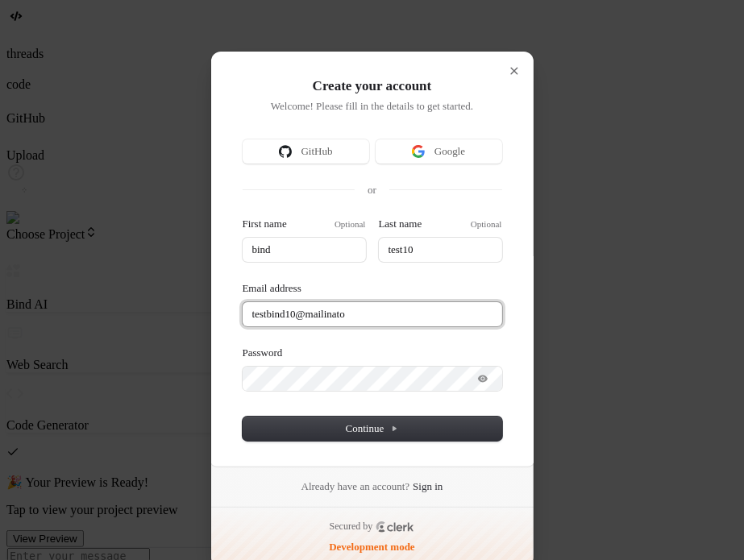
type input "test10"
type input "testbind10@mailinator"
type input "bind"
type input "test10"
type input "testbind10@mailinator."
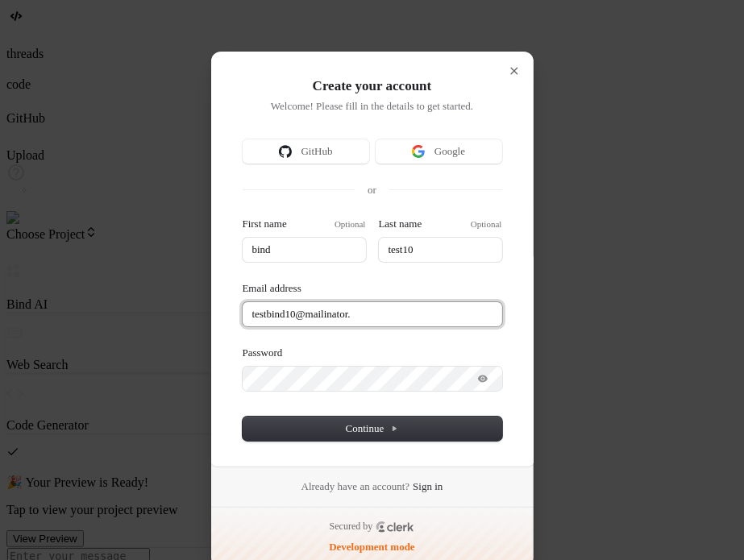
type input "bind"
type input "test10"
type input "testbind10@mailinator.c"
type input "bind"
type input "test10"
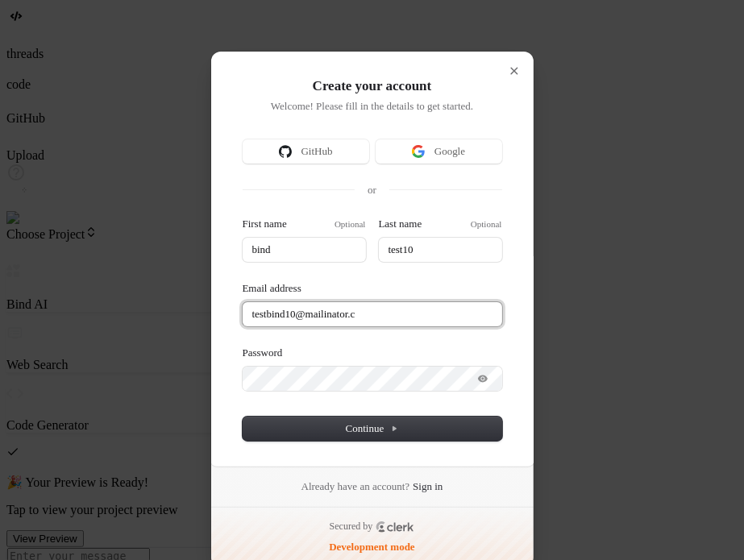
type input "testbind10@mailinator.co"
type input "bind"
type input "test10"
type input "testbind10@mailinator.com"
type input "bind"
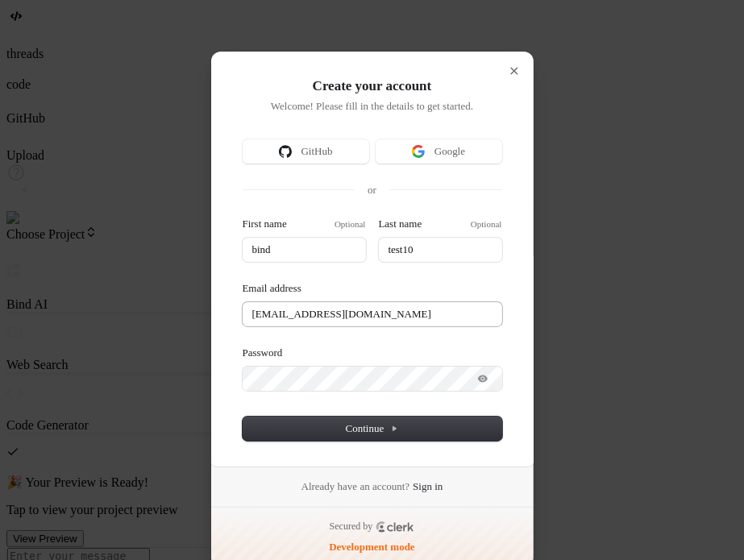
type input "test10"
type input "testbind10@mailinator.com"
type input "bind"
type input "test10"
type input "testbind10@mailinator.com"
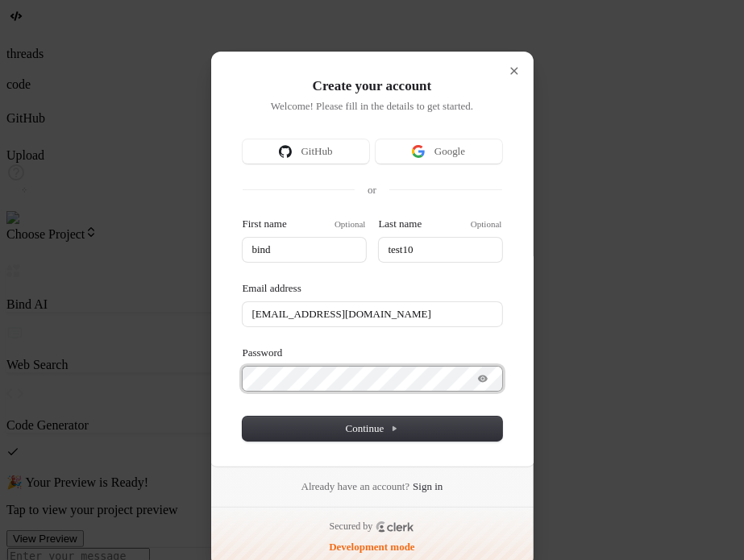
type input "bind"
type input "test10"
type input "testbind10@mailinator.com"
click at [313, 388] on div "Password" at bounding box center [373, 368] width 260 height 45
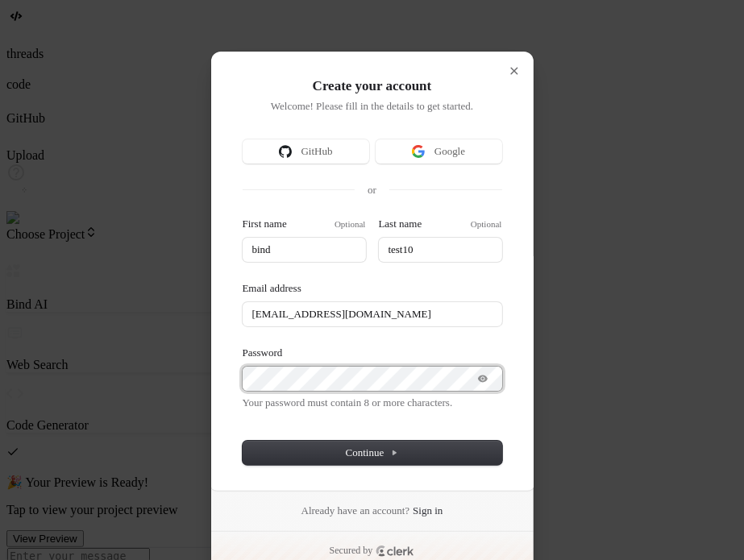
type input "bind"
type input "test10"
type input "testbind10@mailinator.com"
click at [243, 217] on button "submit" at bounding box center [249, 219] width 13 height 5
type input "bind"
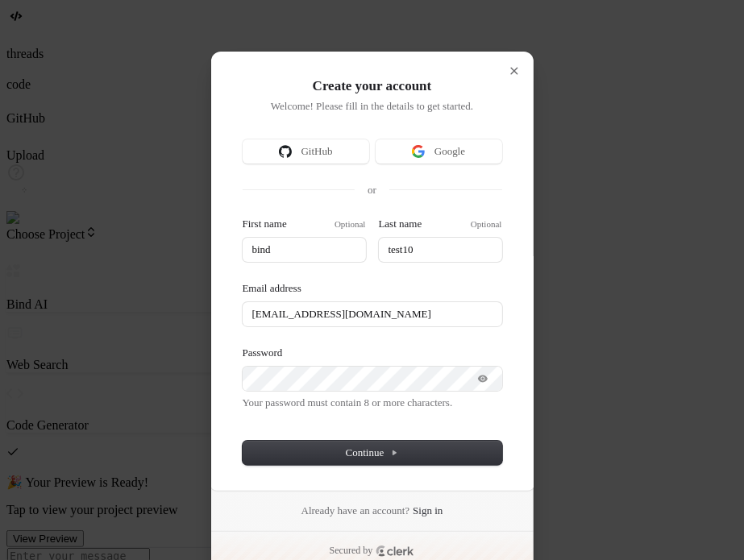
type input "test10"
type input "testbind10@mailinator.com"
type input "bind"
type input "test10"
type input "testbind10@mailinator.com"
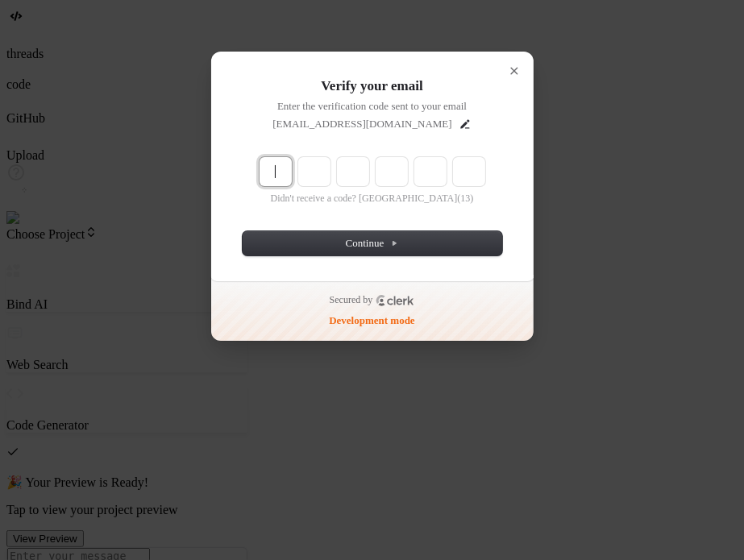
click at [271, 169] on input "Enter verification code" at bounding box center [390, 172] width 261 height 31
type input "040210"
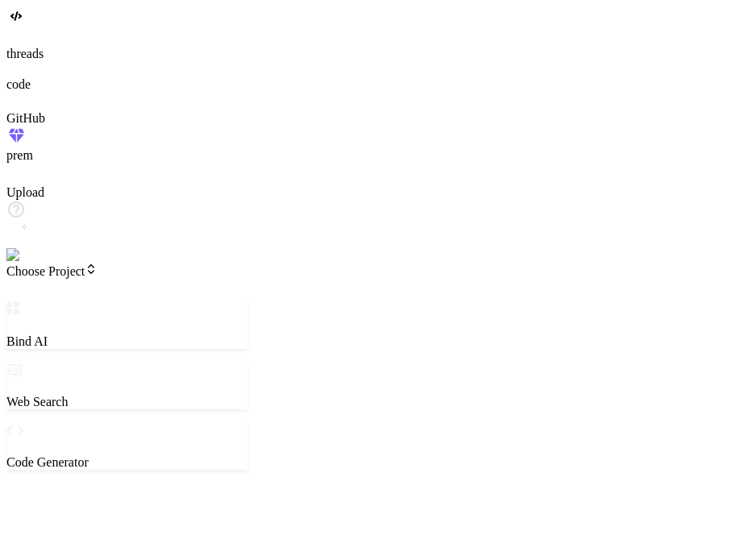
type textarea "x"
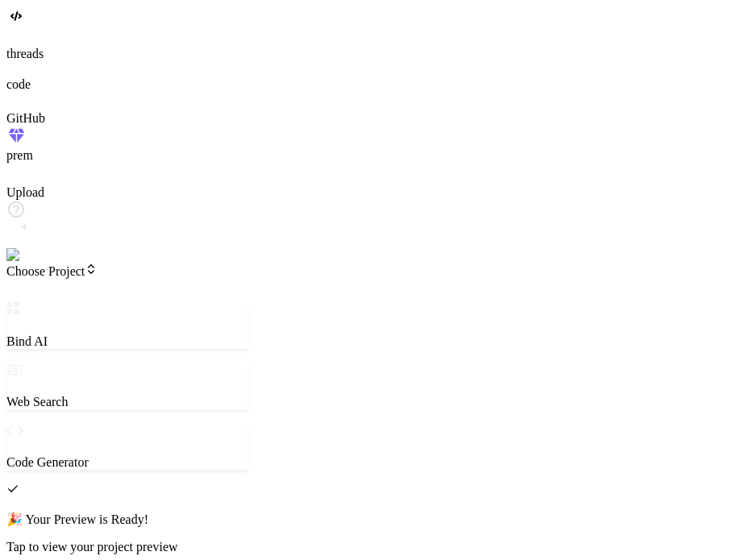
type textarea "c"
type textarea "x"
type textarea "cr"
type textarea "x"
type textarea "cre"
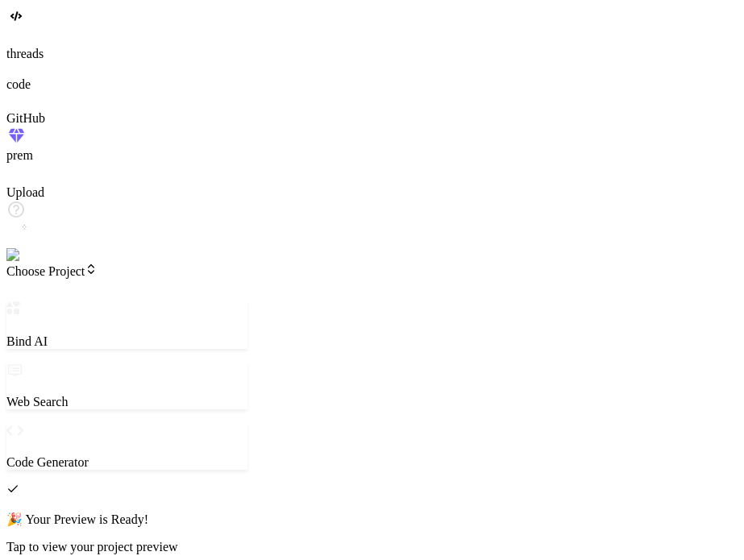
type textarea "x"
type textarea "crea"
type textarea "x"
type textarea "creat"
type textarea "x"
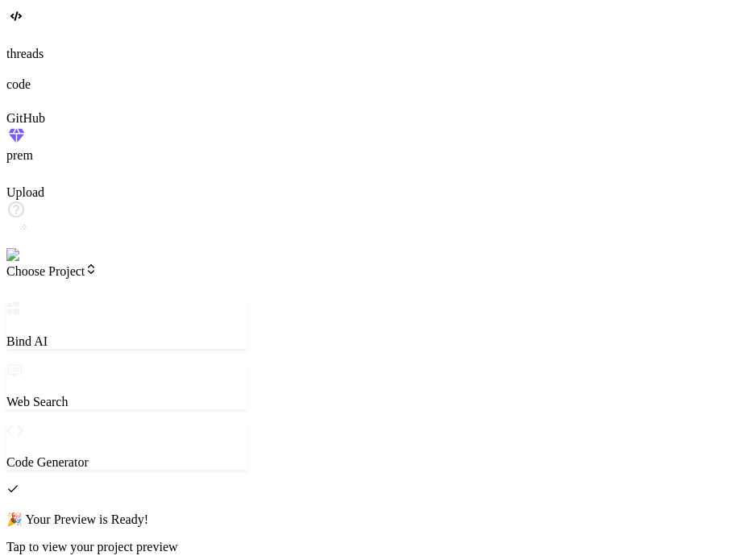
type textarea "create"
type textarea "x"
type textarea "create"
type textarea "x"
type textarea "create a"
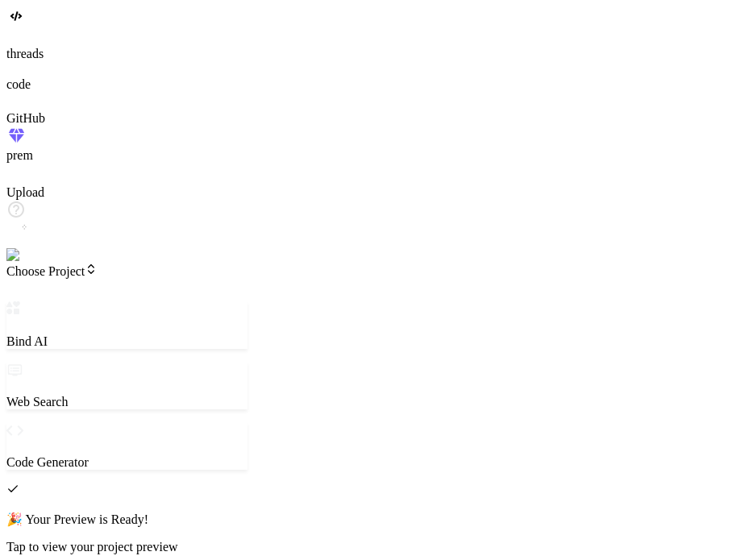
type textarea "x"
type textarea "create a"
type textarea "x"
type textarea "create a s"
type textarea "x"
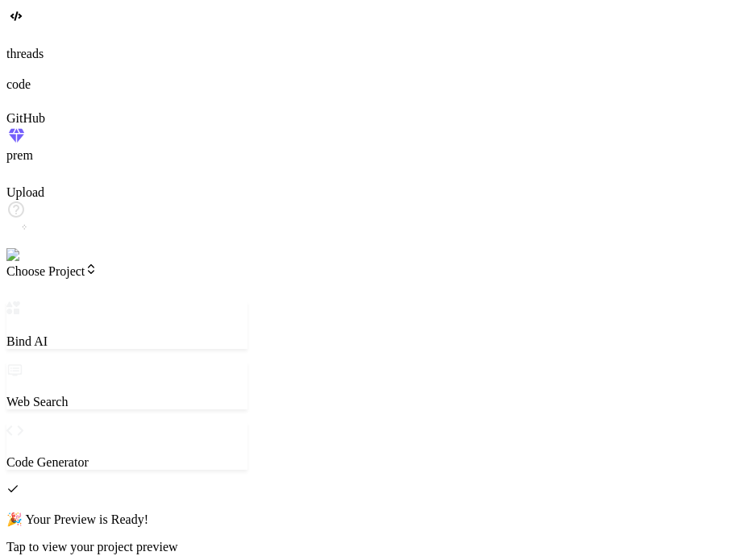
type textarea "create a si"
type textarea "x"
type textarea "create a sim"
type textarea "x"
type textarea "create a simp"
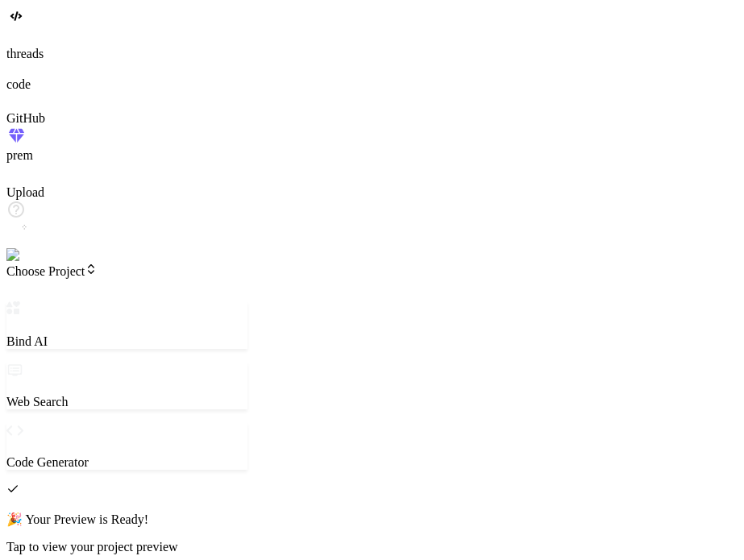
type textarea "x"
type textarea "create a simpl"
type textarea "x"
type textarea "create a simple"
type textarea "x"
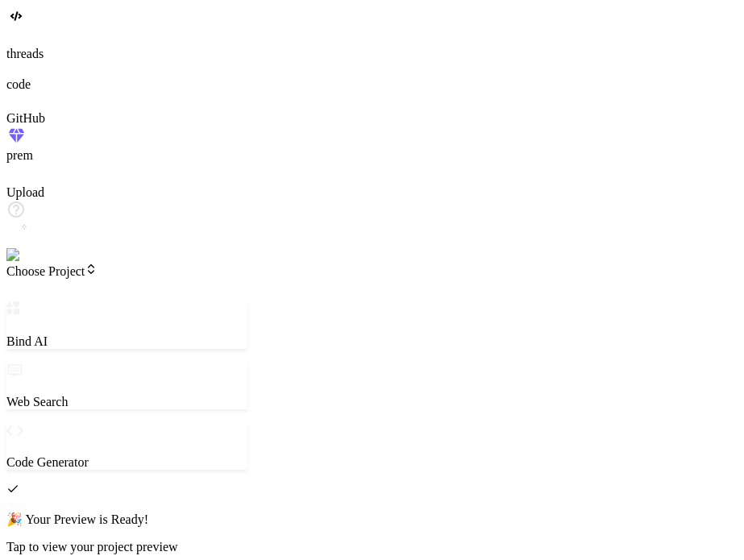
type textarea "create a simple"
type textarea "x"
type textarea "create a simple h"
type textarea "x"
type textarea "create a simple ht"
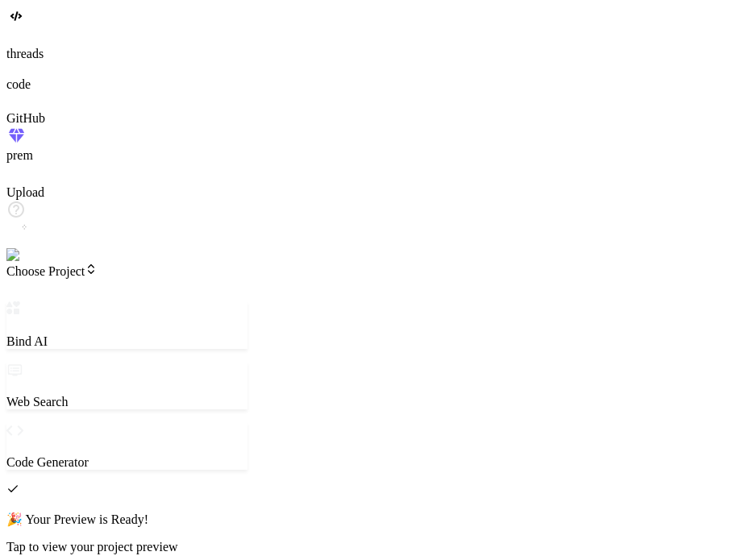
type textarea "x"
type textarea "create a simple htm"
type textarea "x"
type textarea "create a simple html"
type textarea "x"
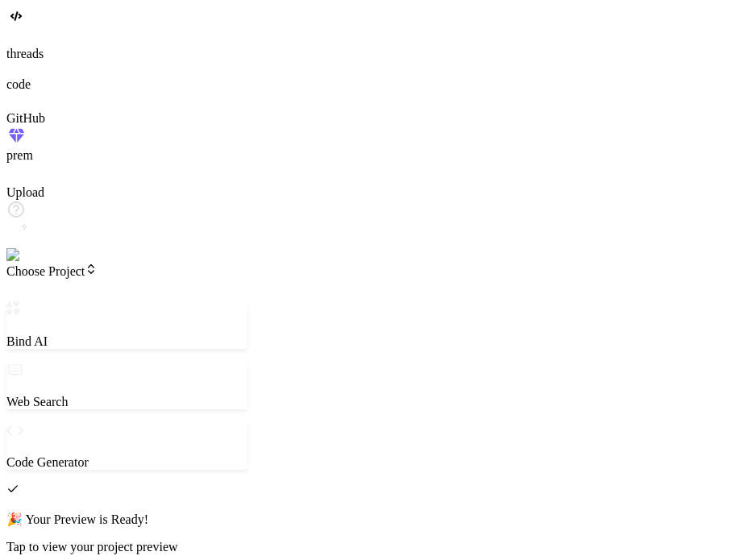
type textarea "create a simple html"
type textarea "x"
type textarea "create a simple html fi"
type textarea "x"
type textarea "create a simple html fil"
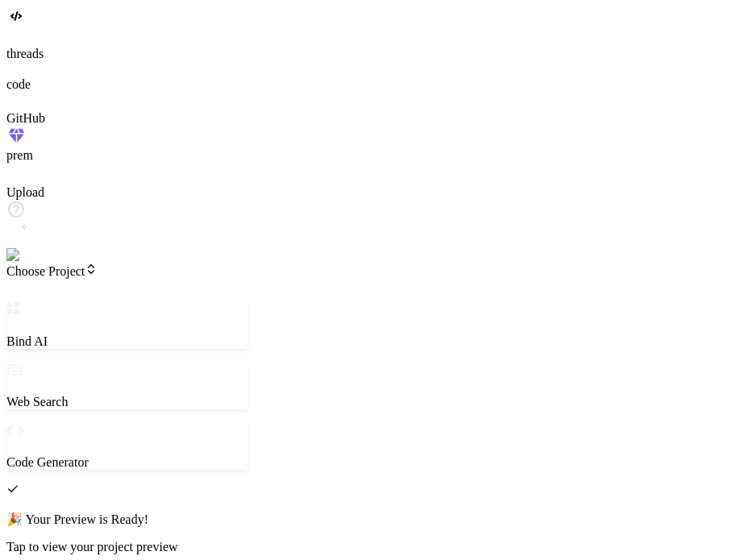
type textarea "x"
type textarea "create a simple html file"
type textarea "x"
type textarea "create a simple html file h"
type textarea "x"
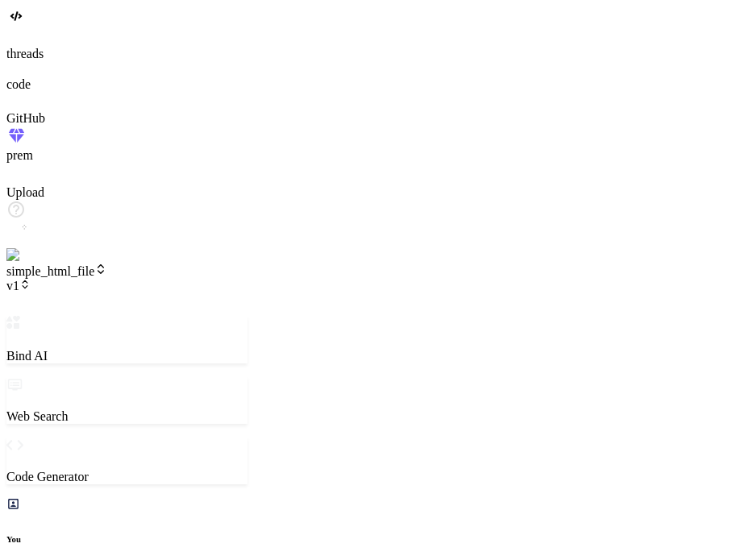
scroll to position [960, 0]
click at [31, 279] on icon at bounding box center [24, 284] width 11 height 11
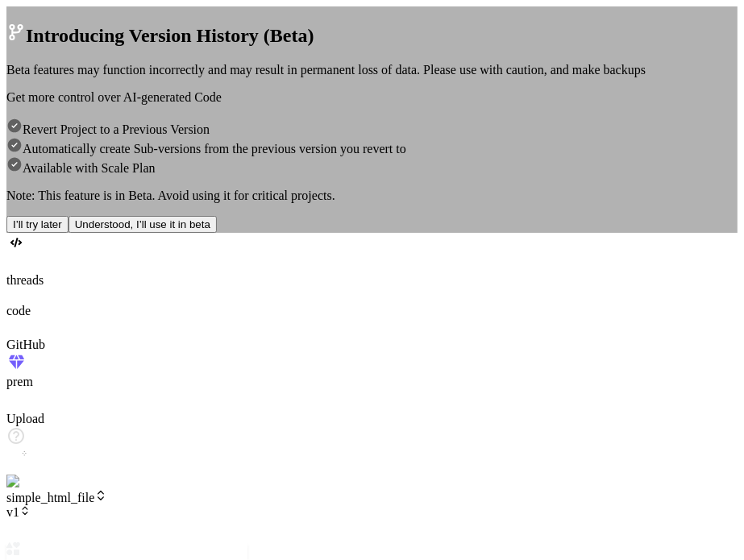
click at [267, 233] on div "Introducing Version History (Beta) Beta features may function incorrectly and m…" at bounding box center [371, 128] width 731 height 210
click at [69, 233] on button "I’ll try later" at bounding box center [37, 224] width 62 height 17
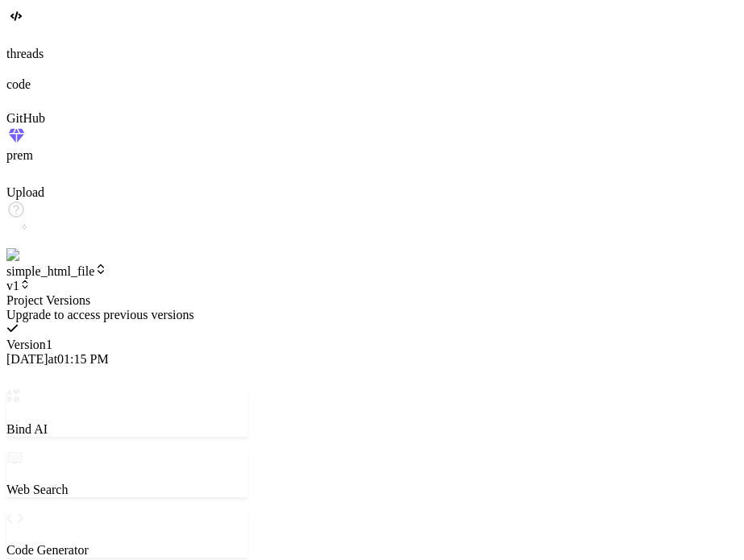
click at [109, 352] on span "10/14/2025 at 01:15 PM" at bounding box center [57, 359] width 102 height 14
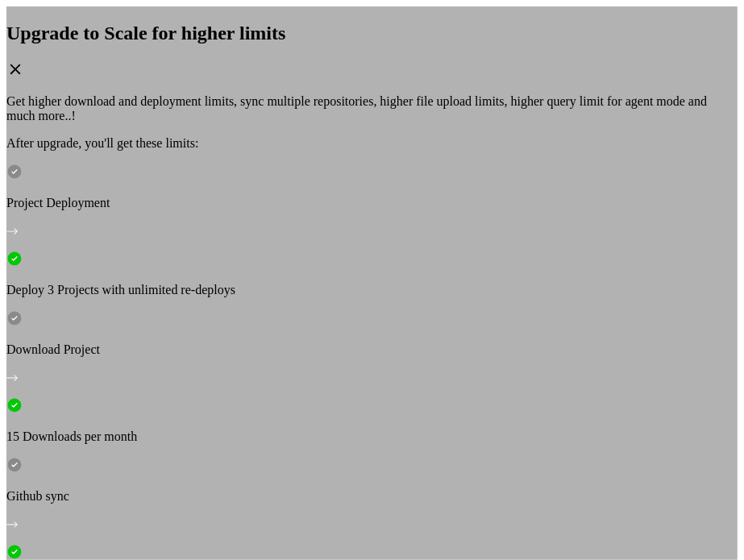
click at [24, 78] on icon at bounding box center [15, 69] width 18 height 18
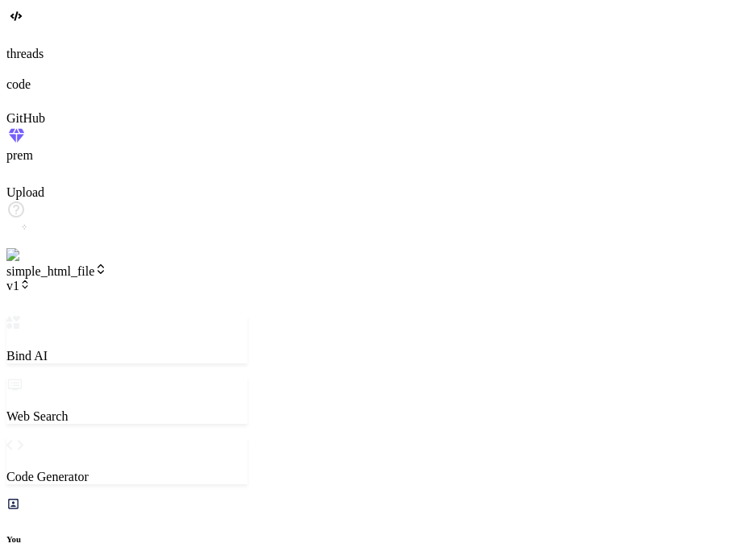
click at [179, 263] on div "simple_html_file v1" at bounding box center [126, 278] width 241 height 31
click at [31, 279] on span "v1" at bounding box center [18, 286] width 24 height 14
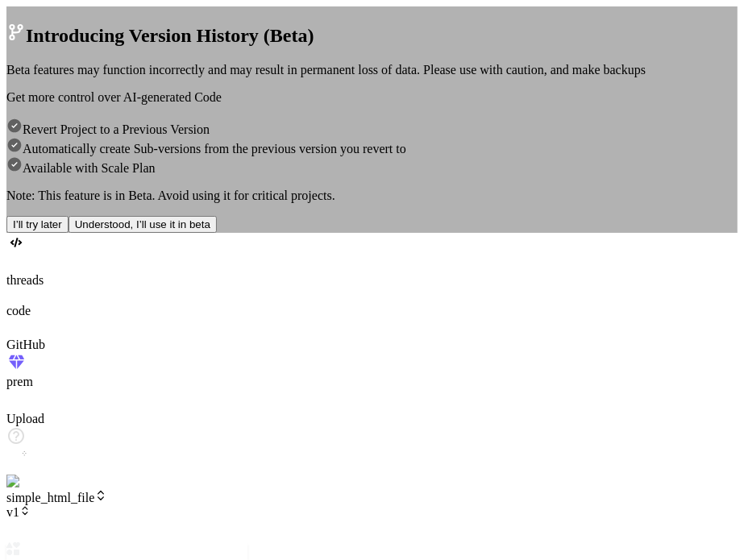
click at [69, 233] on button "I’ll try later" at bounding box center [37, 224] width 62 height 17
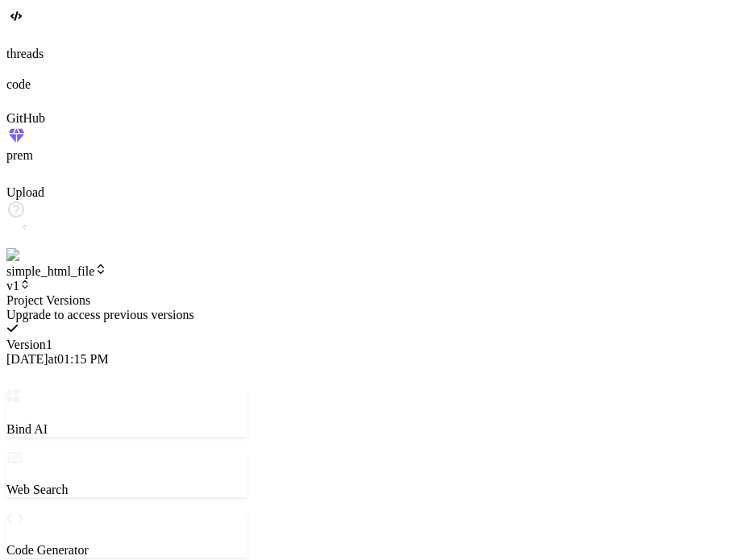
click at [165, 294] on div at bounding box center [126, 294] width 241 height 0
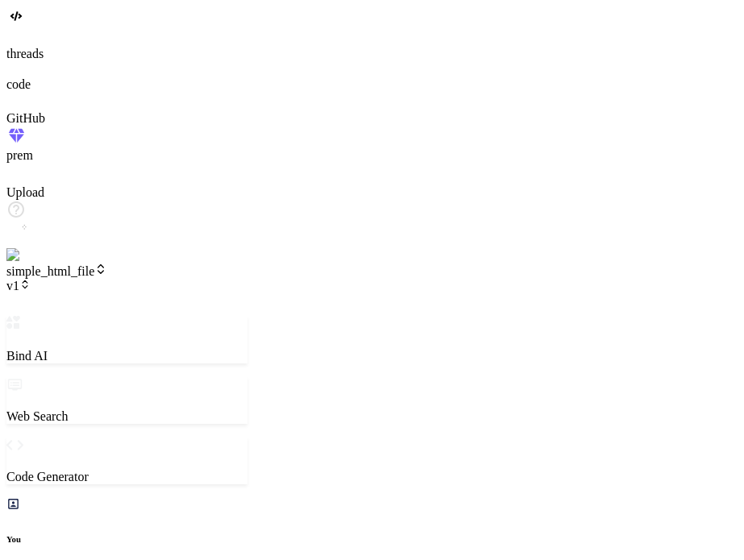
click at [180, 263] on div "simple_html_file v2" at bounding box center [126, 278] width 241 height 31
click at [31, 279] on icon at bounding box center [24, 284] width 11 height 11
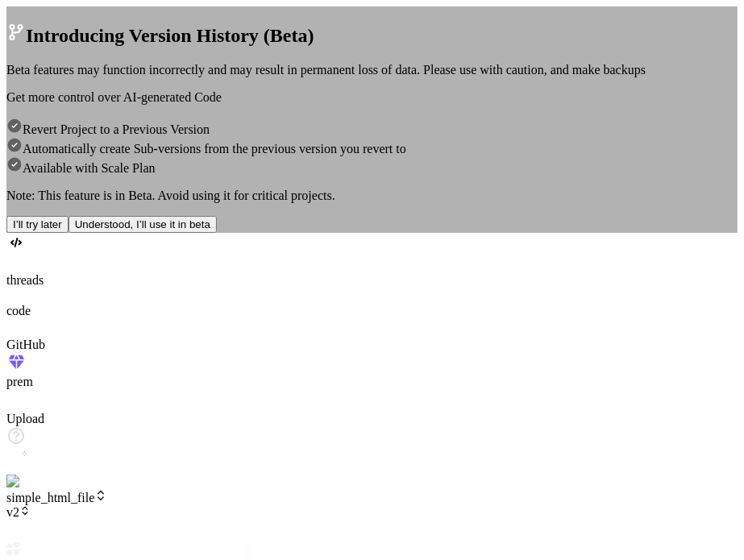
click at [69, 233] on button "I’ll try later" at bounding box center [37, 224] width 62 height 17
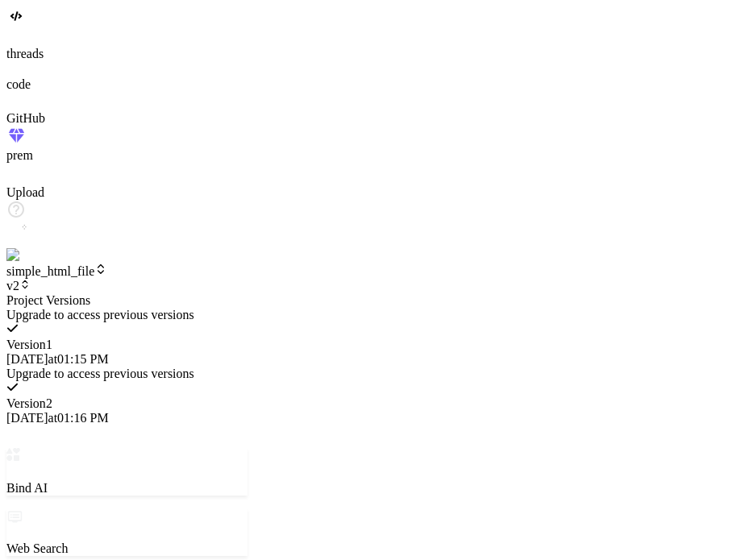
click at [169, 294] on div at bounding box center [126, 294] width 241 height 0
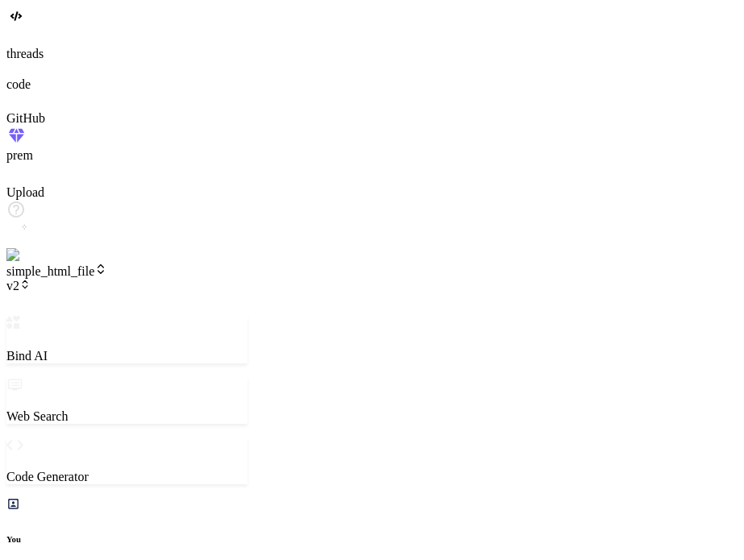
click at [31, 279] on span "v2" at bounding box center [18, 286] width 24 height 14
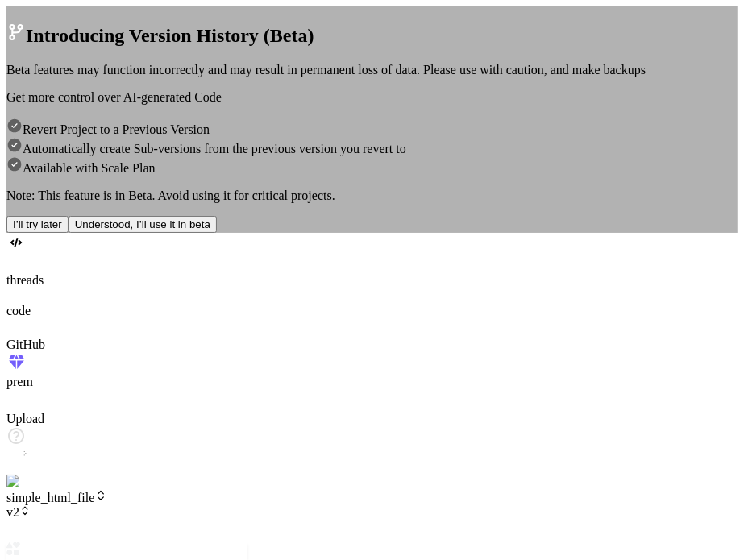
click at [69, 233] on button "I’ll try later" at bounding box center [37, 224] width 62 height 17
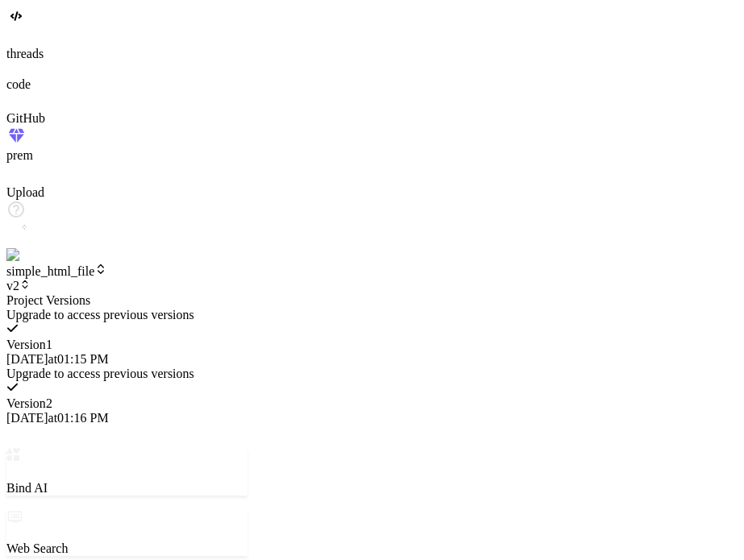
click at [109, 411] on span "10/14/2025 at 01:16 PM" at bounding box center [57, 418] width 102 height 14
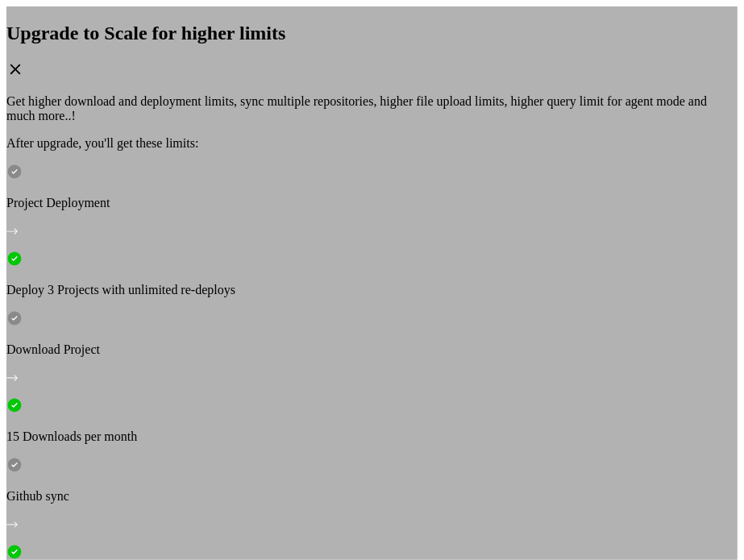
click at [564, 81] on div "Upgrade to Scale for higher limits" at bounding box center [371, 52] width 731 height 59
click at [24, 78] on icon at bounding box center [15, 69] width 18 height 18
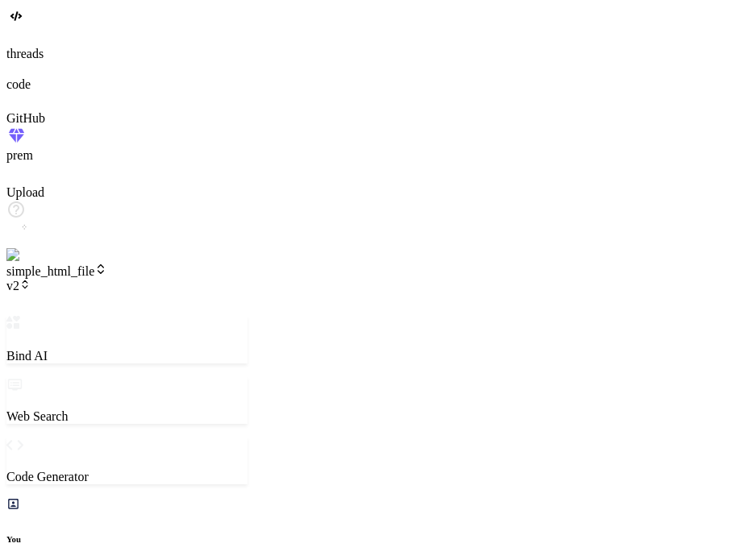
click at [31, 279] on span "v2" at bounding box center [18, 286] width 24 height 14
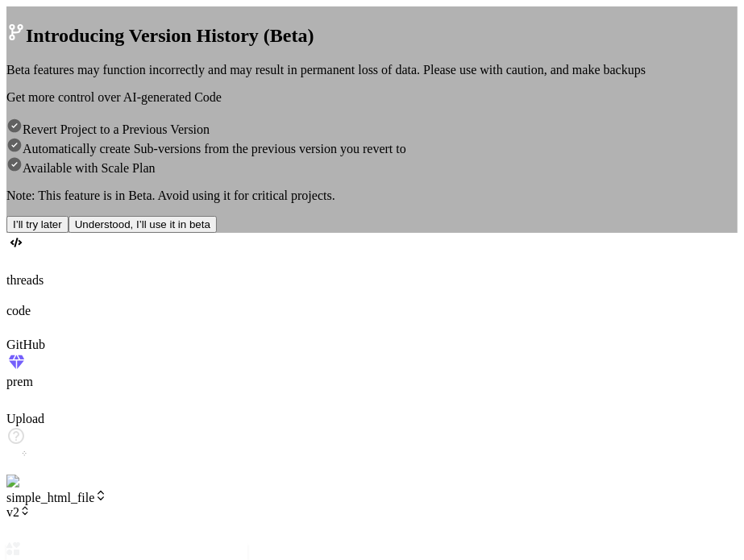
click at [639, 164] on div "Introducing Version History (Beta) Beta features may function incorrectly and m…" at bounding box center [371, 119] width 731 height 227
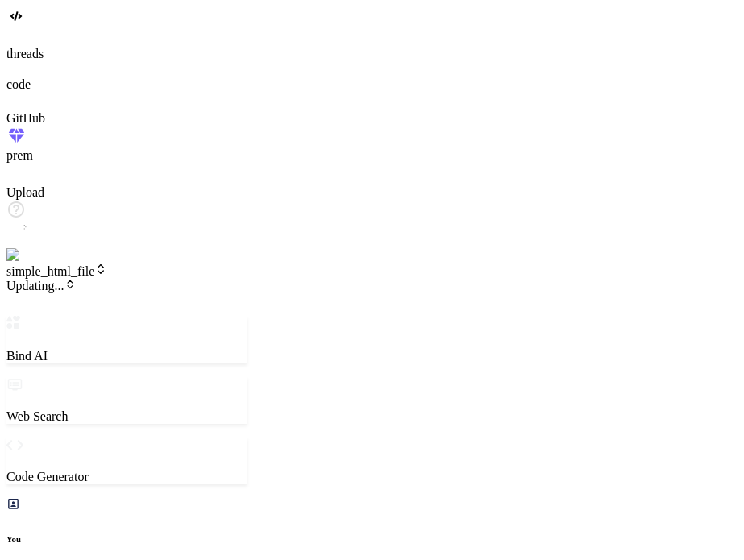
scroll to position [813, 0]
click at [31, 279] on icon at bounding box center [24, 284] width 11 height 11
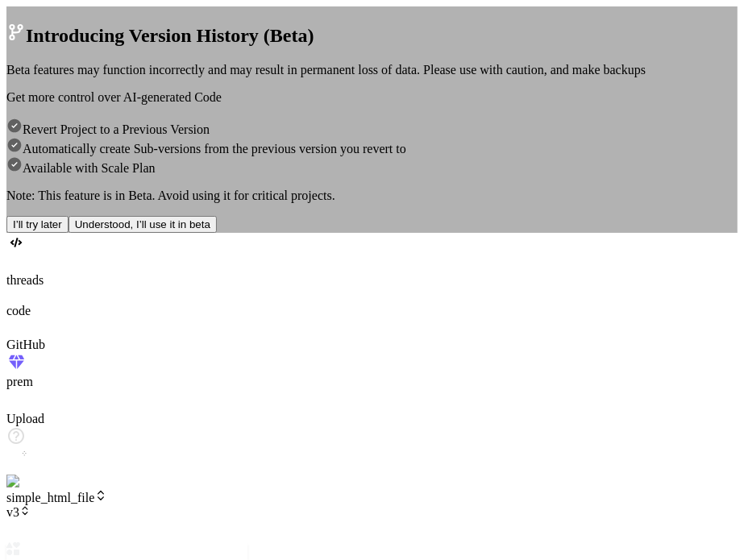
click at [69, 233] on button "I’ll try later" at bounding box center [37, 224] width 62 height 17
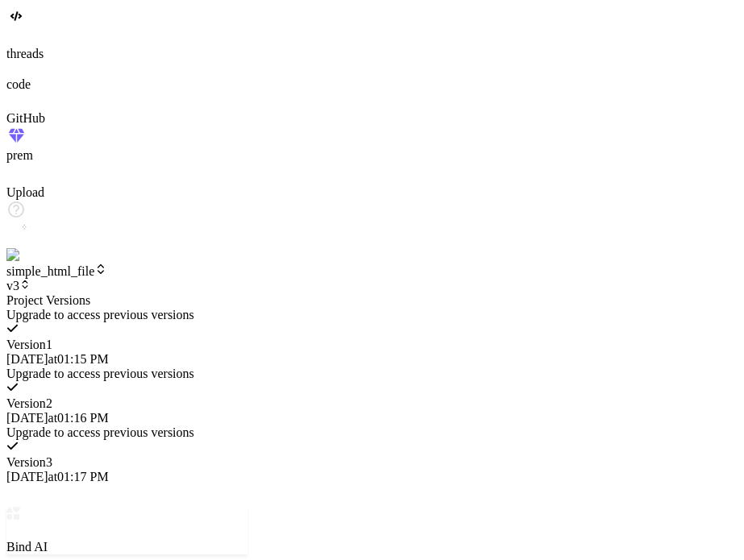
click at [52, 397] on span "Version 2" at bounding box center [29, 404] width 46 height 14
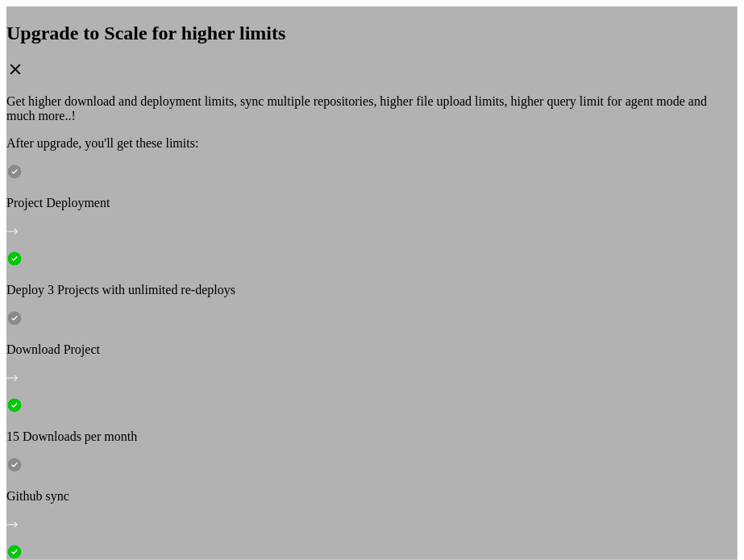
click at [24, 78] on icon at bounding box center [15, 69] width 18 height 18
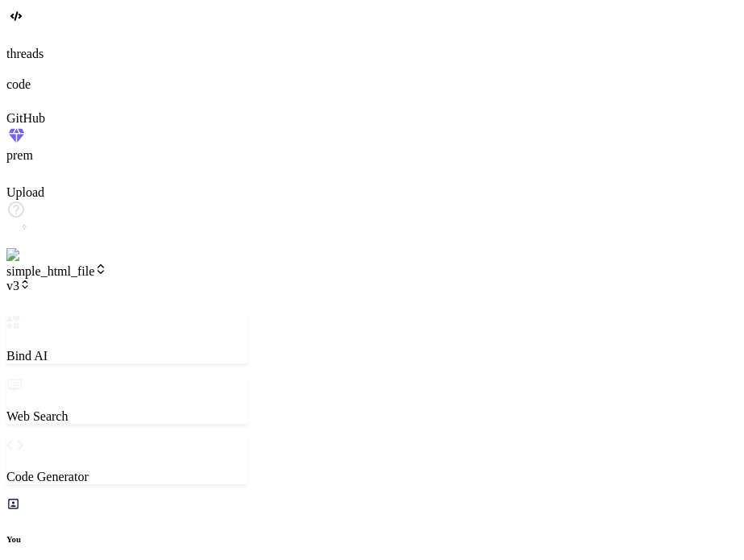
click at [31, 279] on span "v3" at bounding box center [18, 286] width 24 height 14
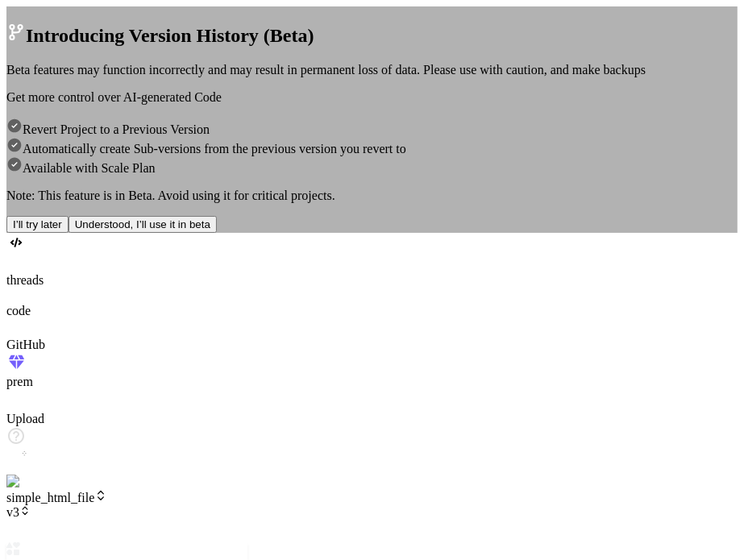
click at [69, 233] on button "I’ll try later" at bounding box center [37, 224] width 62 height 17
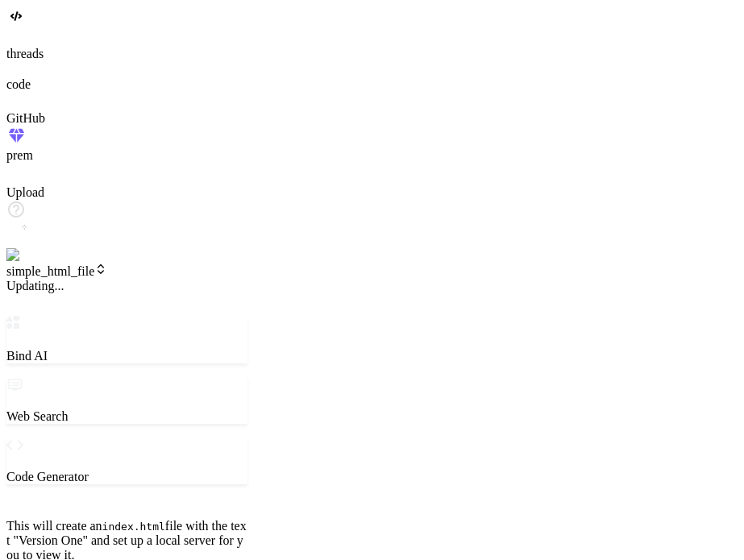
scroll to position [474, 0]
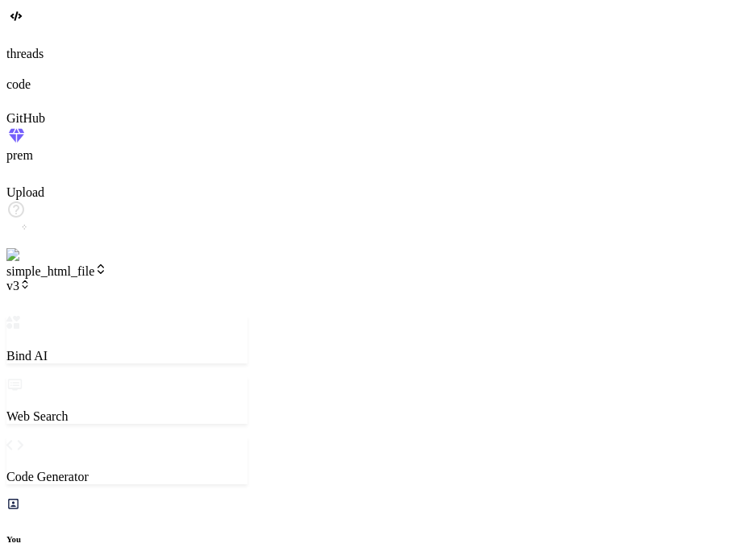
click at [31, 279] on span "v3" at bounding box center [18, 286] width 24 height 14
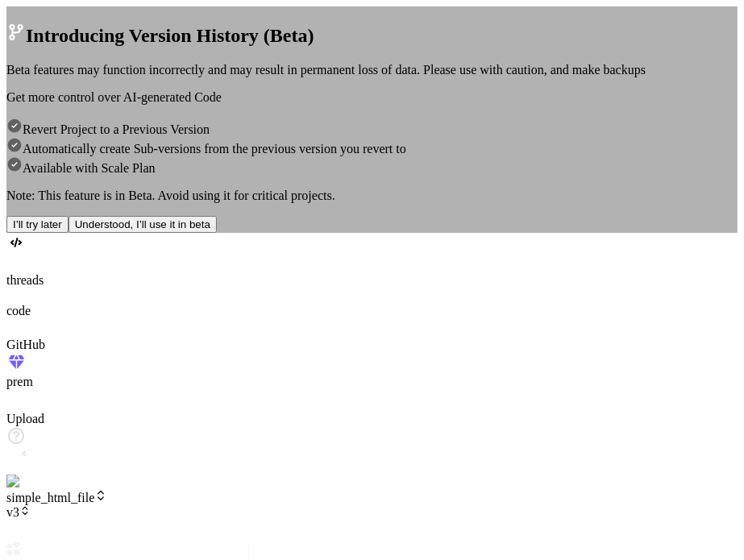
scroll to position [139, 0]
click at [69, 233] on button "I’ll try later" at bounding box center [37, 224] width 62 height 17
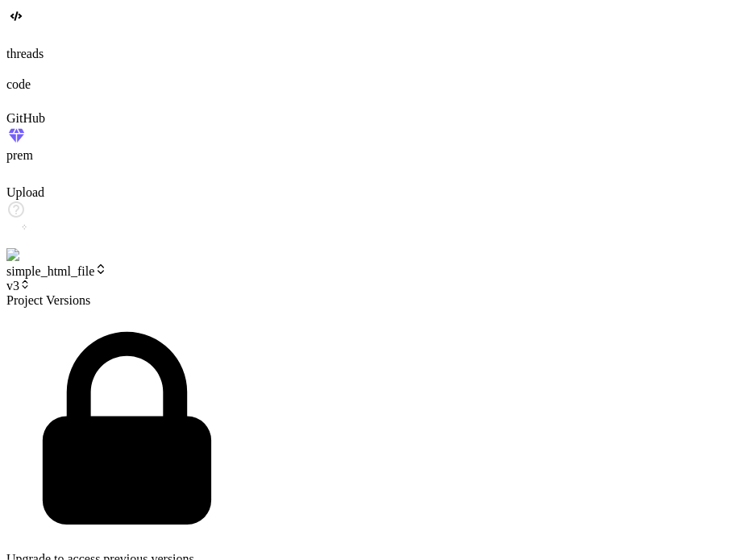
scroll to position [603, 0]
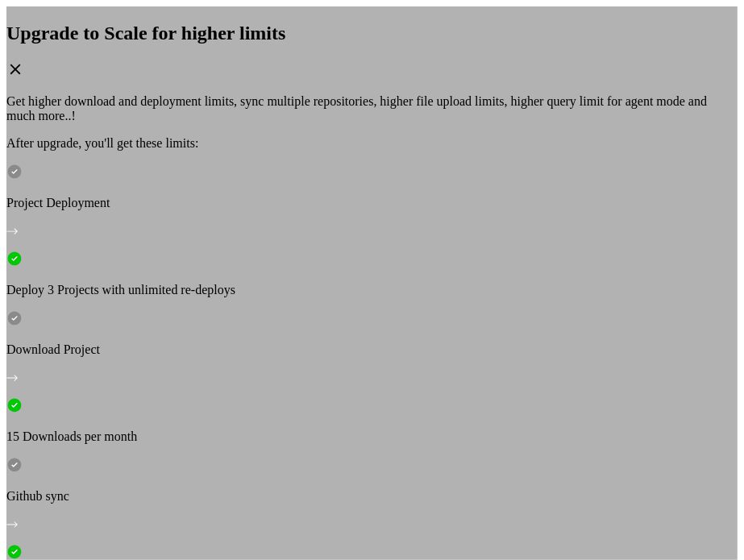
click at [21, 74] on icon at bounding box center [15, 69] width 10 height 10
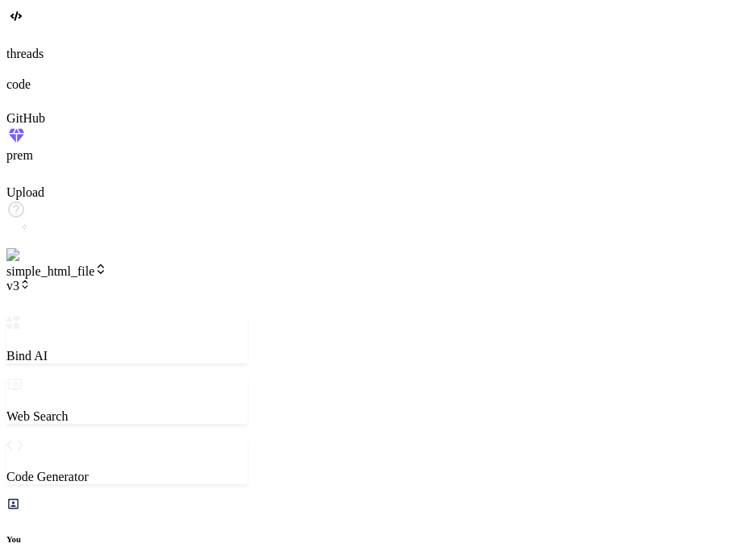
click at [31, 279] on icon at bounding box center [24, 284] width 11 height 11
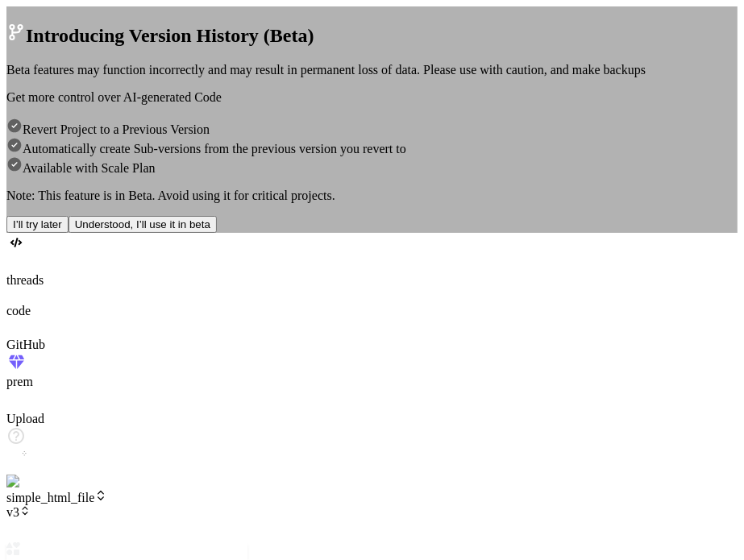
click at [217, 233] on button "Understood, I’ll use it in beta" at bounding box center [143, 224] width 148 height 17
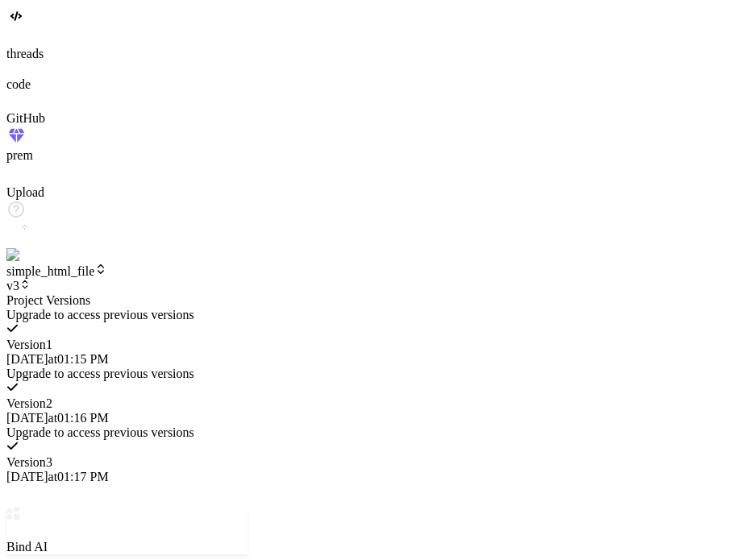
type textarea "x"
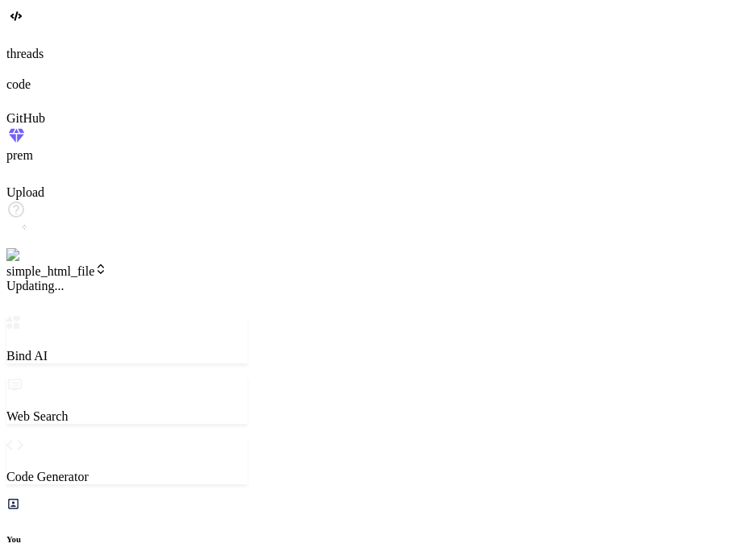
scroll to position [31, 0]
click at [31, 279] on span "v3" at bounding box center [18, 286] width 24 height 14
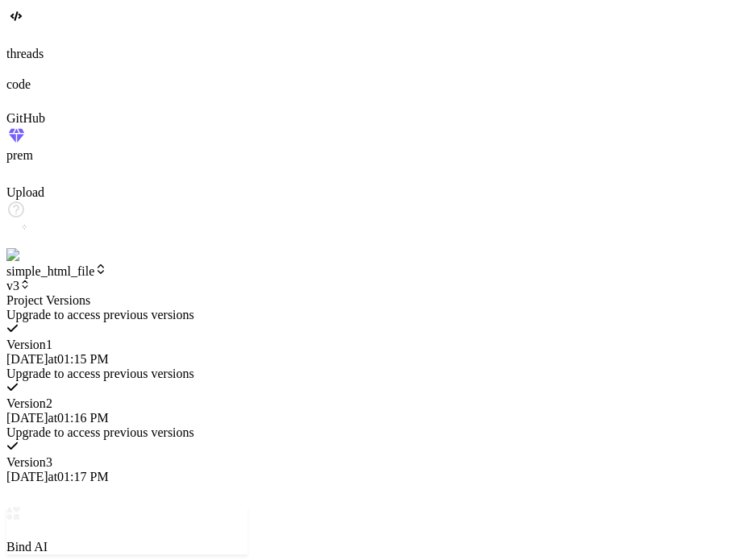
scroll to position [603, 0]
type textarea "x"
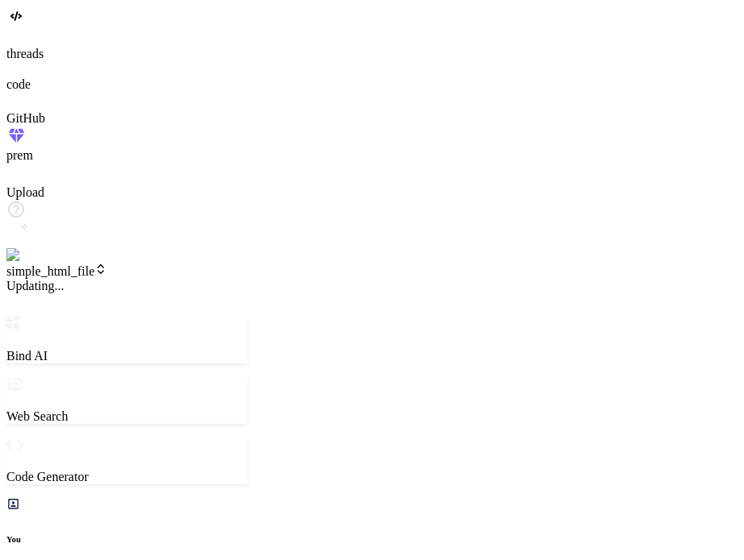
scroll to position [440, 0]
click at [184, 263] on header "simple_html_file v3 Created with Pixso." at bounding box center [126, 289] width 241 height 53
click at [31, 279] on span "v3" at bounding box center [18, 286] width 24 height 14
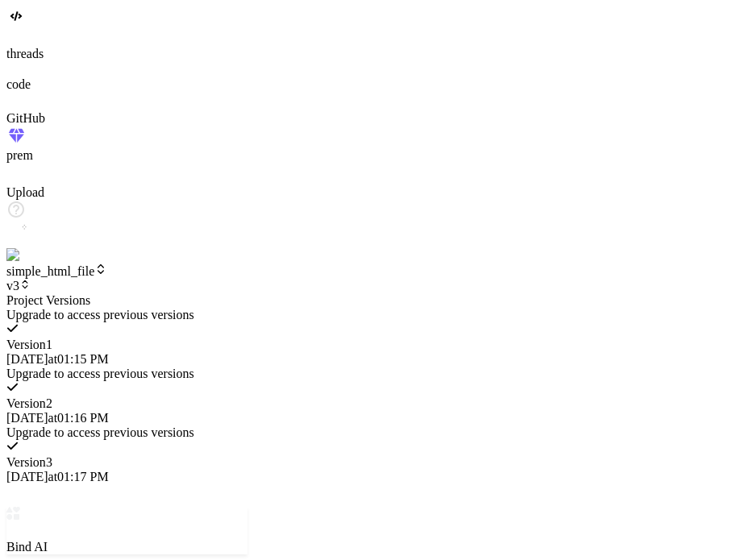
scroll to position [603, 0]
click at [109, 411] on span "10/14/2025 at 01:16 PM" at bounding box center [57, 418] width 102 height 14
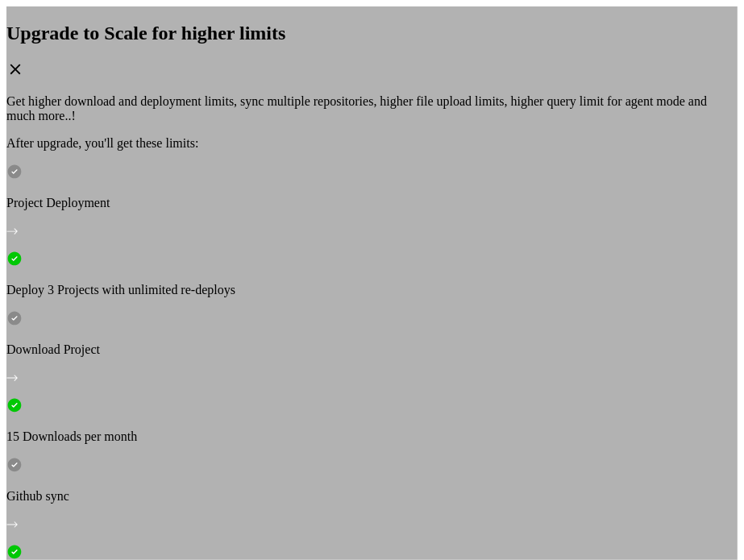
click at [24, 78] on icon at bounding box center [15, 69] width 18 height 18
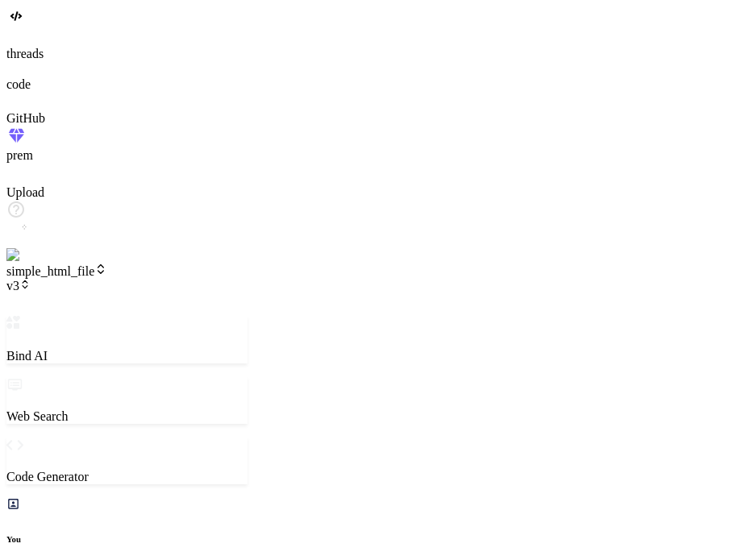
click at [193, 263] on header "simple_html_file v3 Created with Pixso." at bounding box center [126, 289] width 241 height 53
click at [31, 279] on span "v3" at bounding box center [18, 286] width 24 height 14
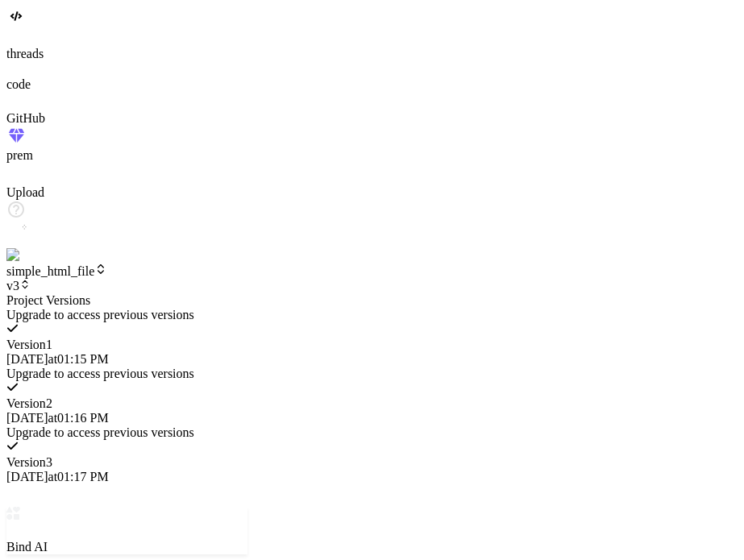
type textarea "x"
